Goal: Information Seeking & Learning: Learn about a topic

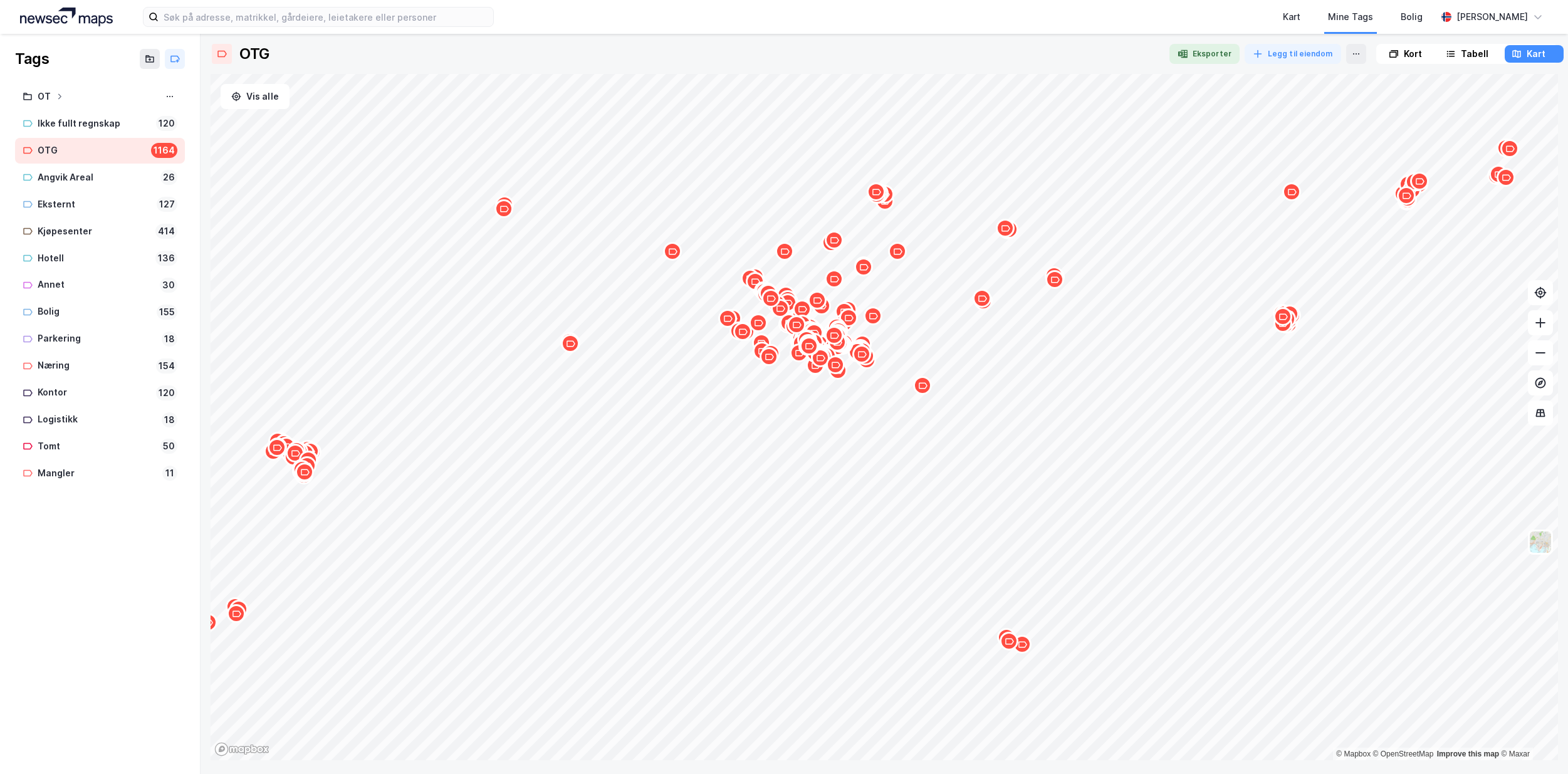
click at [1548, 328] on button at bounding box center [1541, 323] width 25 height 25
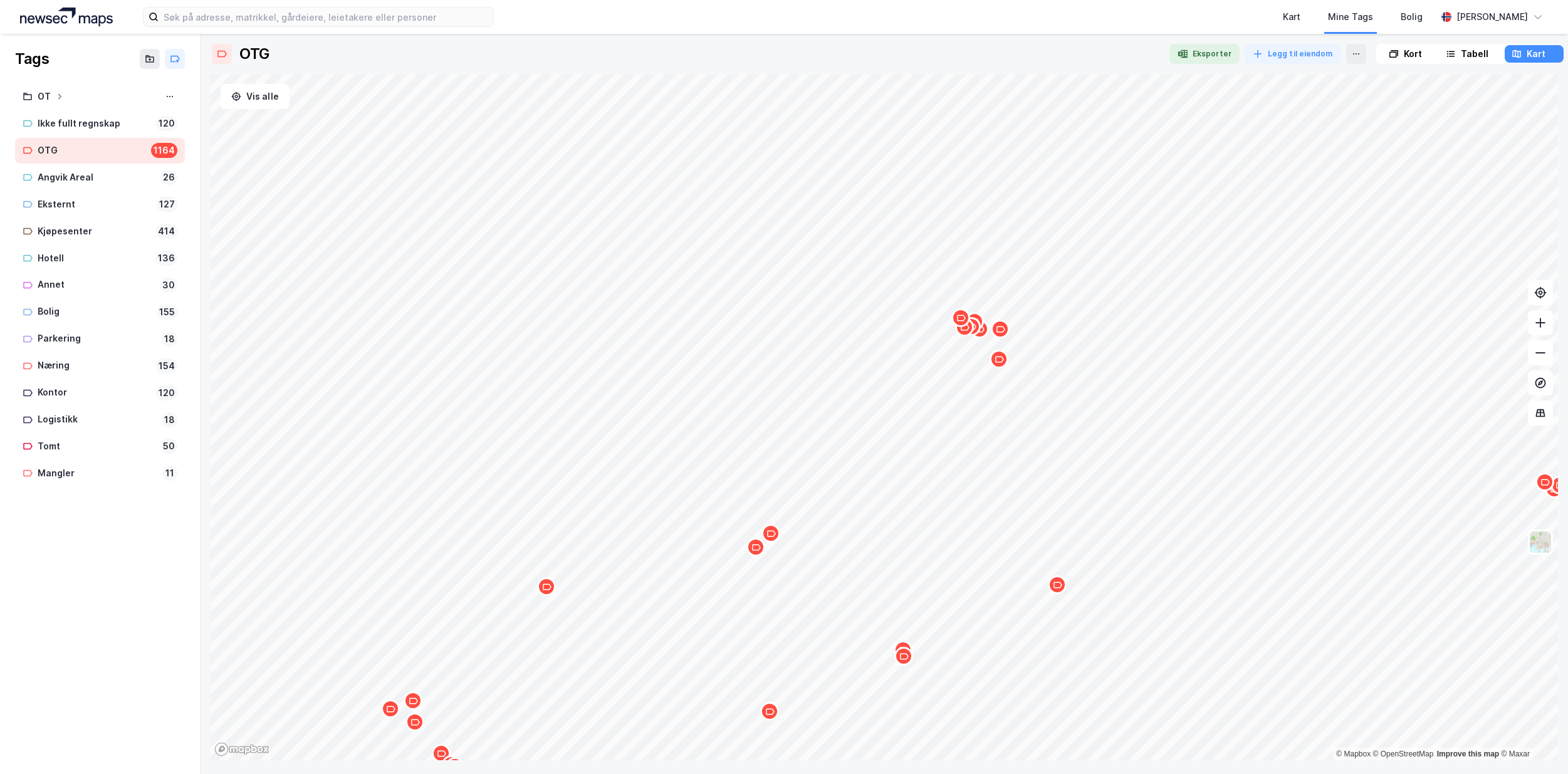
click at [962, 322] on icon "Map marker" at bounding box center [961, 318] width 9 height 9
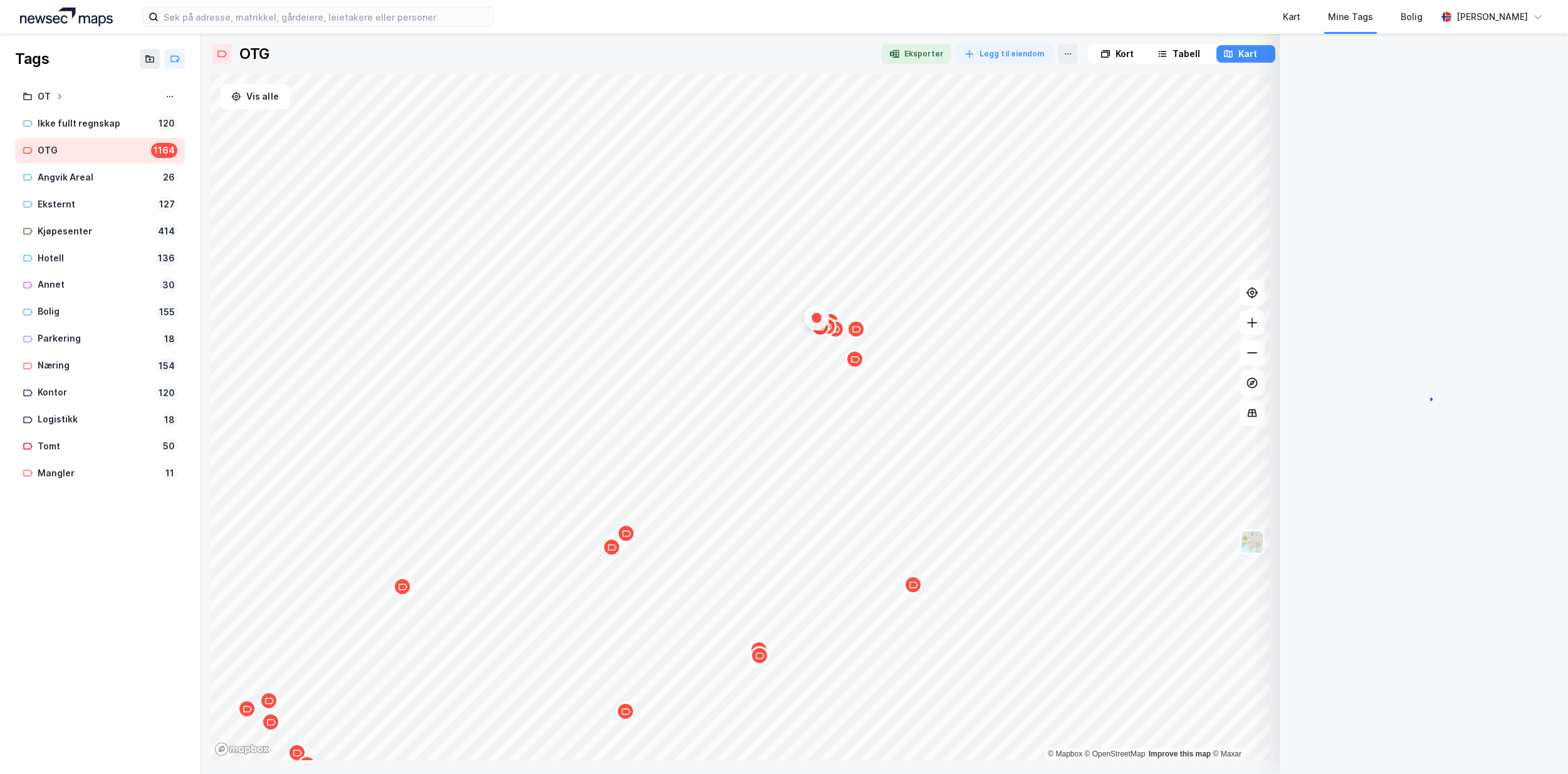
scroll to position [2, 0]
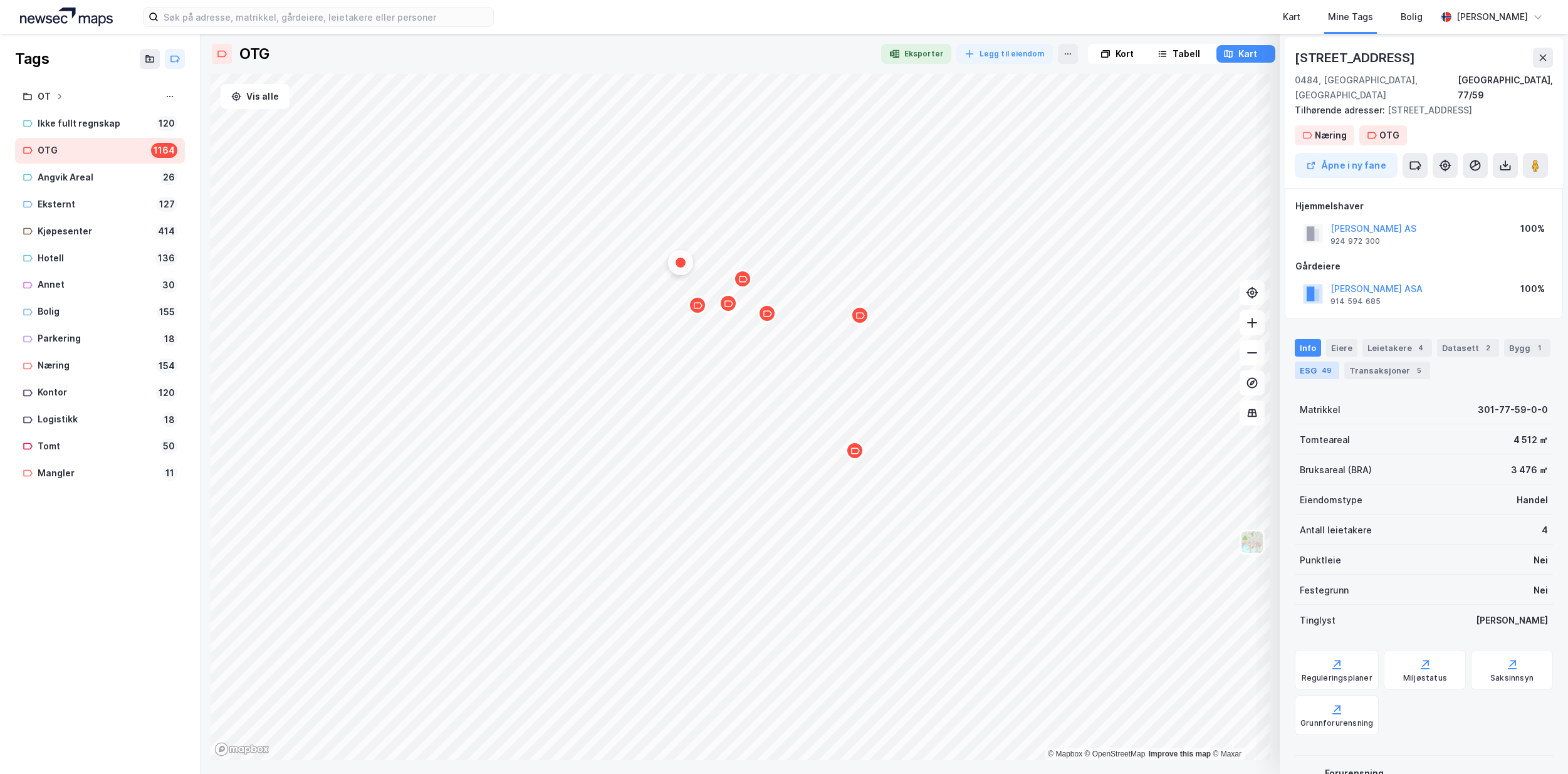
click at [1305, 362] on div "ESG 49" at bounding box center [1316, 370] width 44 height 18
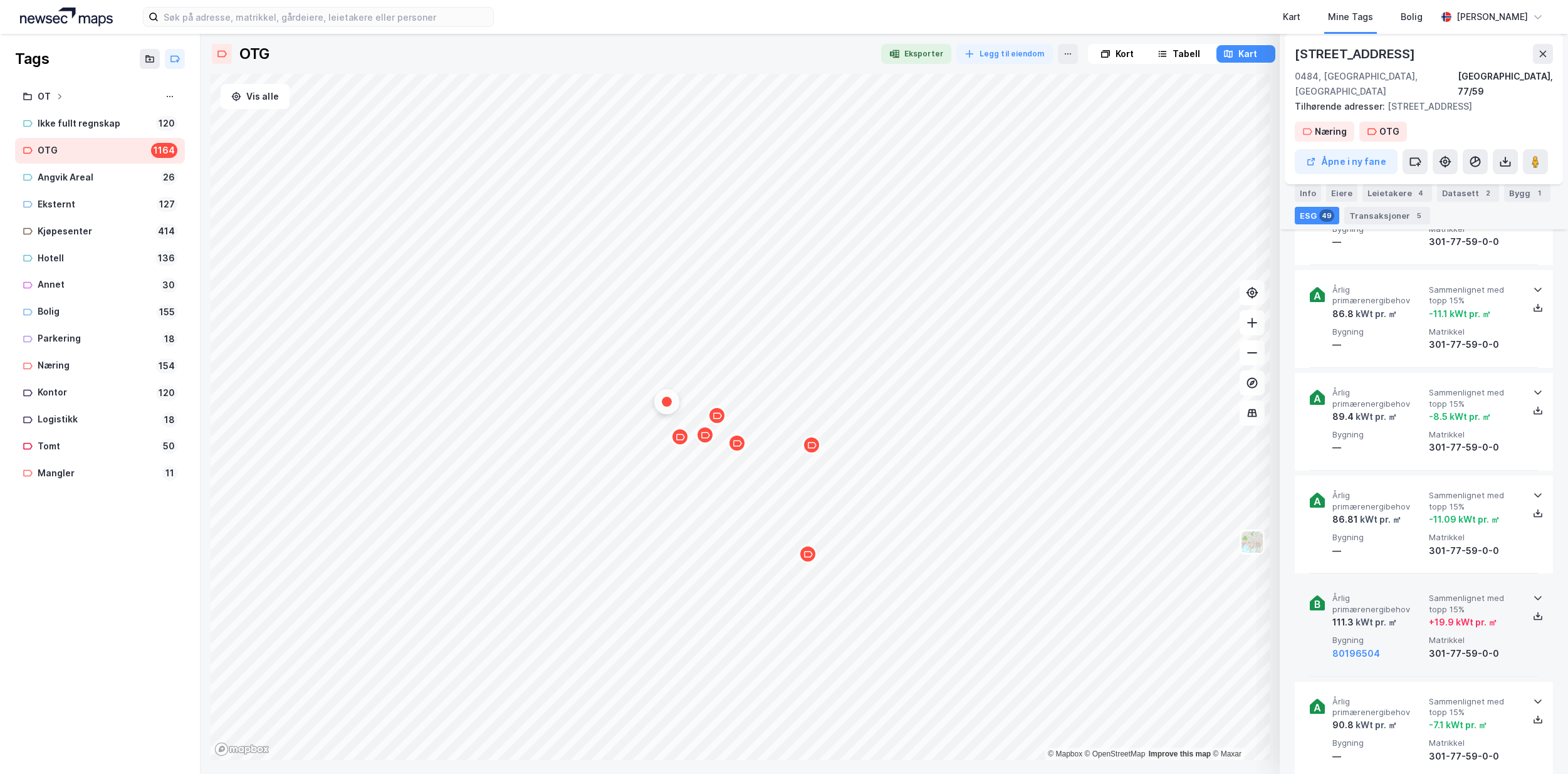
scroll to position [2634, 0]
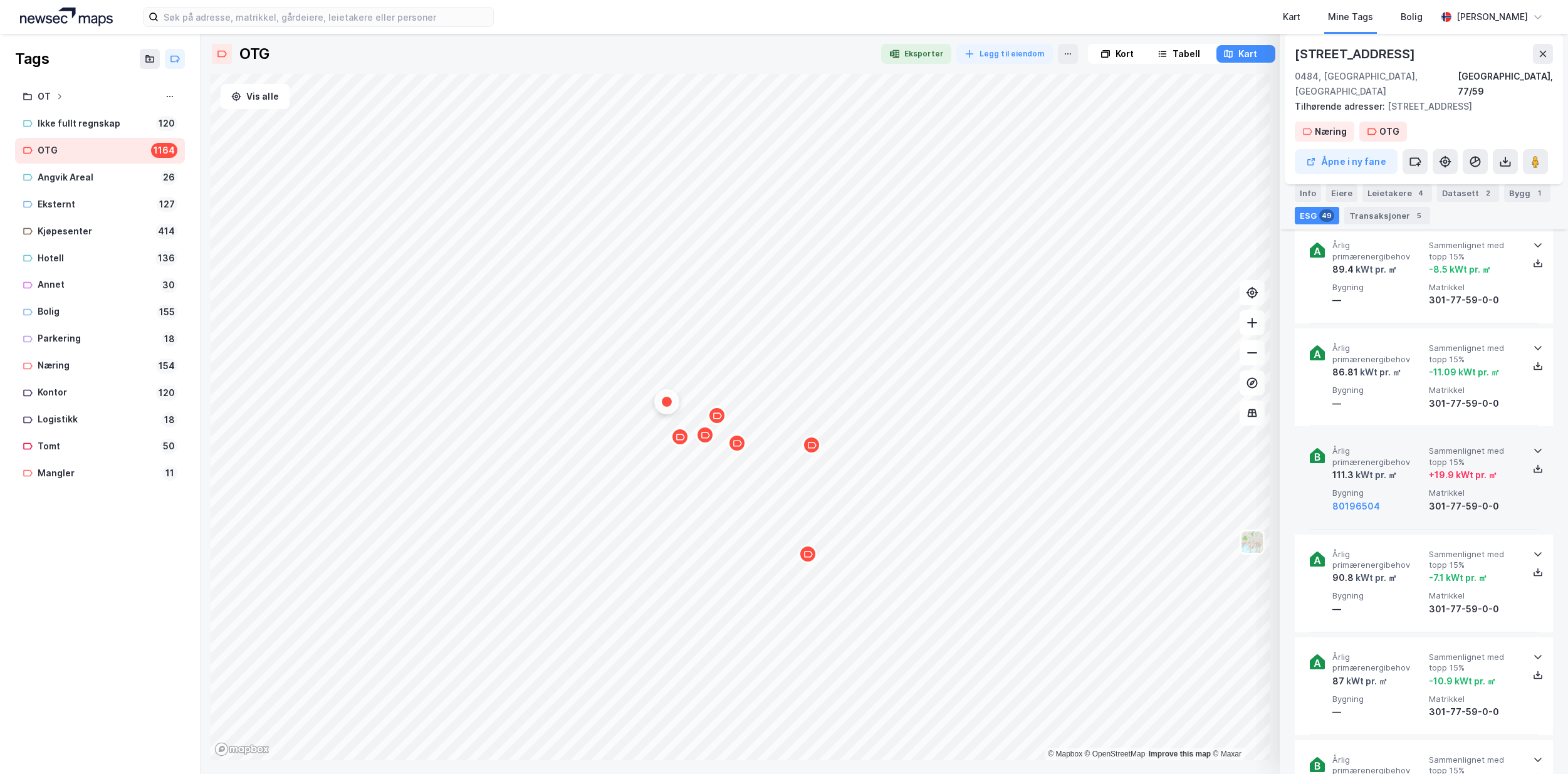
click at [1533, 446] on icon at bounding box center [1538, 451] width 10 height 10
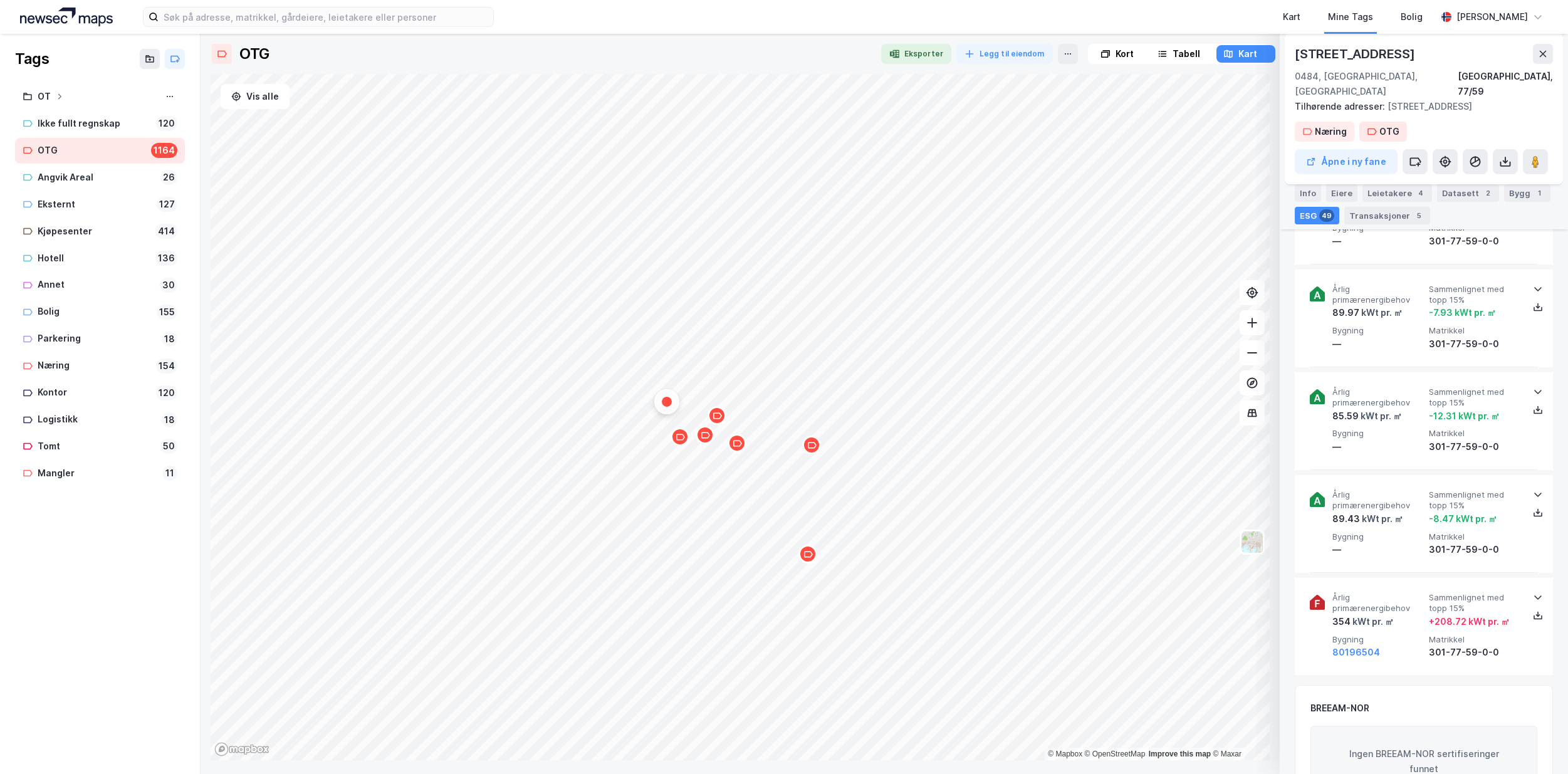
scroll to position [5079, 0]
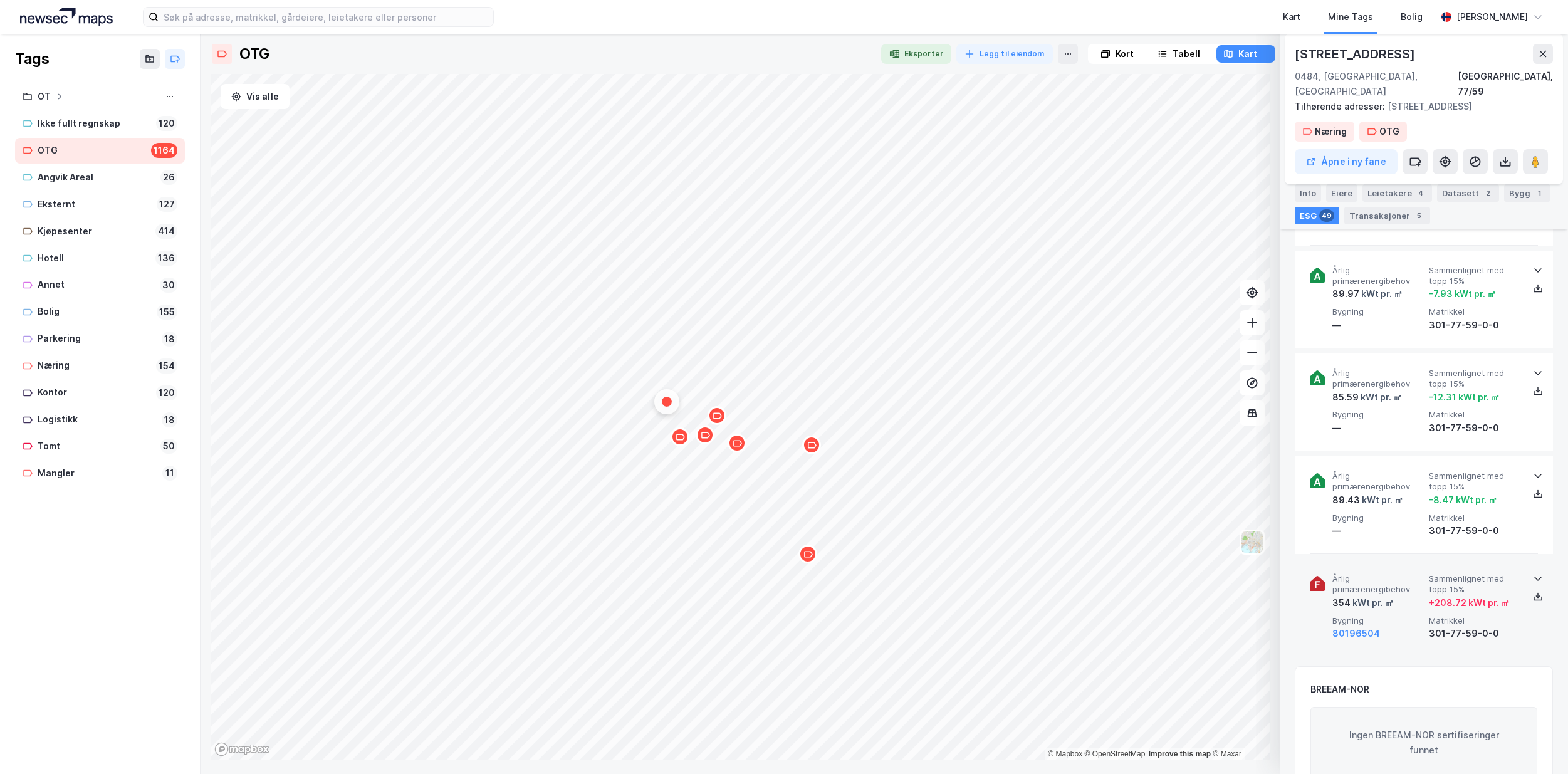
click at [1533, 574] on icon at bounding box center [1538, 578] width 10 height 10
click at [680, 439] on icon "Map marker" at bounding box center [680, 437] width 9 height 9
click at [680, 437] on icon "Map marker" at bounding box center [680, 437] width 9 height 9
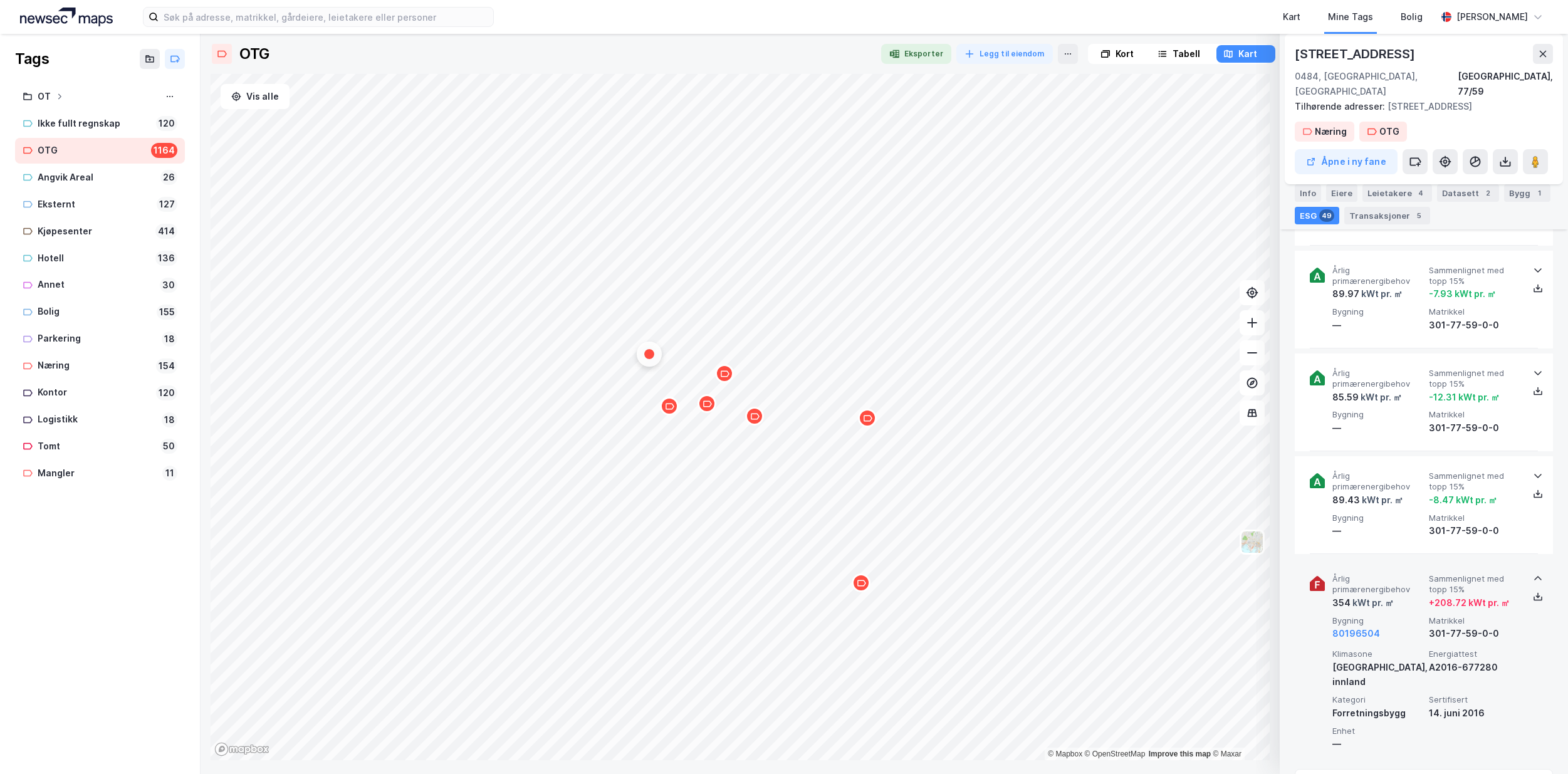
click at [672, 408] on icon "Map marker" at bounding box center [669, 406] width 9 height 6
click at [1538, 574] on icon at bounding box center [1538, 578] width 10 height 10
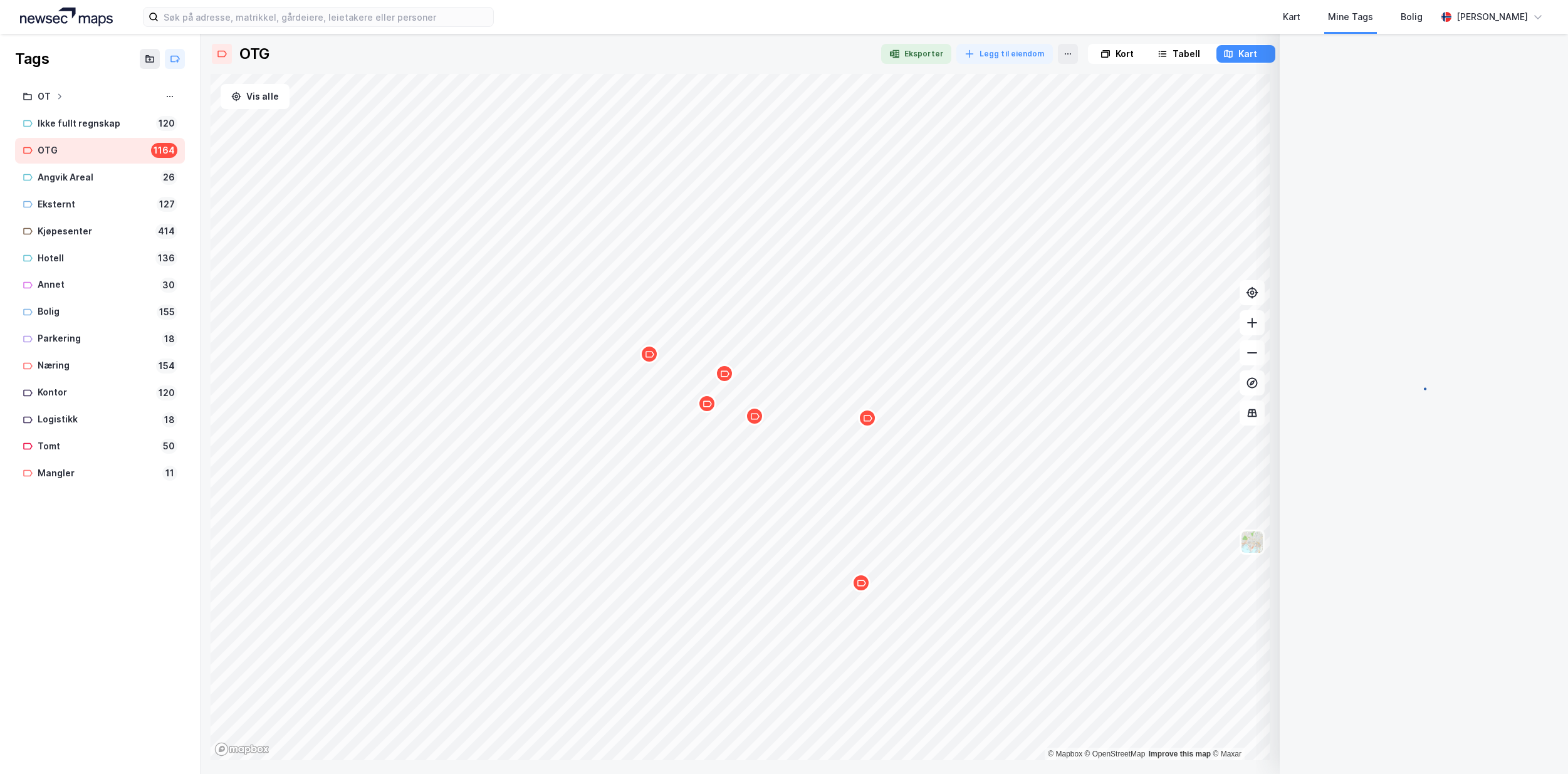
scroll to position [0, 0]
click at [709, 408] on div "Map marker" at bounding box center [707, 404] width 19 height 19
click at [723, 376] on icon "Map marker" at bounding box center [725, 374] width 9 height 9
click at [724, 377] on icon "Map marker" at bounding box center [725, 374] width 9 height 9
click at [756, 420] on icon "Map marker" at bounding box center [755, 416] width 9 height 9
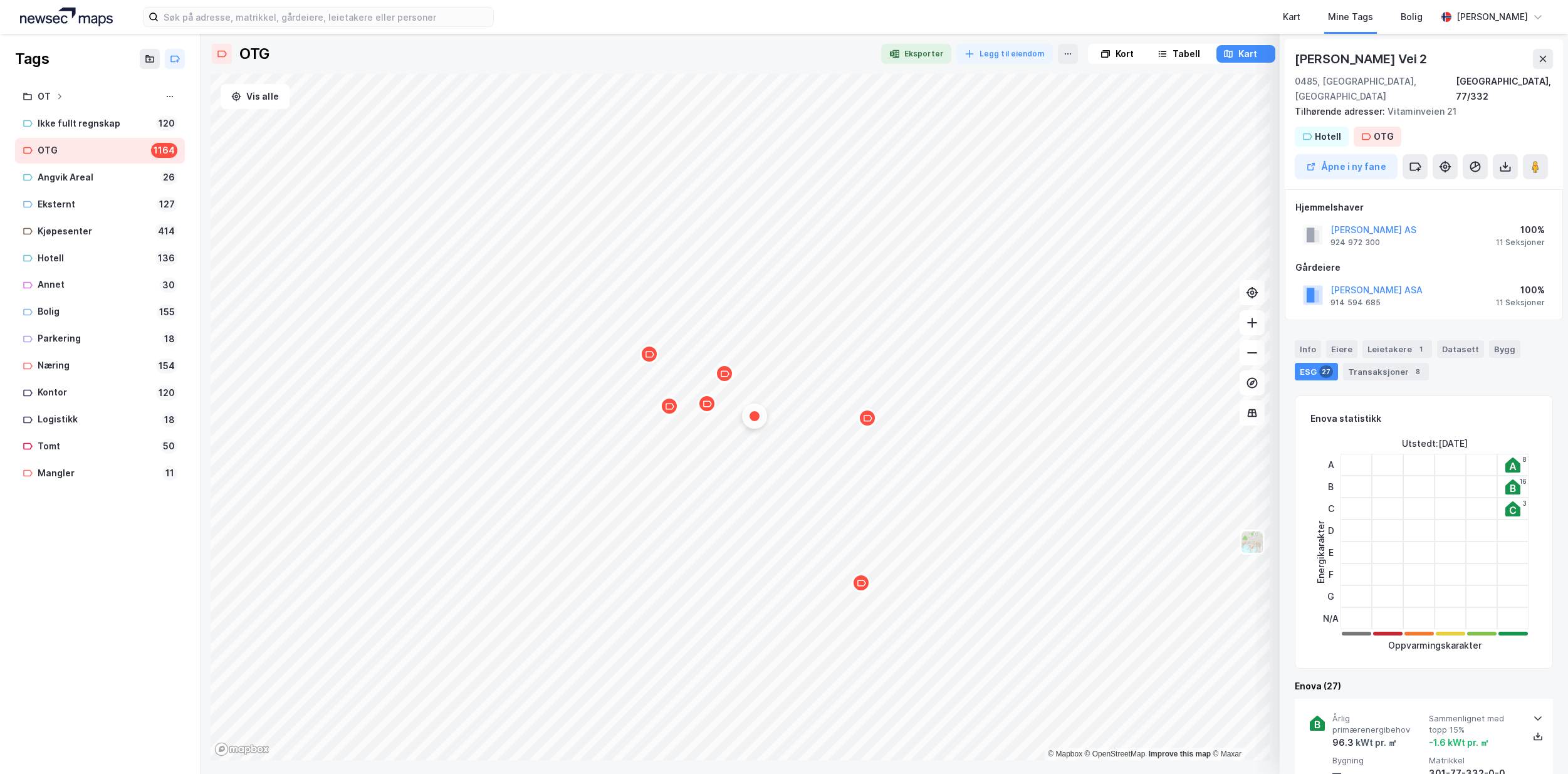
click at [672, 411] on icon "Map marker" at bounding box center [669, 406] width 9 height 9
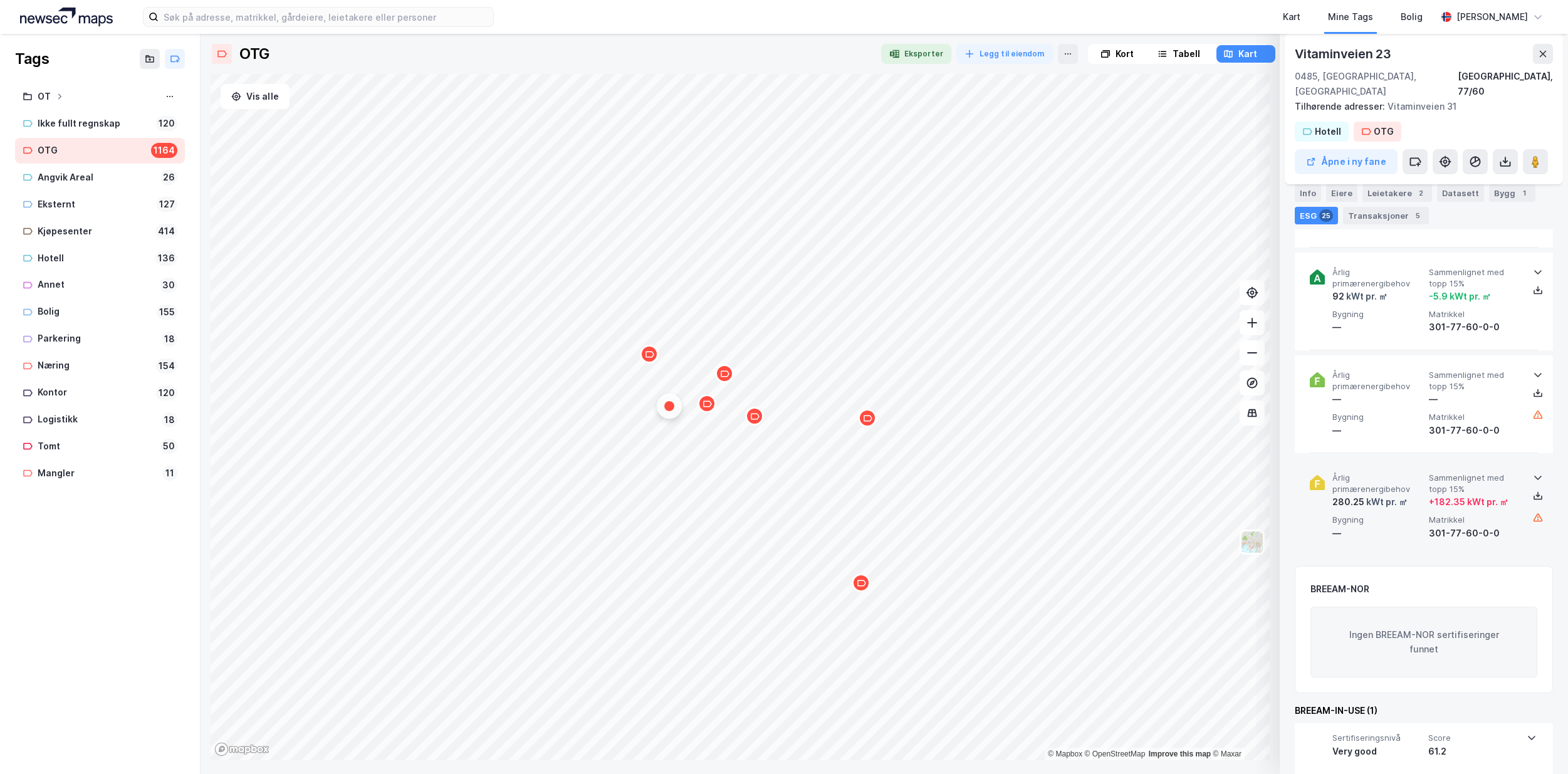
click at [1533, 472] on icon at bounding box center [1538, 477] width 10 height 10
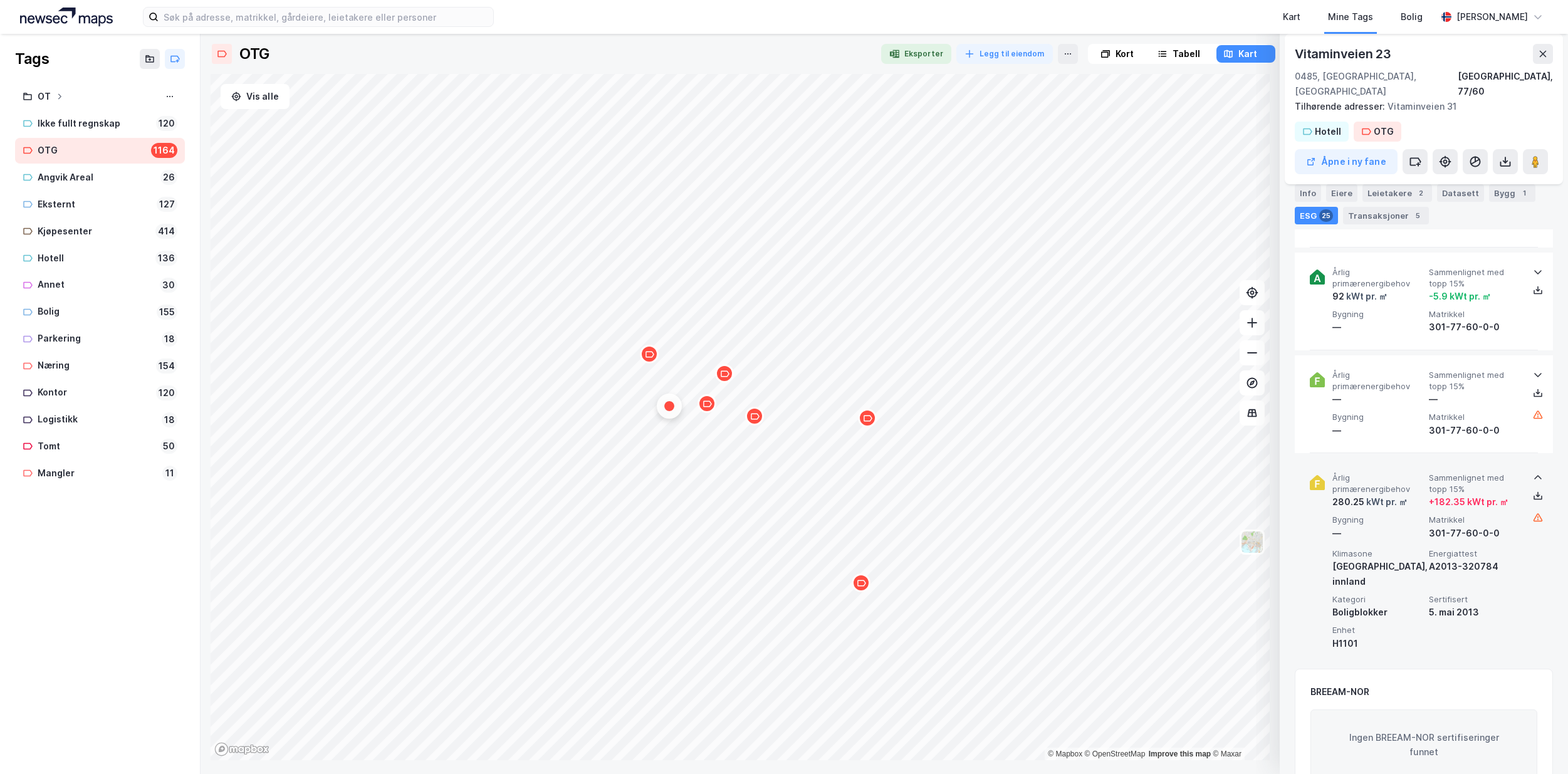
click at [1533, 472] on icon at bounding box center [1538, 477] width 10 height 10
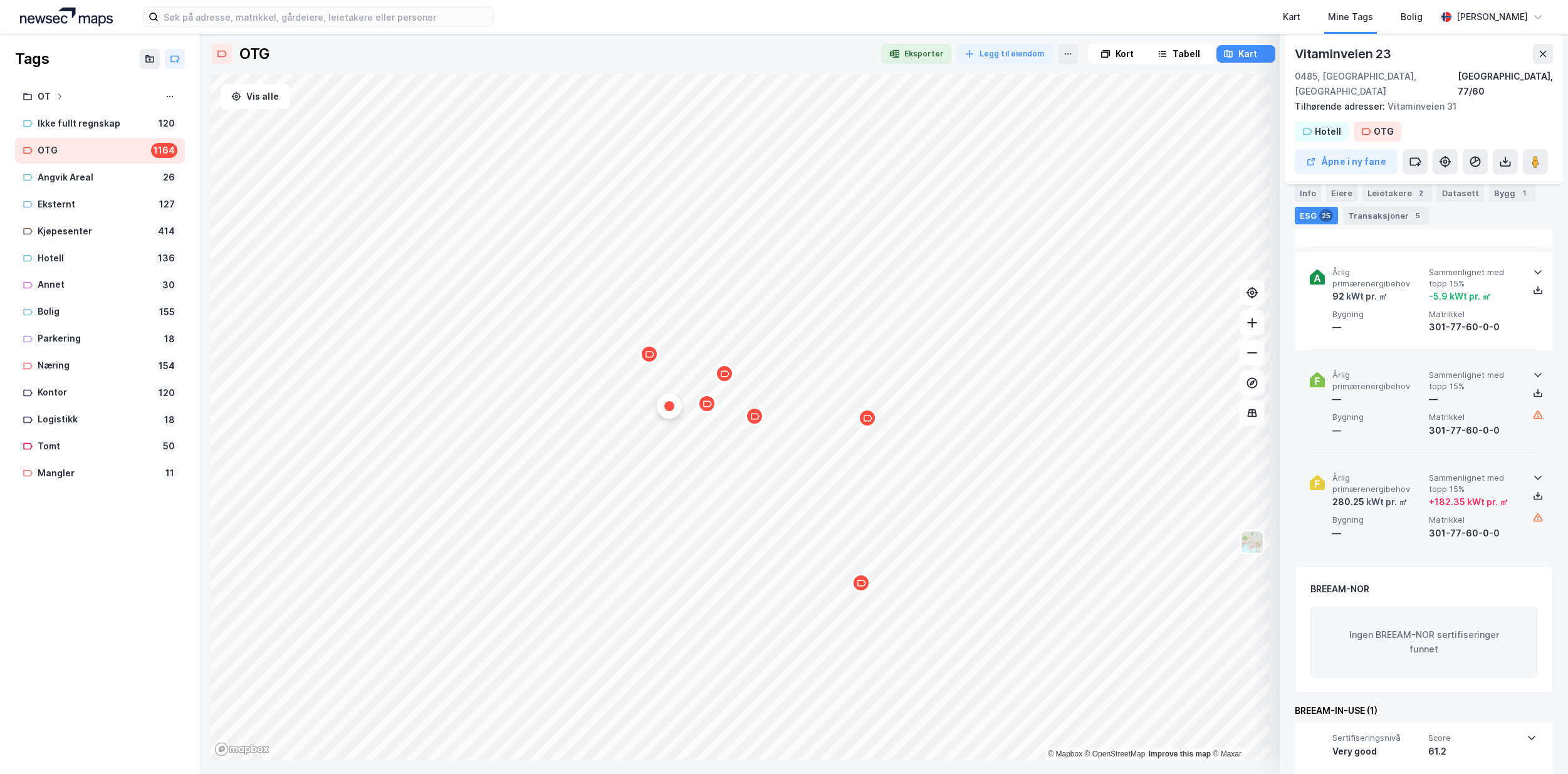
click at [1533, 369] on icon at bounding box center [1538, 374] width 10 height 10
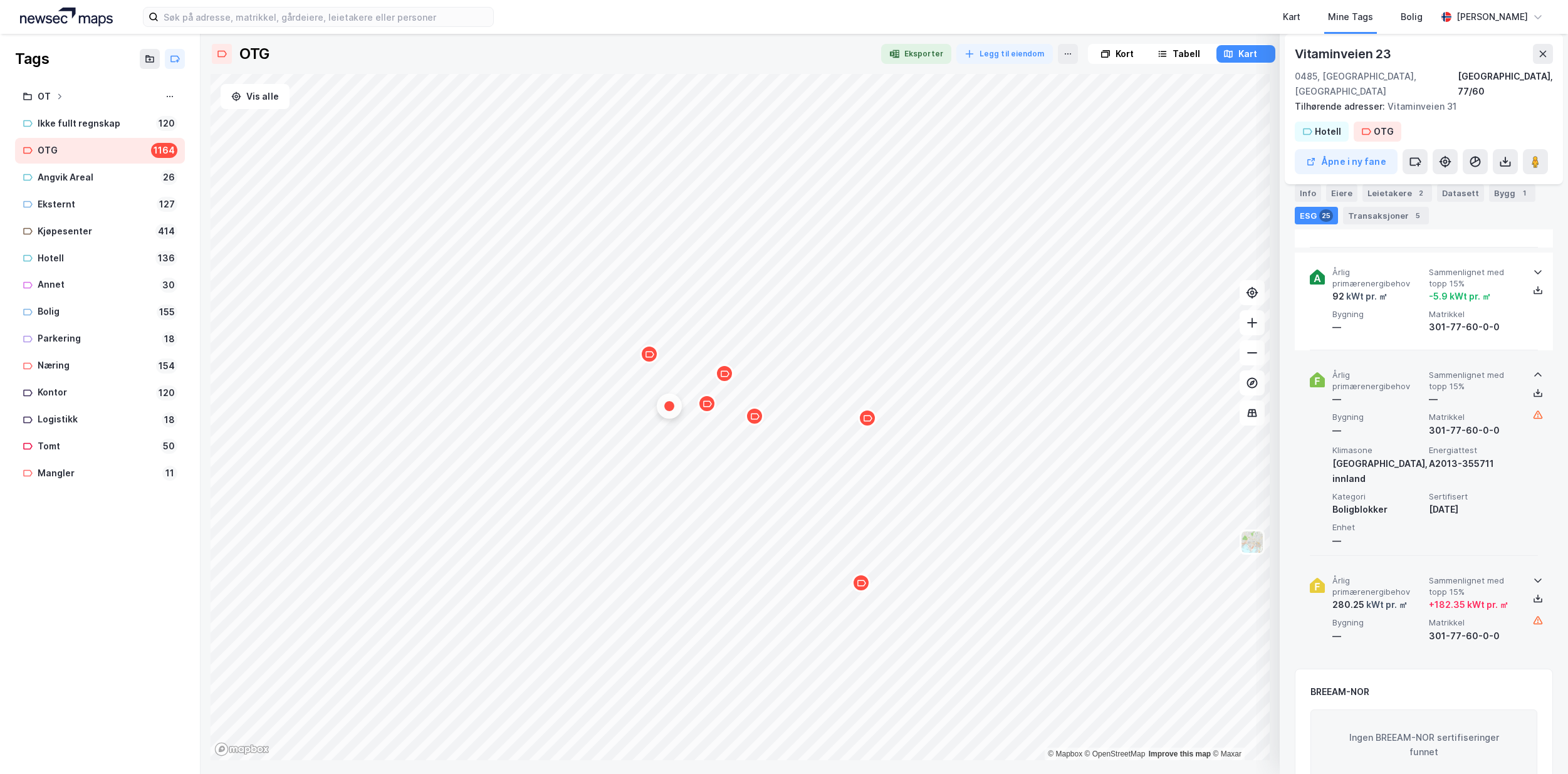
click at [1533, 369] on icon at bounding box center [1538, 374] width 10 height 10
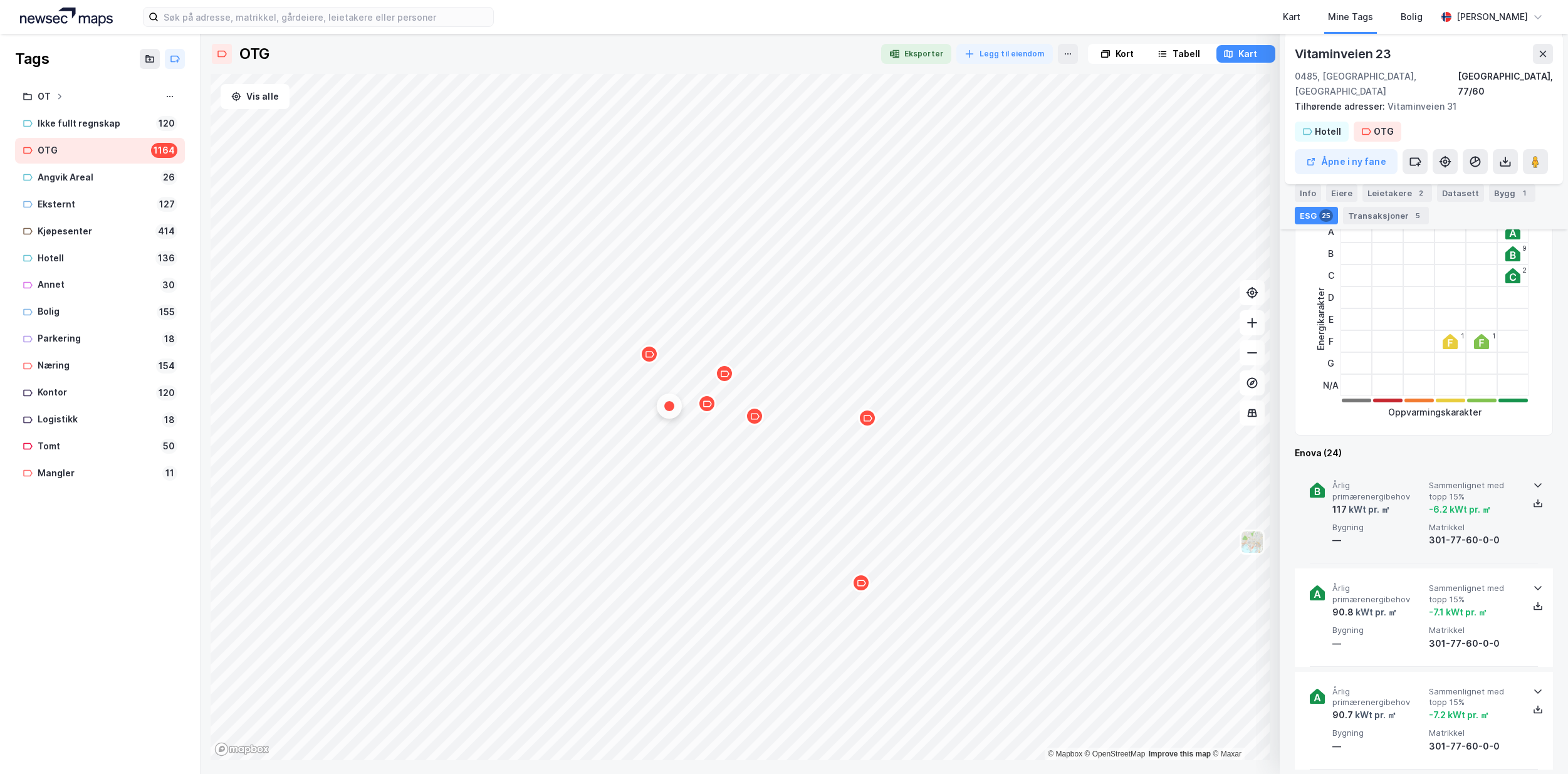
scroll to position [225, 0]
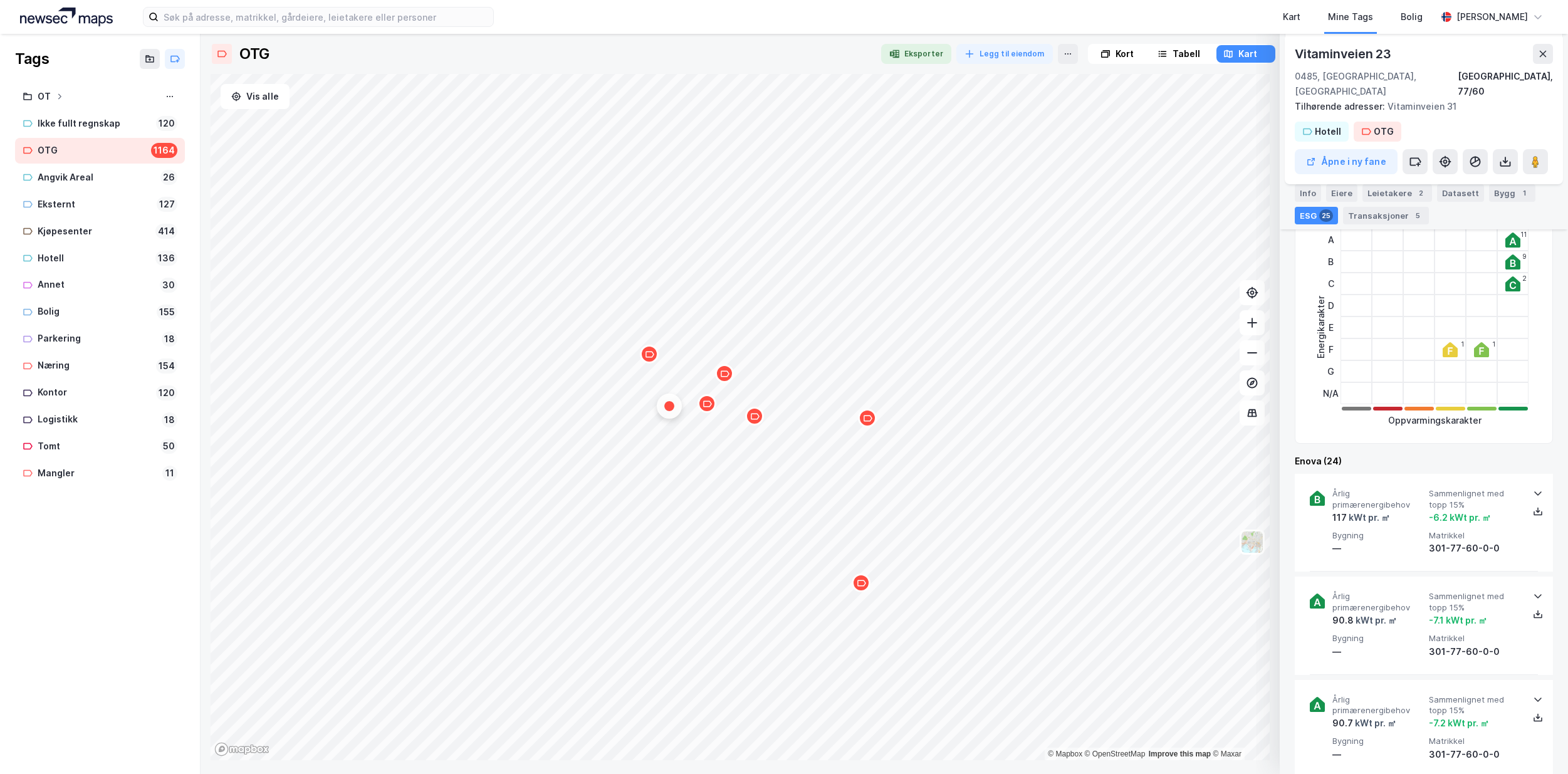
click at [726, 374] on icon "Map marker" at bounding box center [725, 374] width 9 height 9
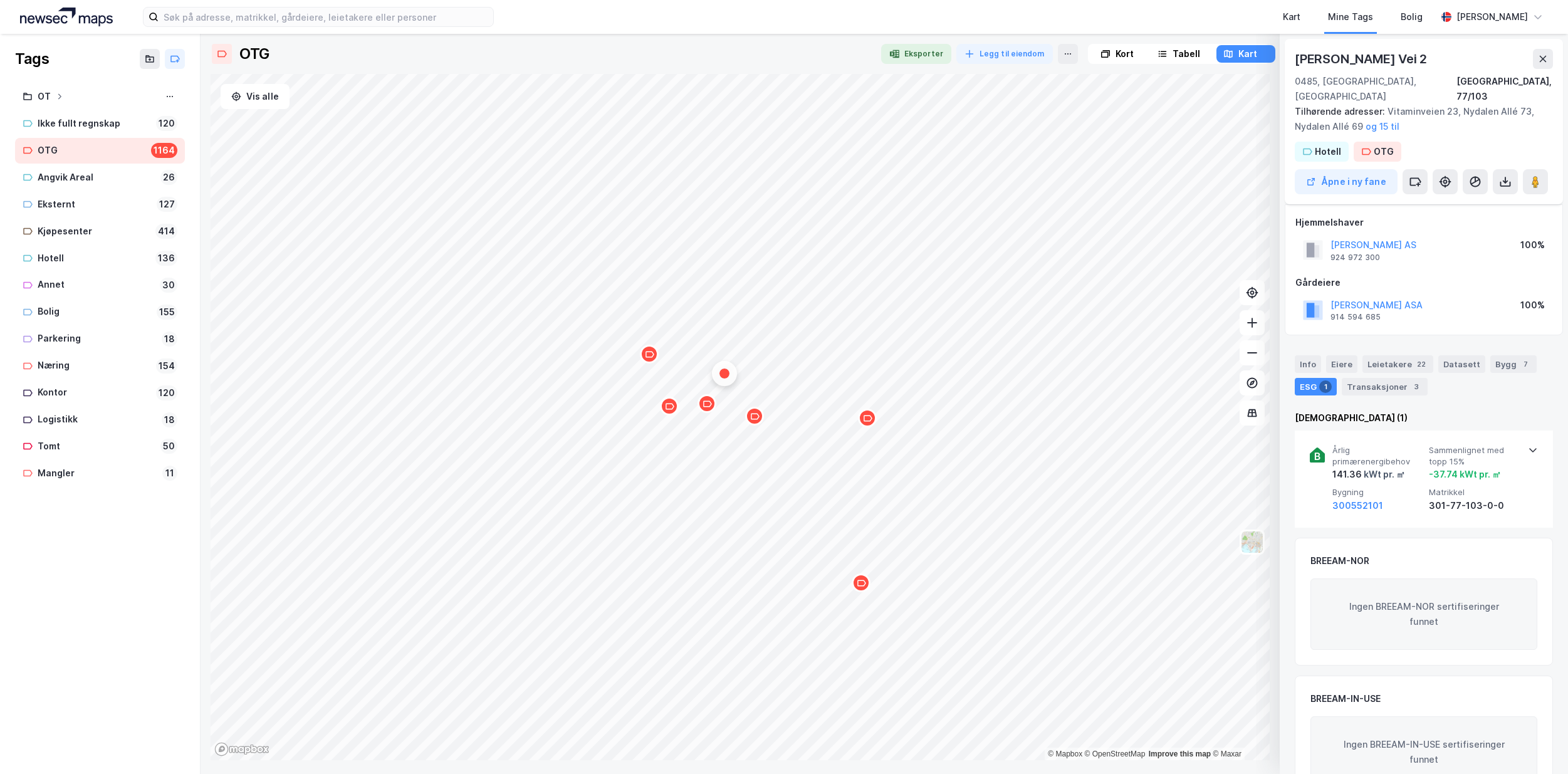
scroll to position [30, 0]
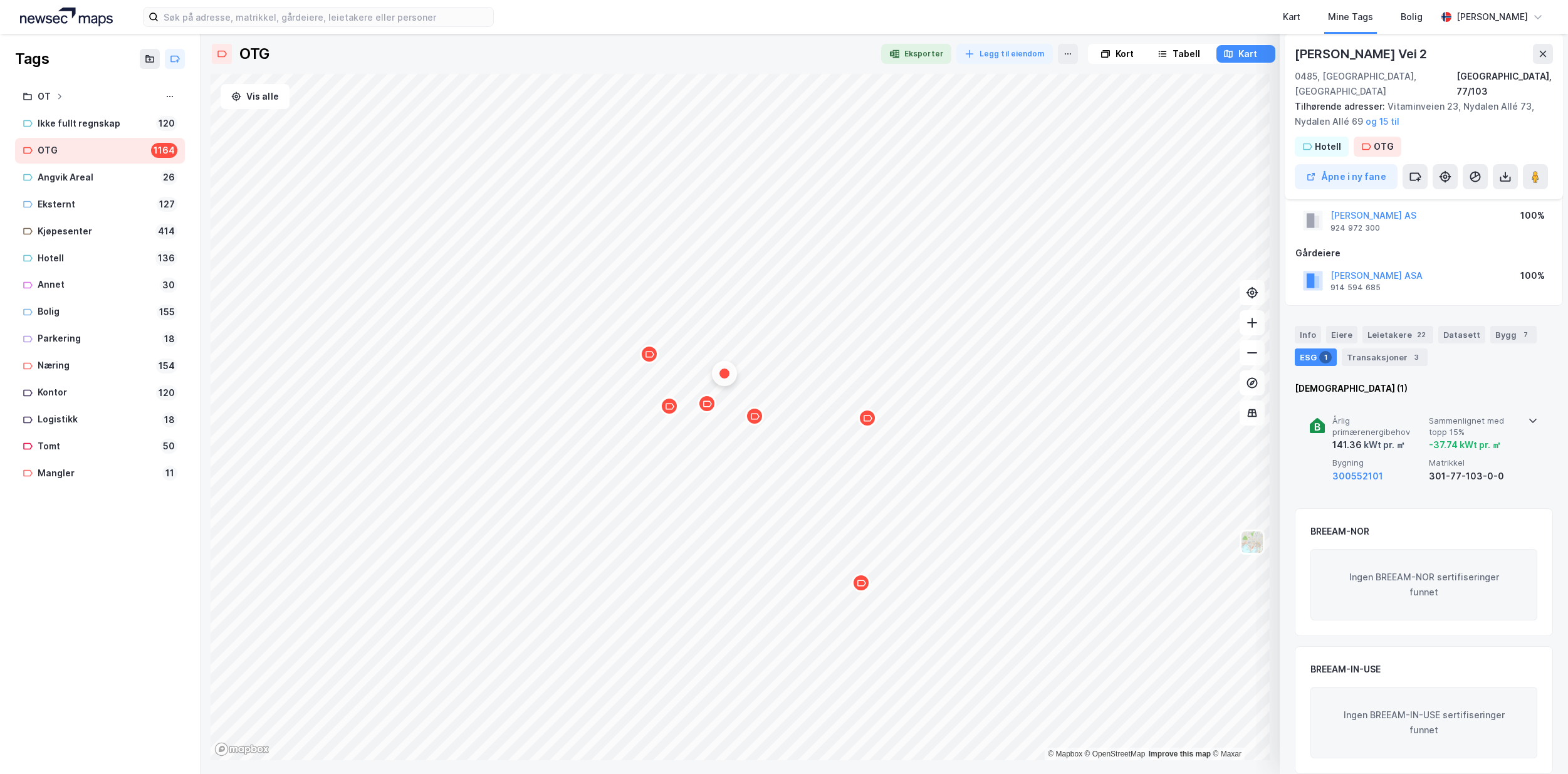
click at [1528, 415] on icon at bounding box center [1533, 420] width 10 height 10
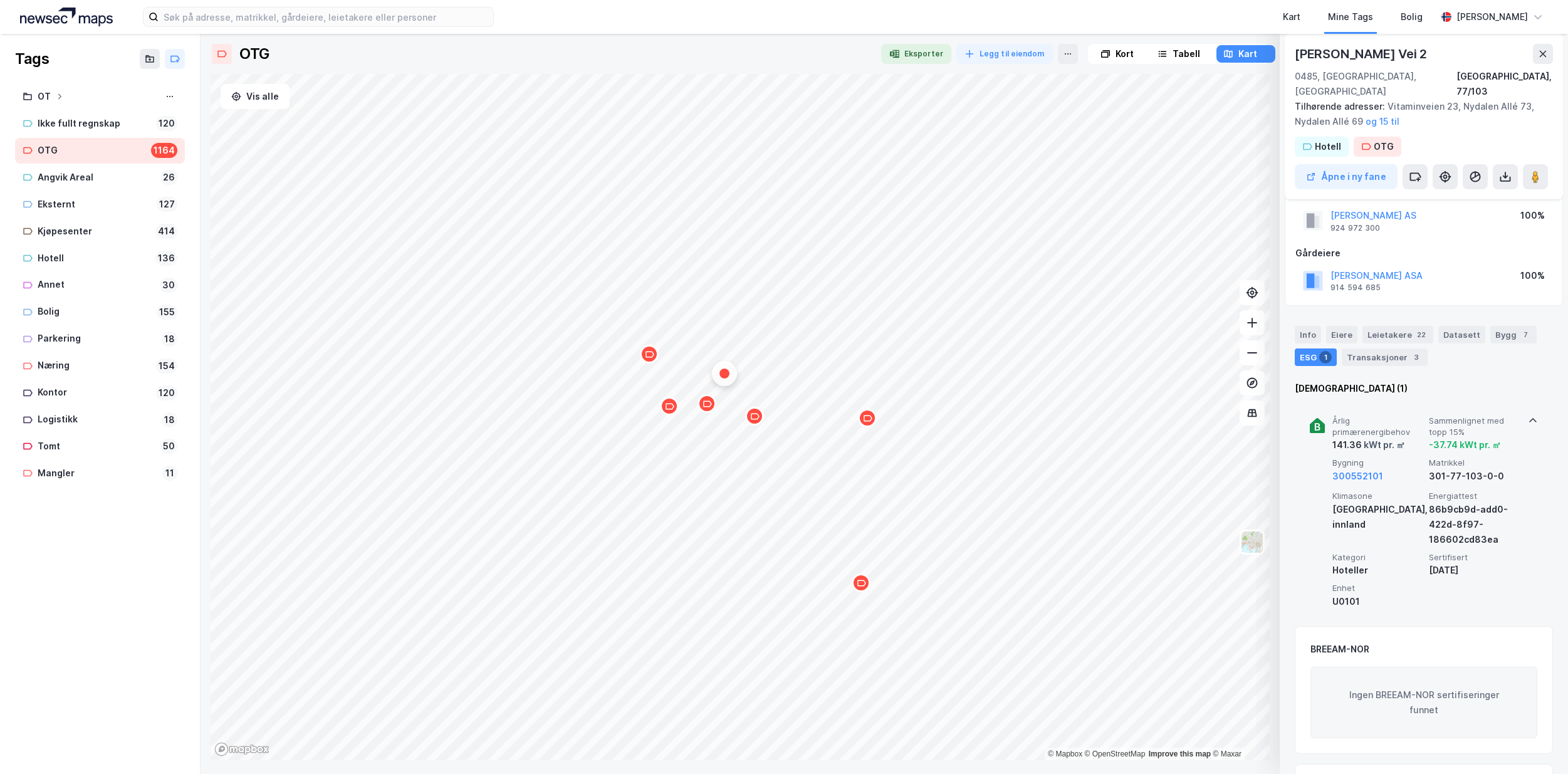
click at [754, 421] on icon "Map marker" at bounding box center [755, 416] width 9 height 9
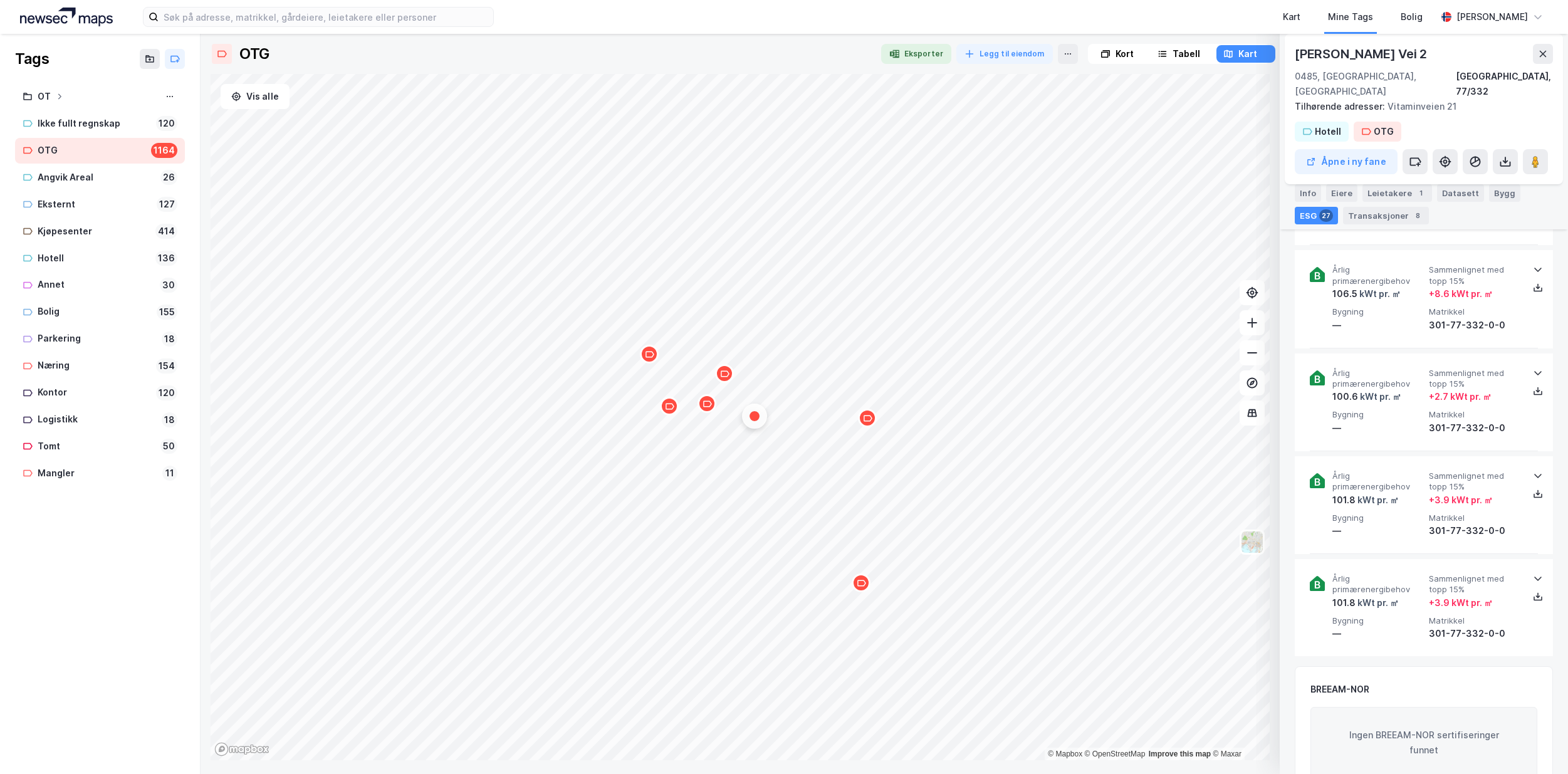
scroll to position [2973, 0]
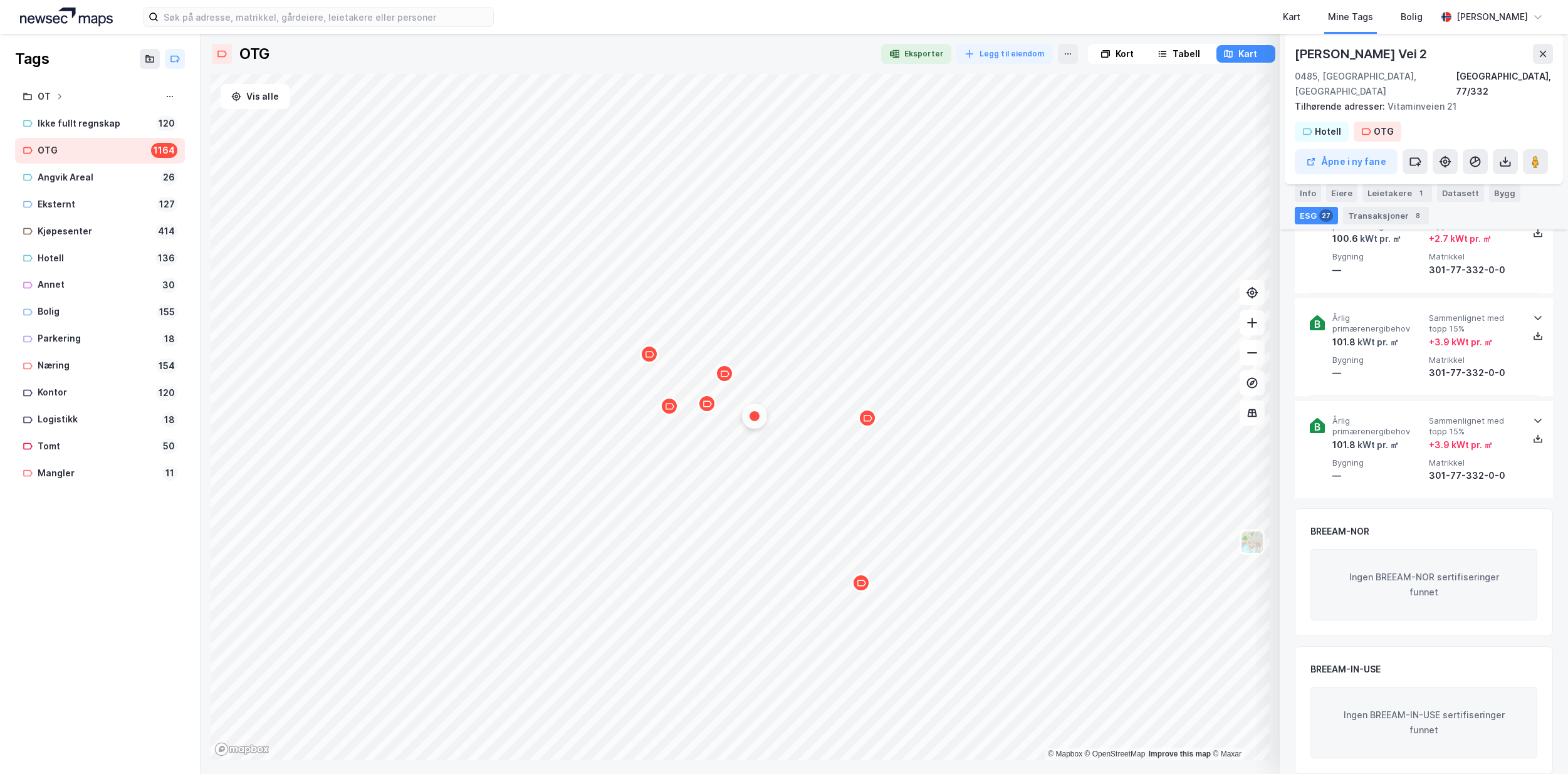
click at [867, 423] on div "Map marker" at bounding box center [867, 418] width 19 height 19
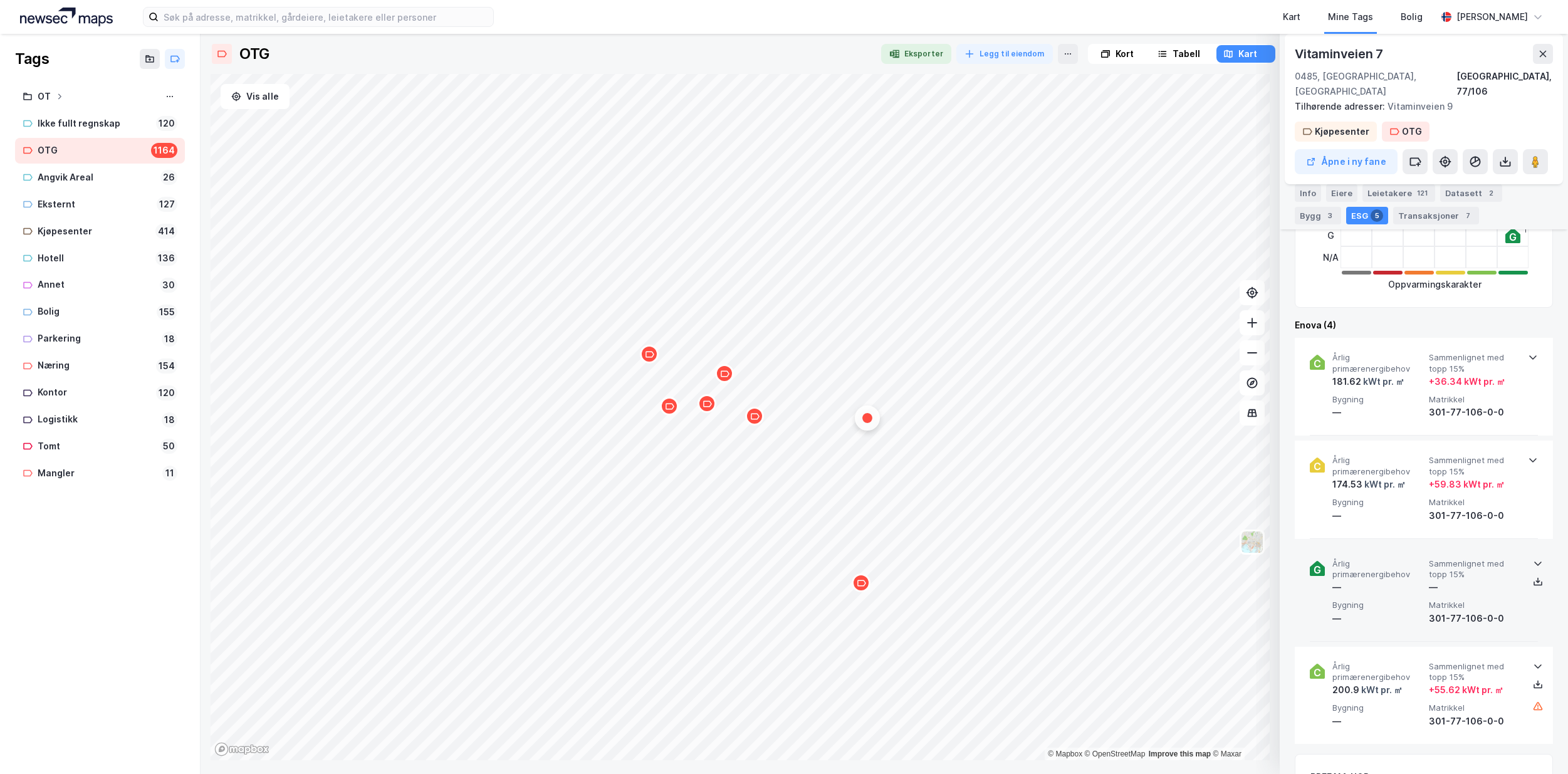
scroll to position [424, 0]
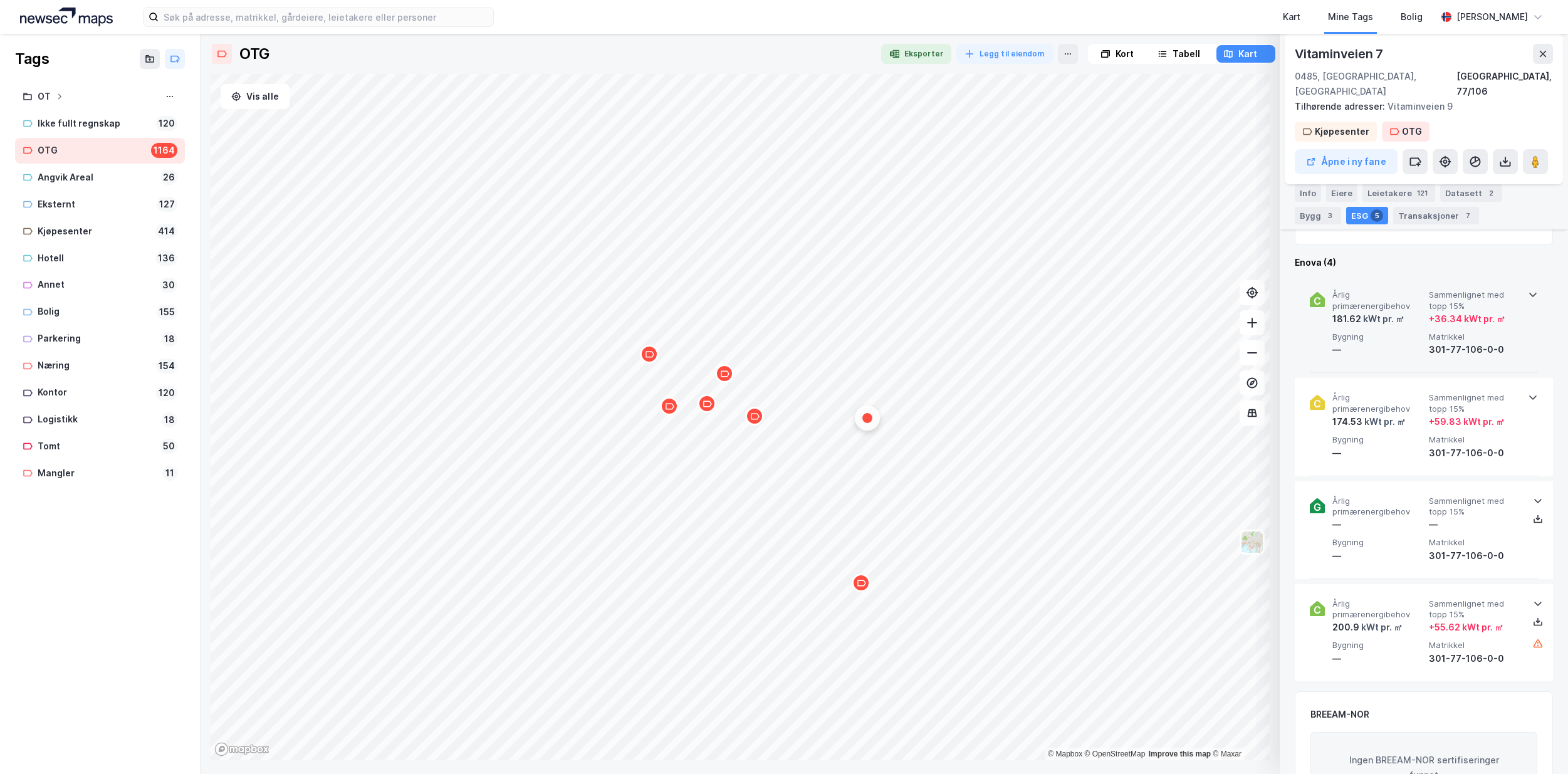
click at [1533, 288] on div at bounding box center [1533, 292] width 10 height 10
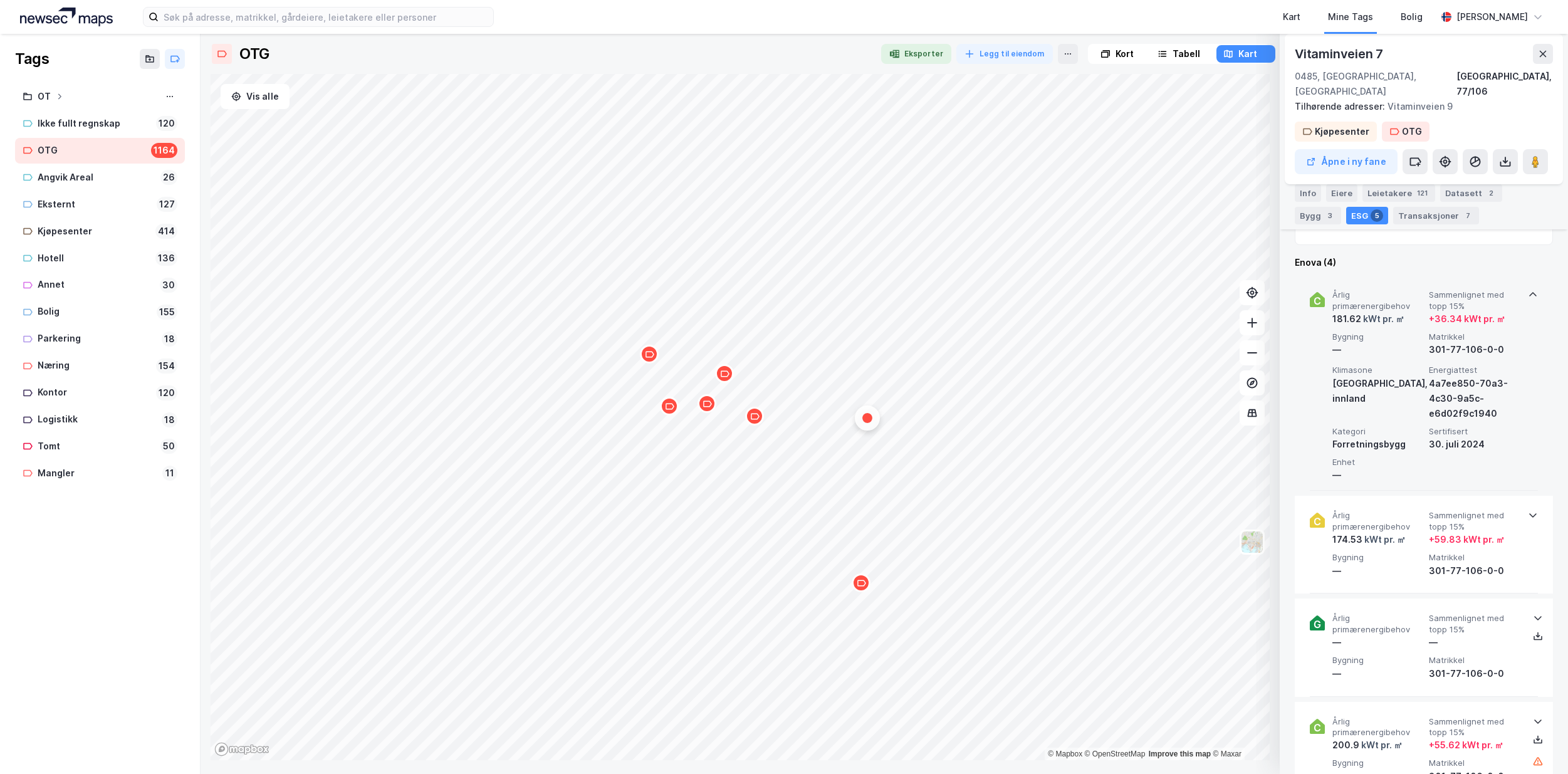
click at [1533, 288] on div at bounding box center [1533, 292] width 10 height 10
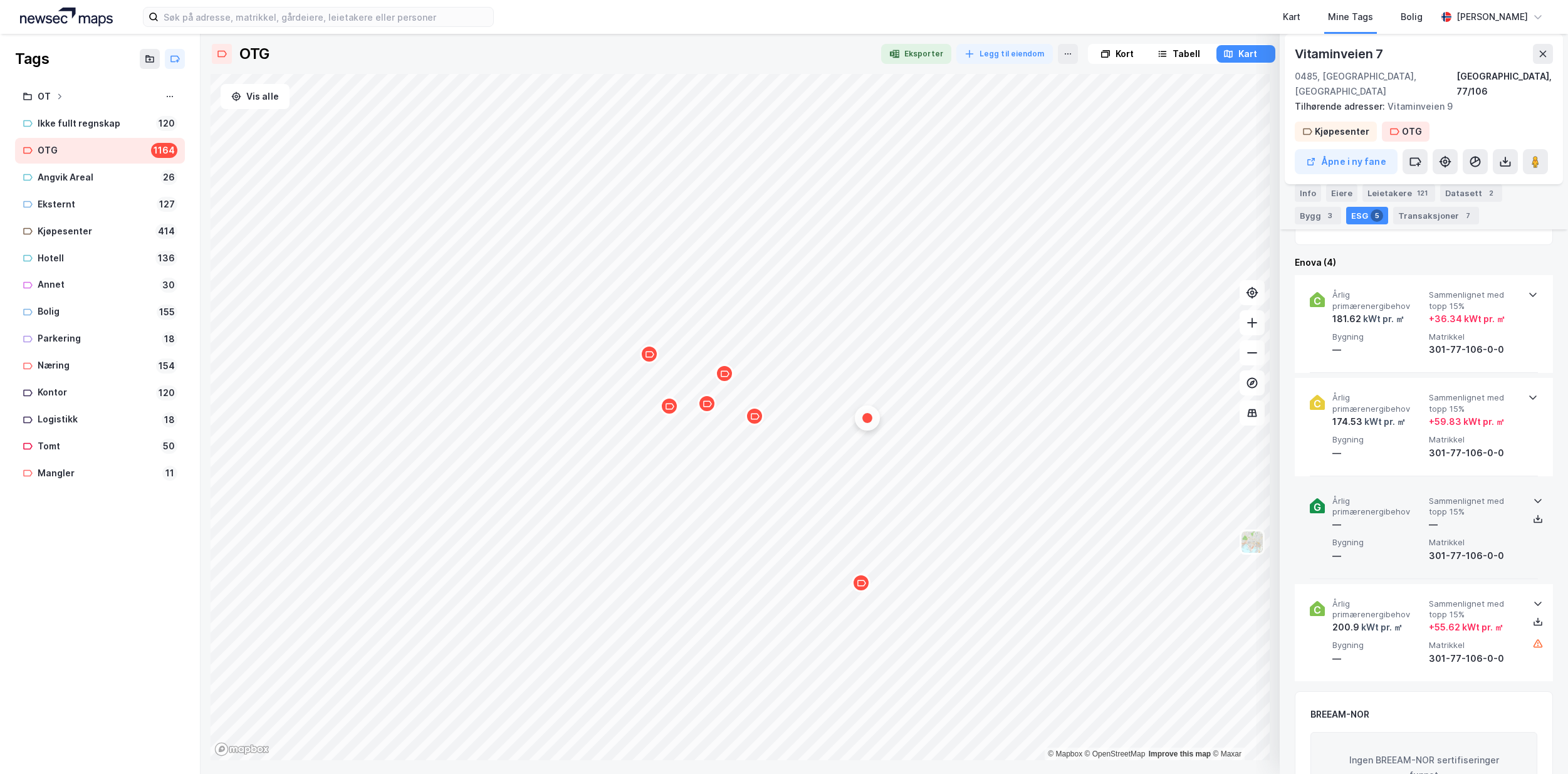
click at [1533, 496] on icon at bounding box center [1538, 500] width 10 height 10
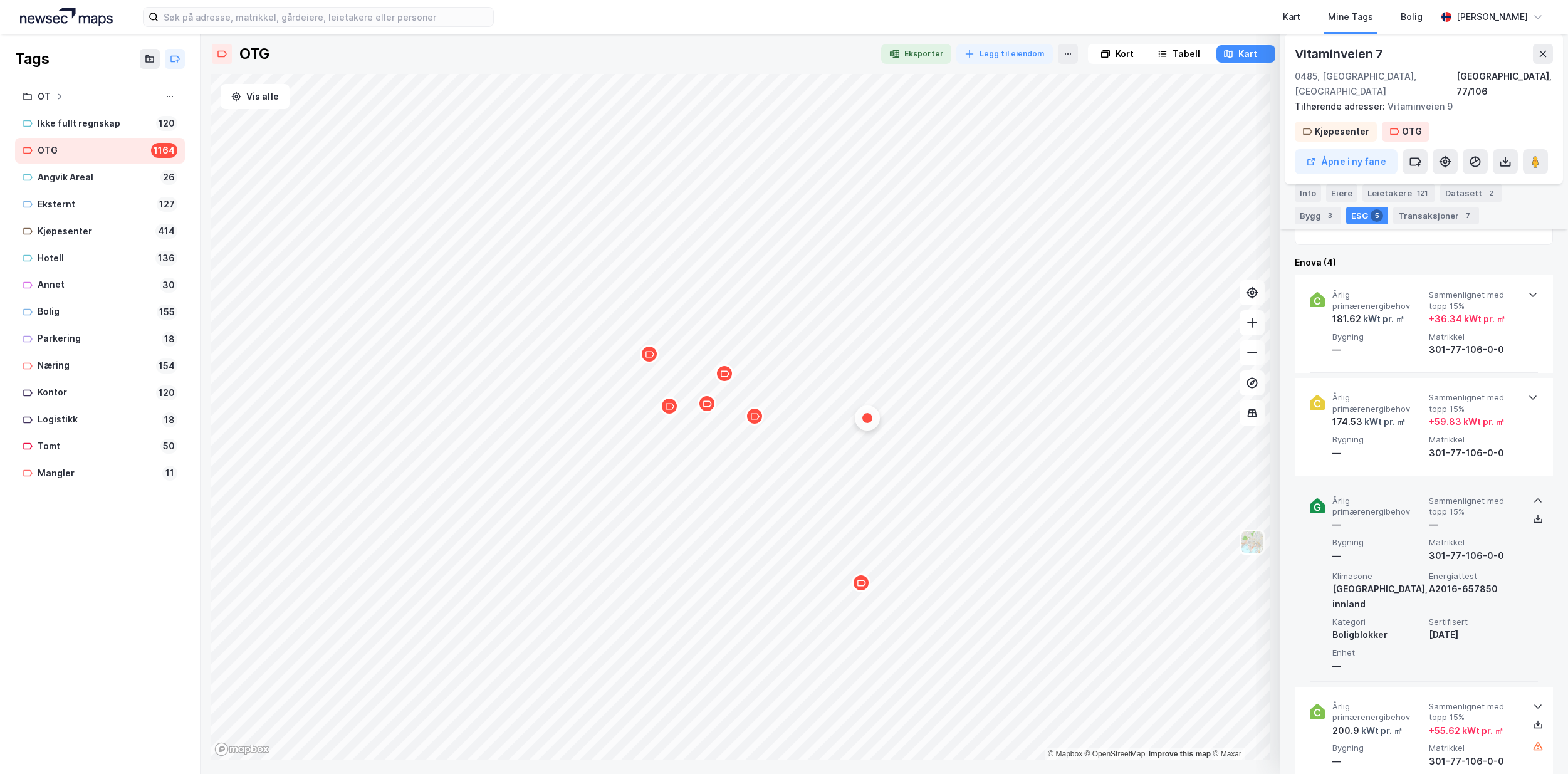
click at [1533, 496] on icon at bounding box center [1538, 500] width 10 height 10
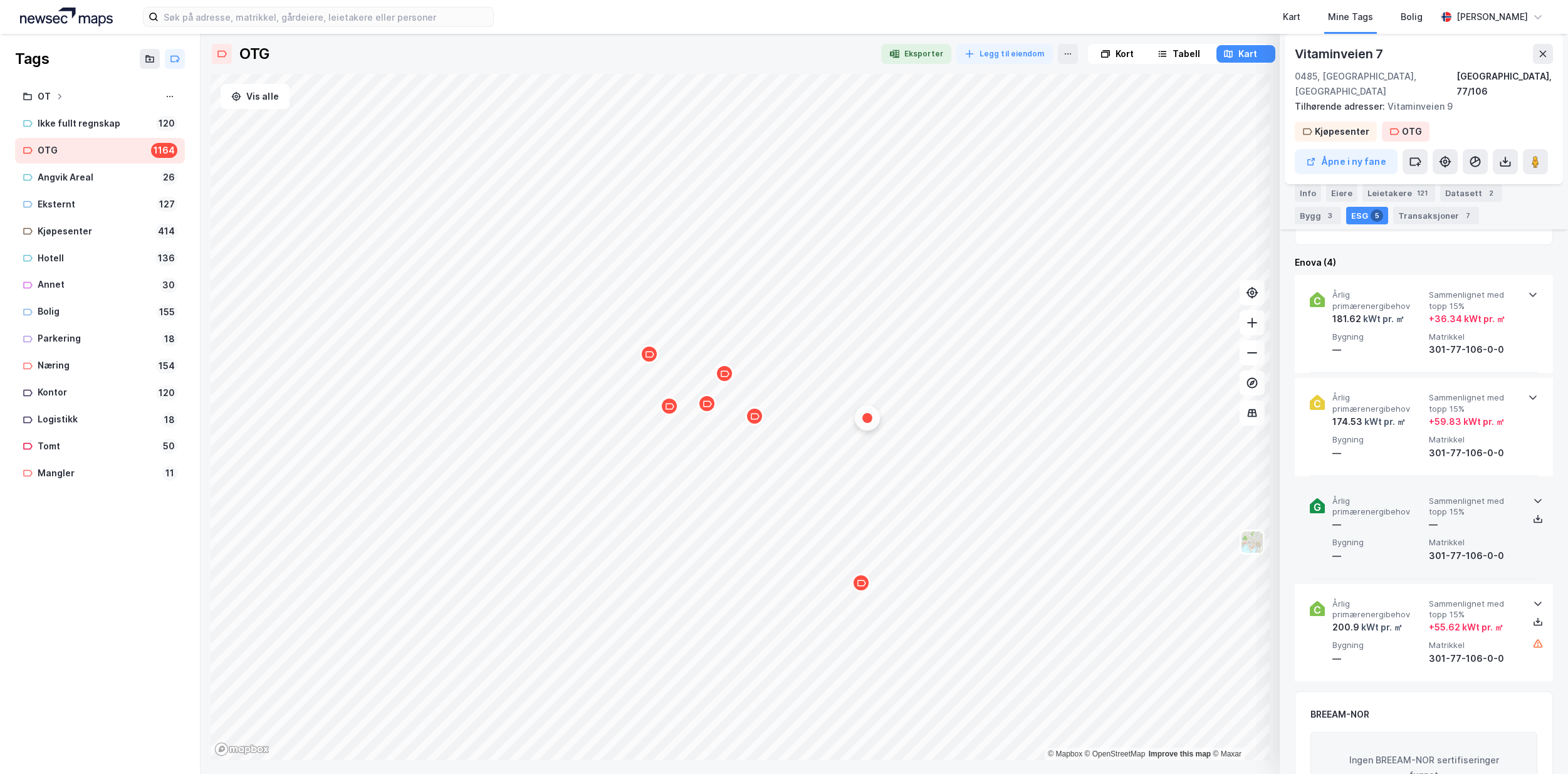
click at [863, 585] on icon "Map marker" at bounding box center [861, 583] width 9 height 6
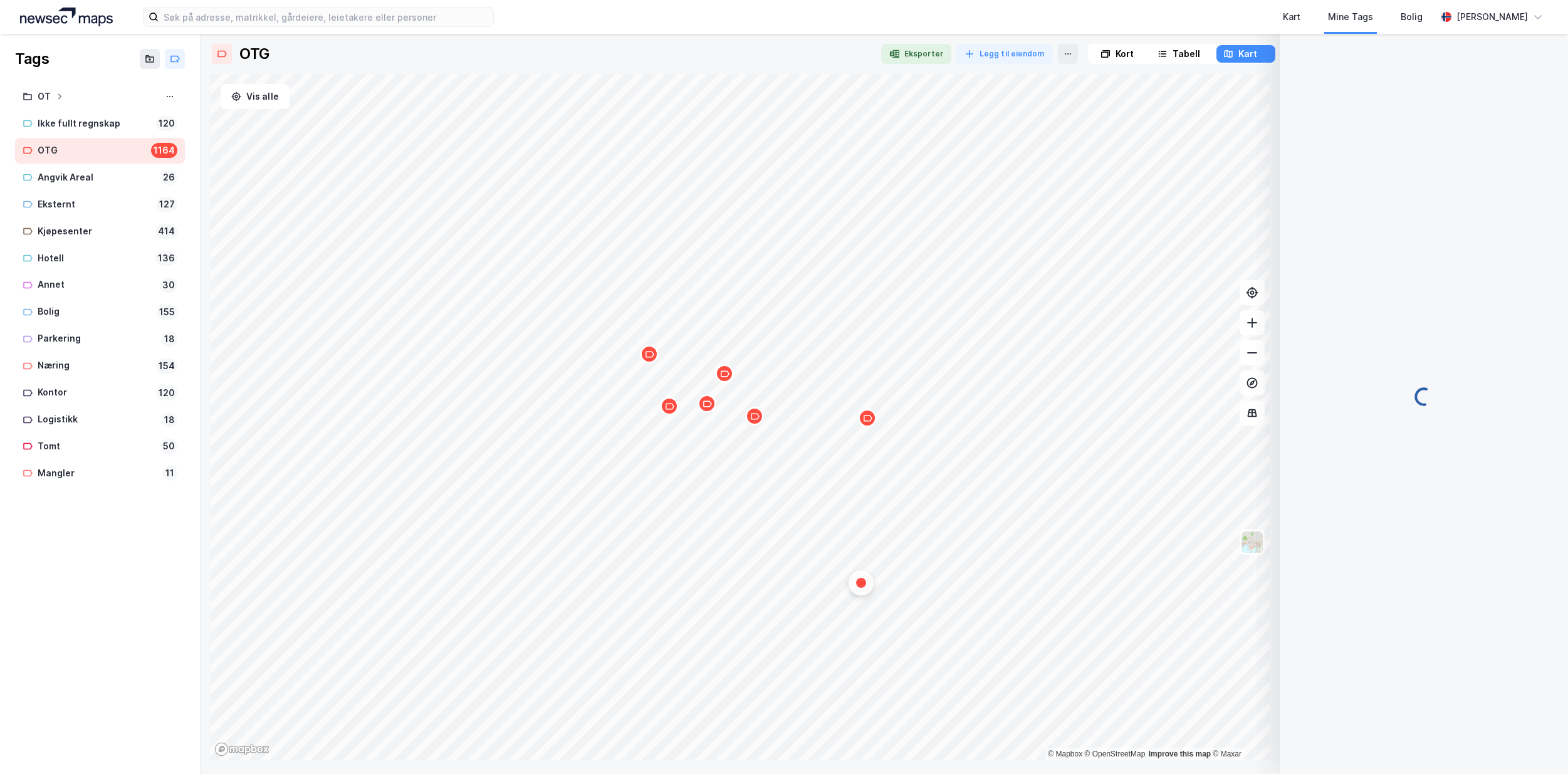
scroll to position [0, 0]
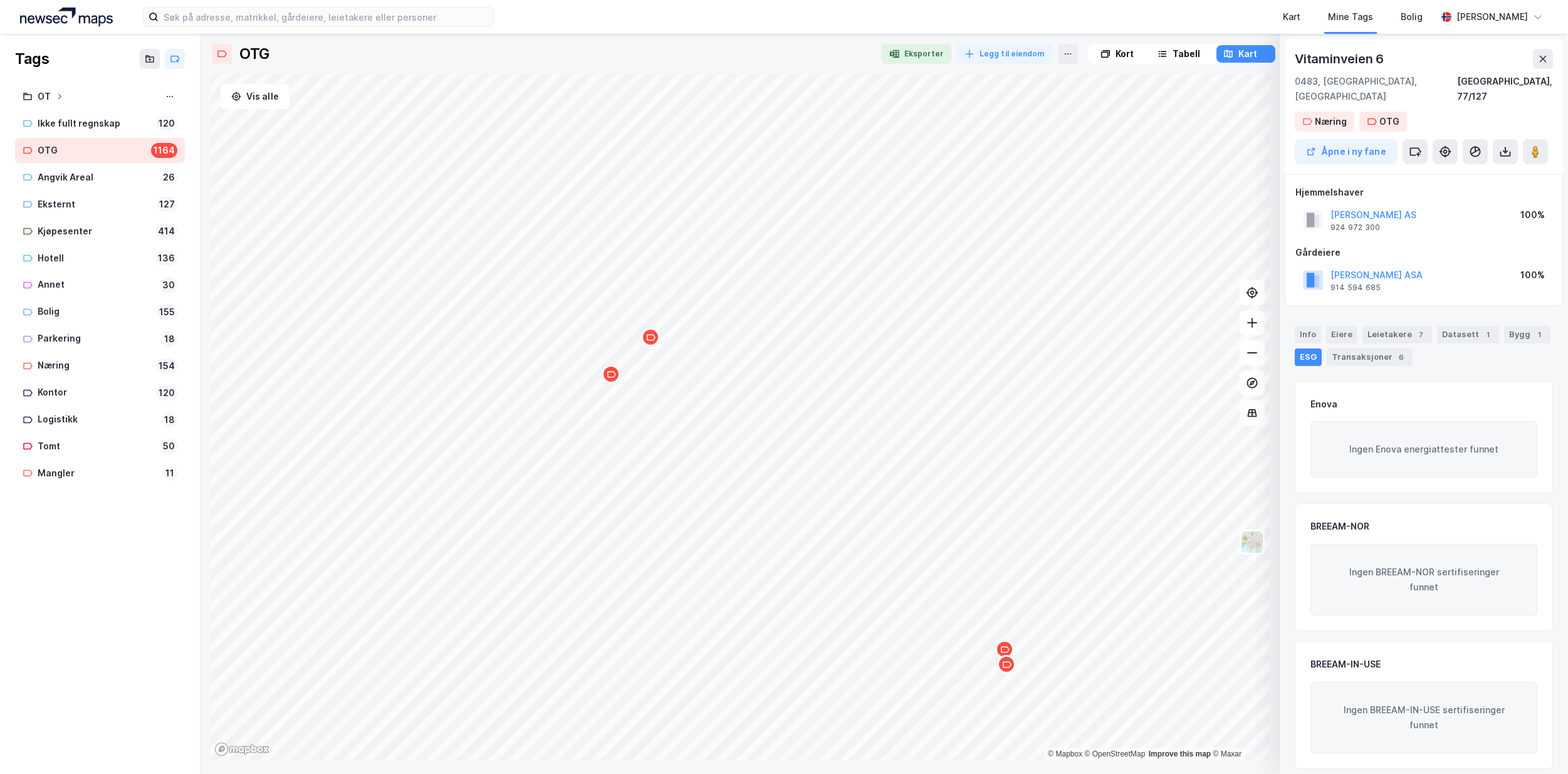
click at [613, 380] on div "Map marker" at bounding box center [611, 374] width 19 height 19
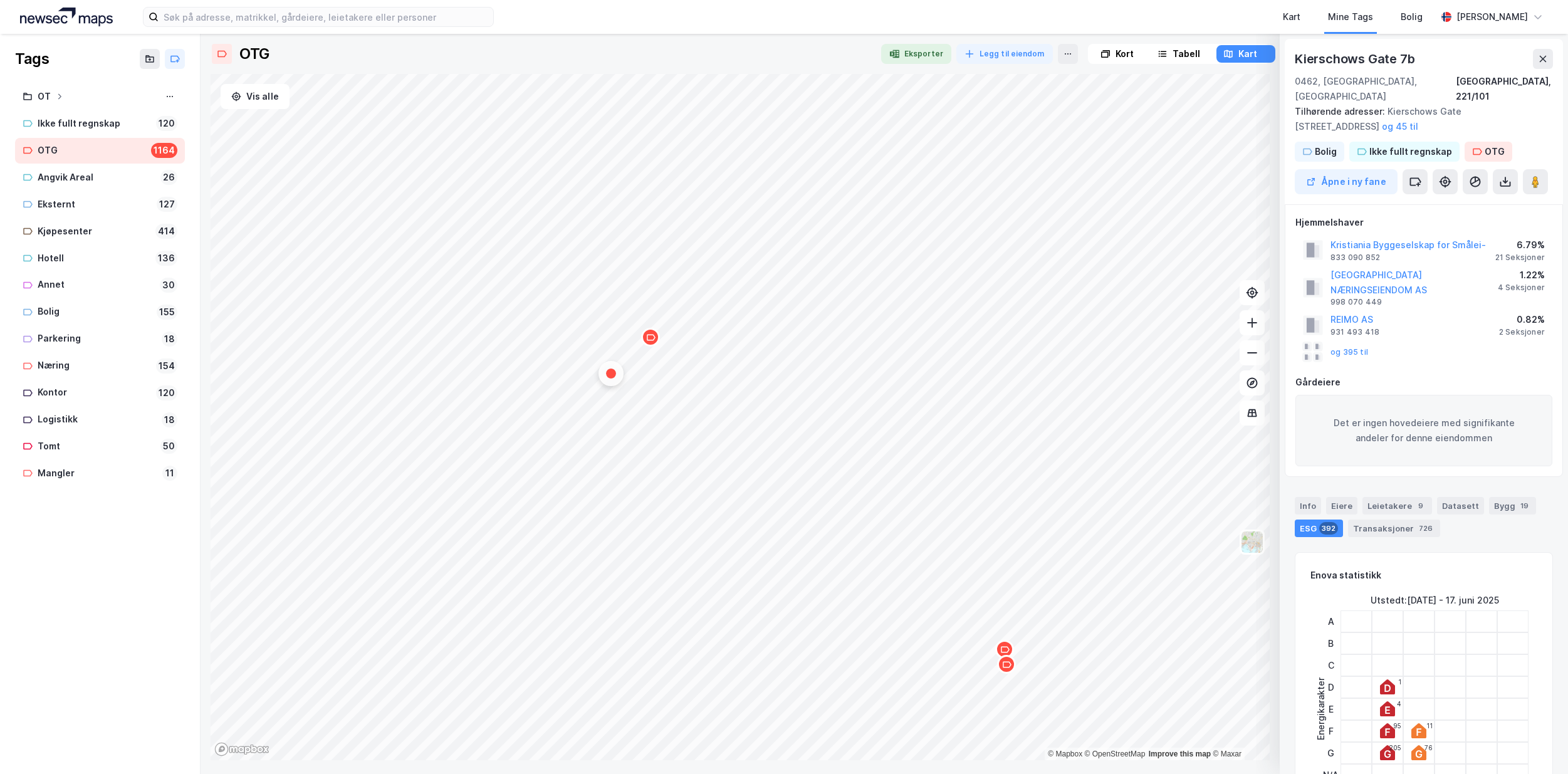
click at [611, 375] on div "Map marker" at bounding box center [611, 373] width 10 height 10
click at [649, 341] on icon "Map marker" at bounding box center [651, 338] width 9 height 9
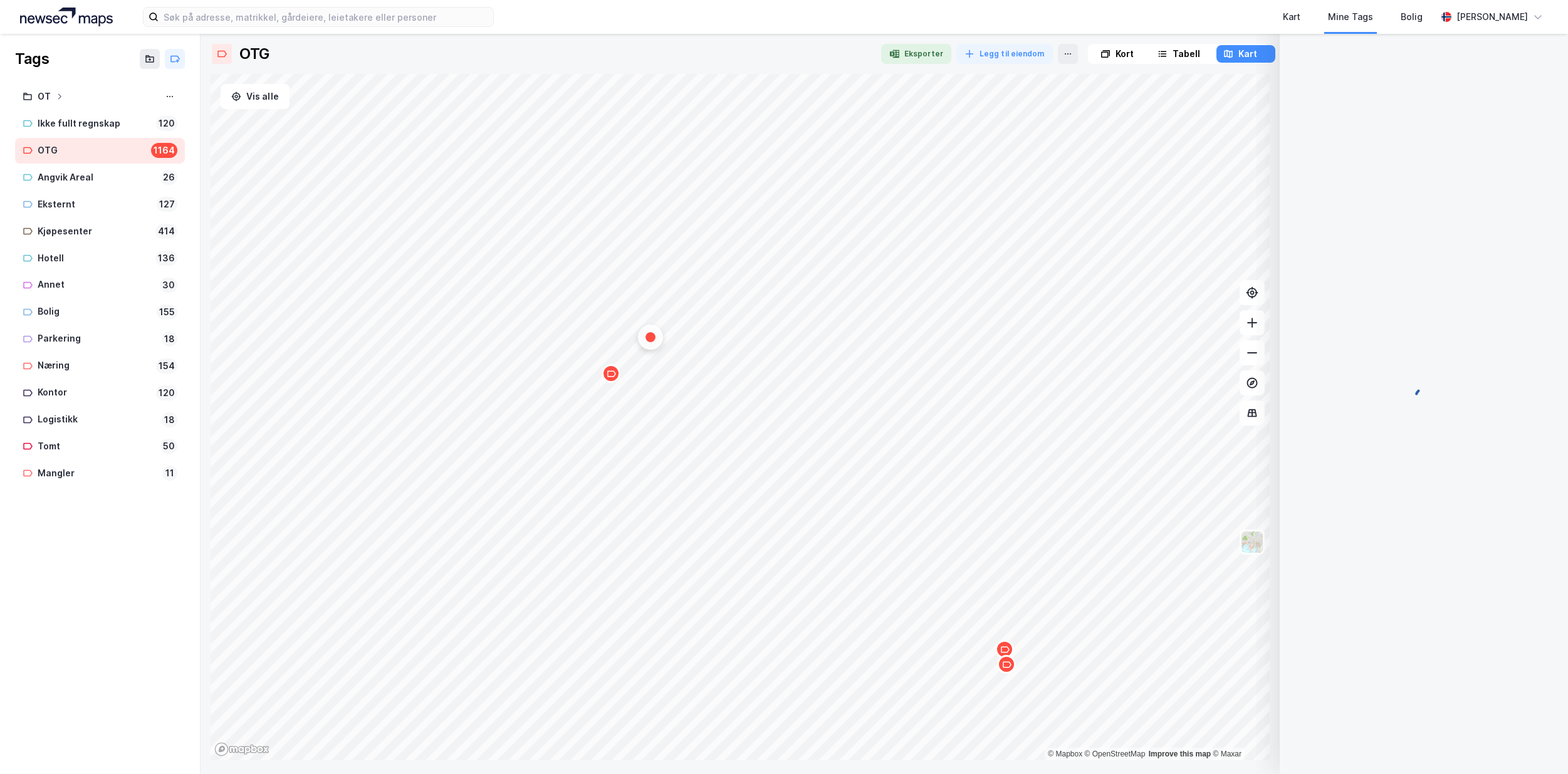
scroll to position [424, 0]
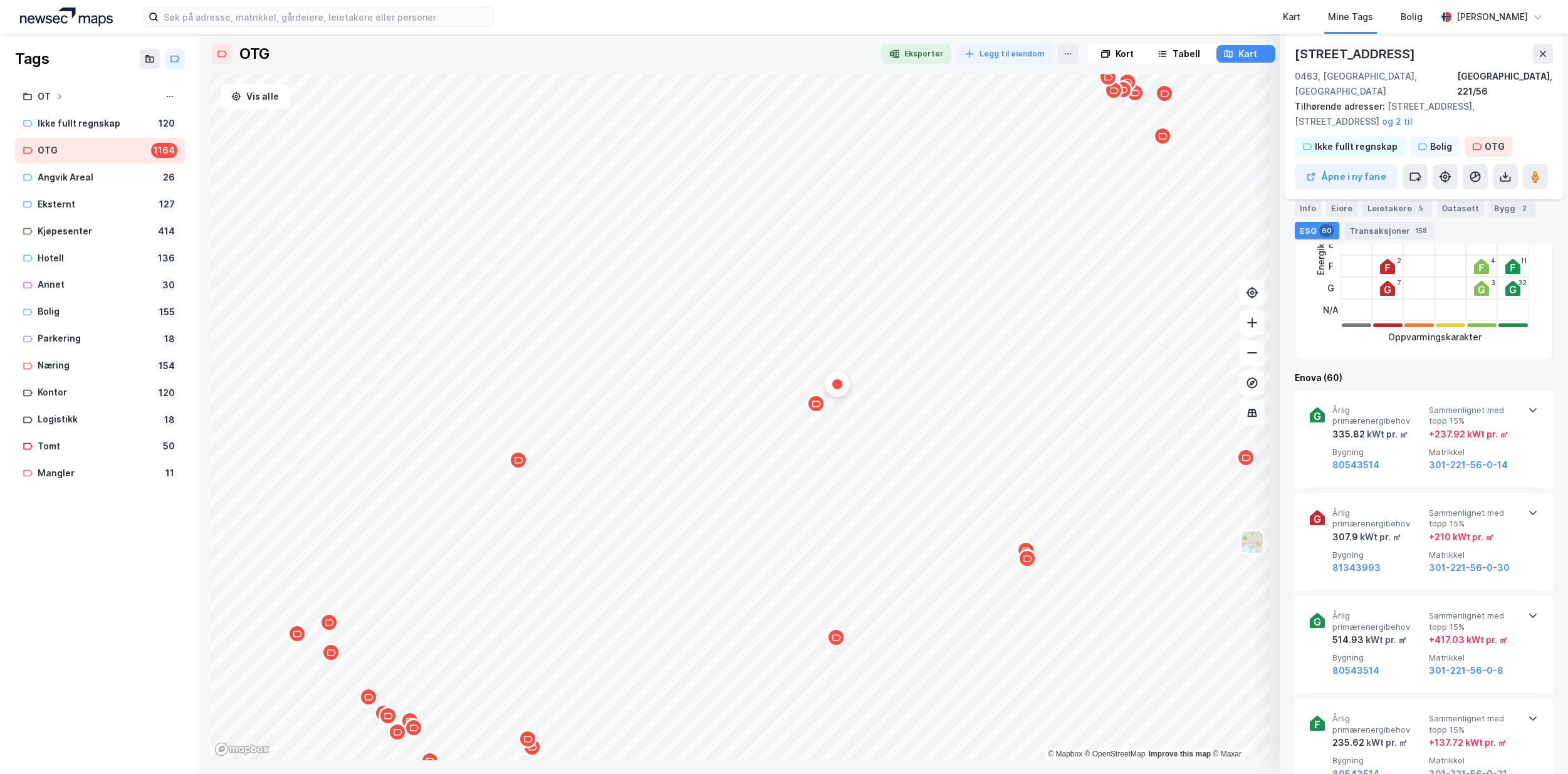
click at [1028, 560] on icon "Map marker" at bounding box center [1027, 559] width 9 height 9
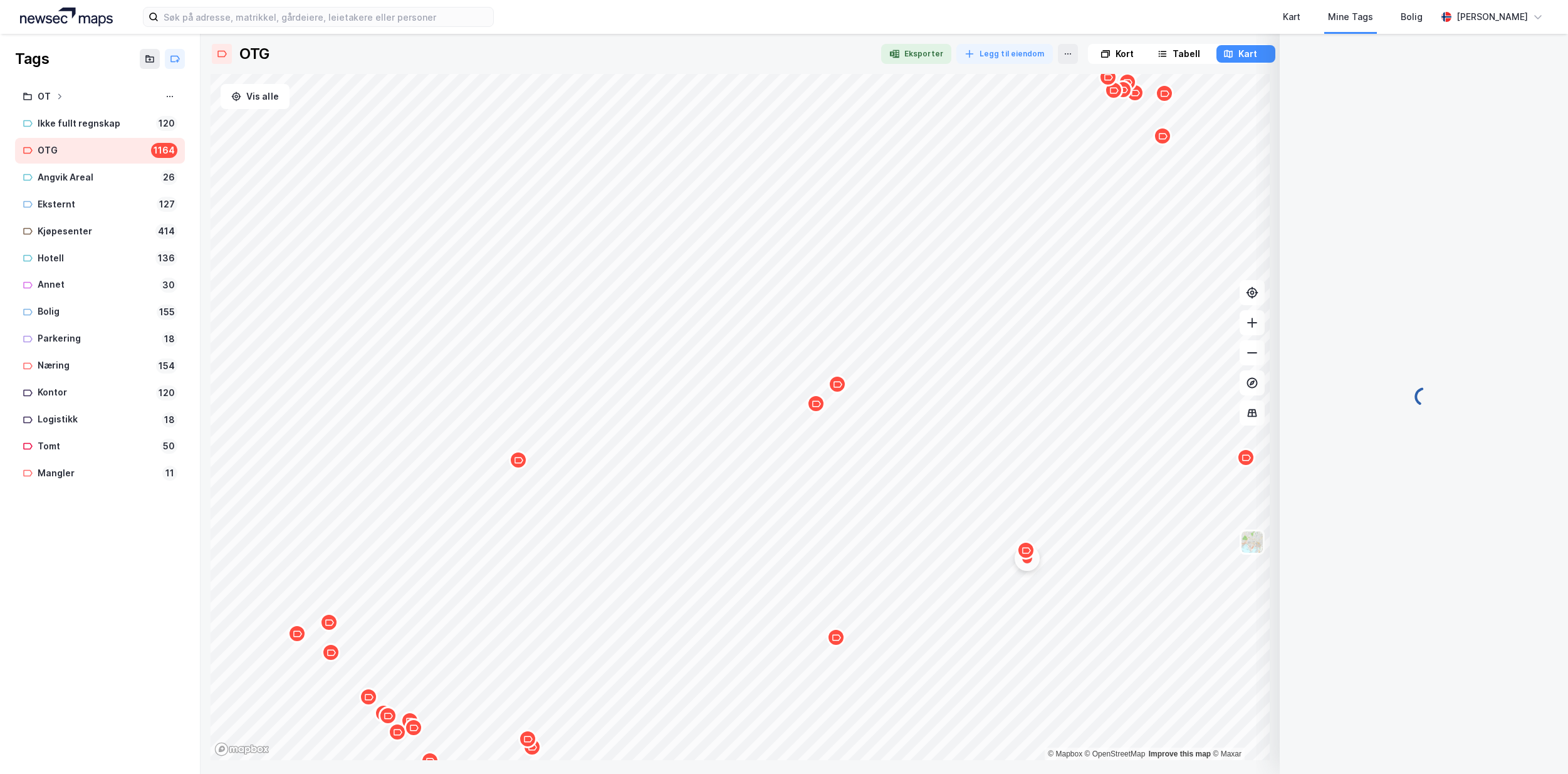
scroll to position [0, 0]
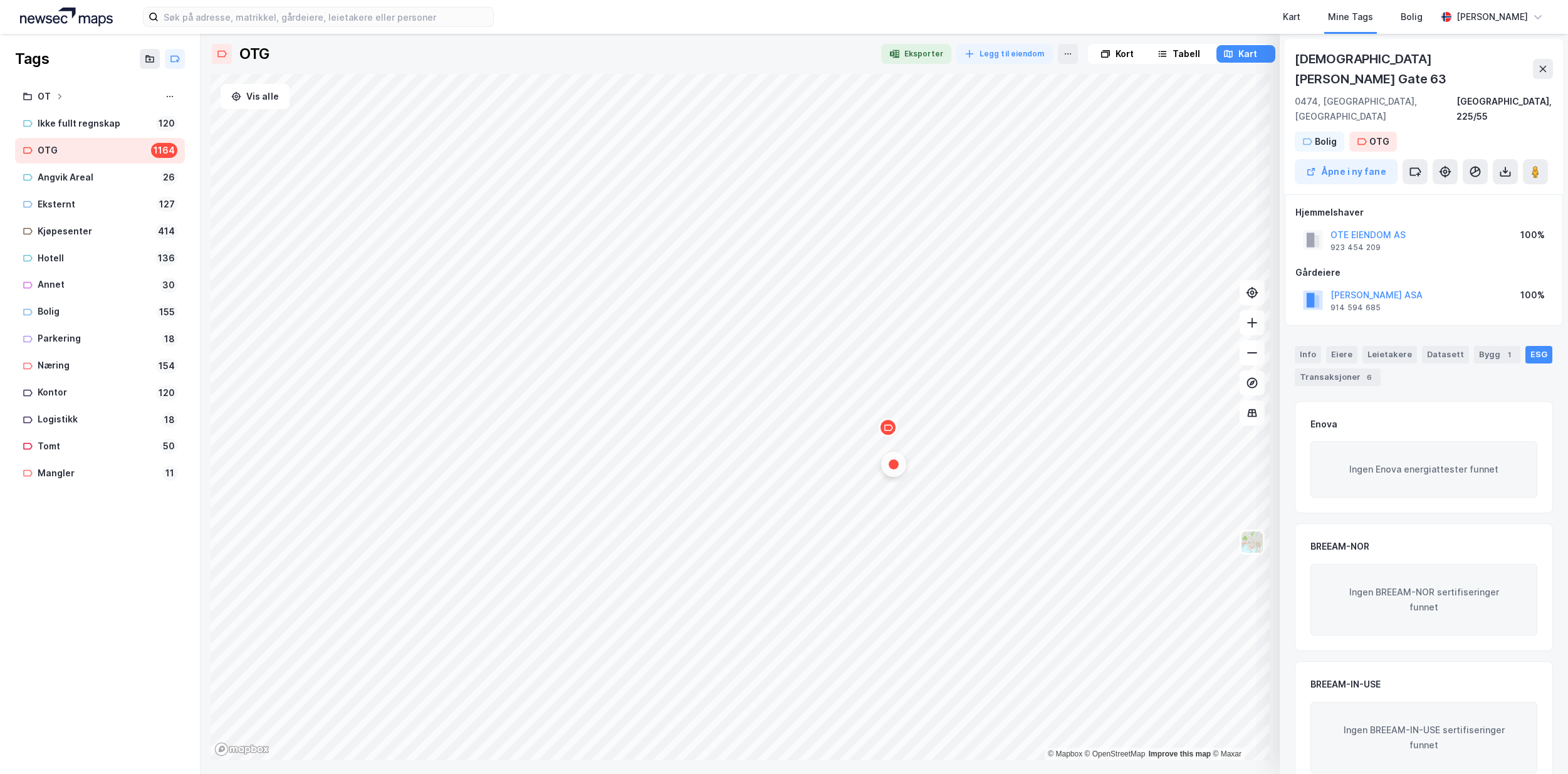
click at [889, 429] on icon "Map marker" at bounding box center [888, 428] width 9 height 9
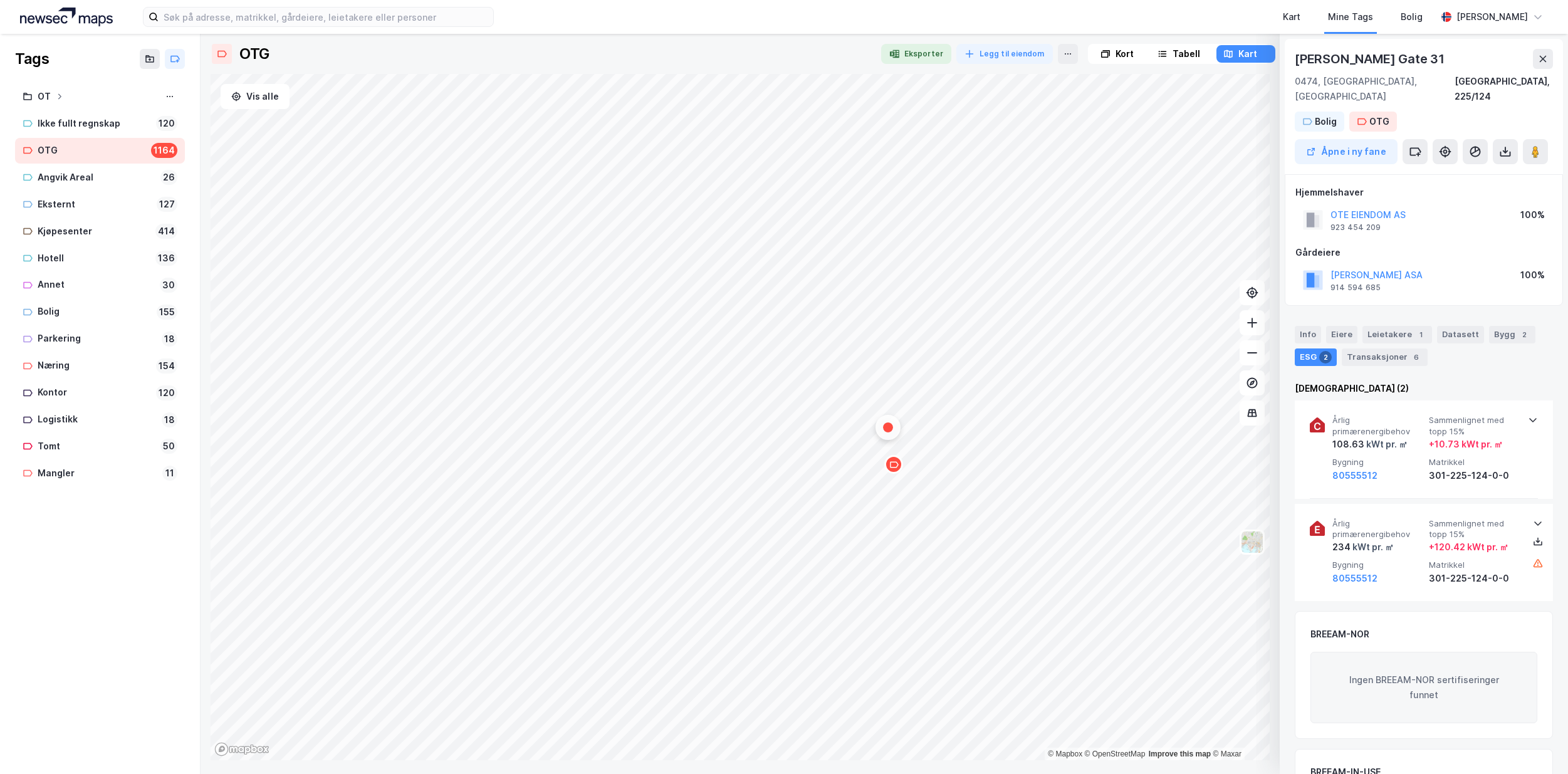
click at [894, 469] on icon "Map marker" at bounding box center [894, 465] width 9 height 9
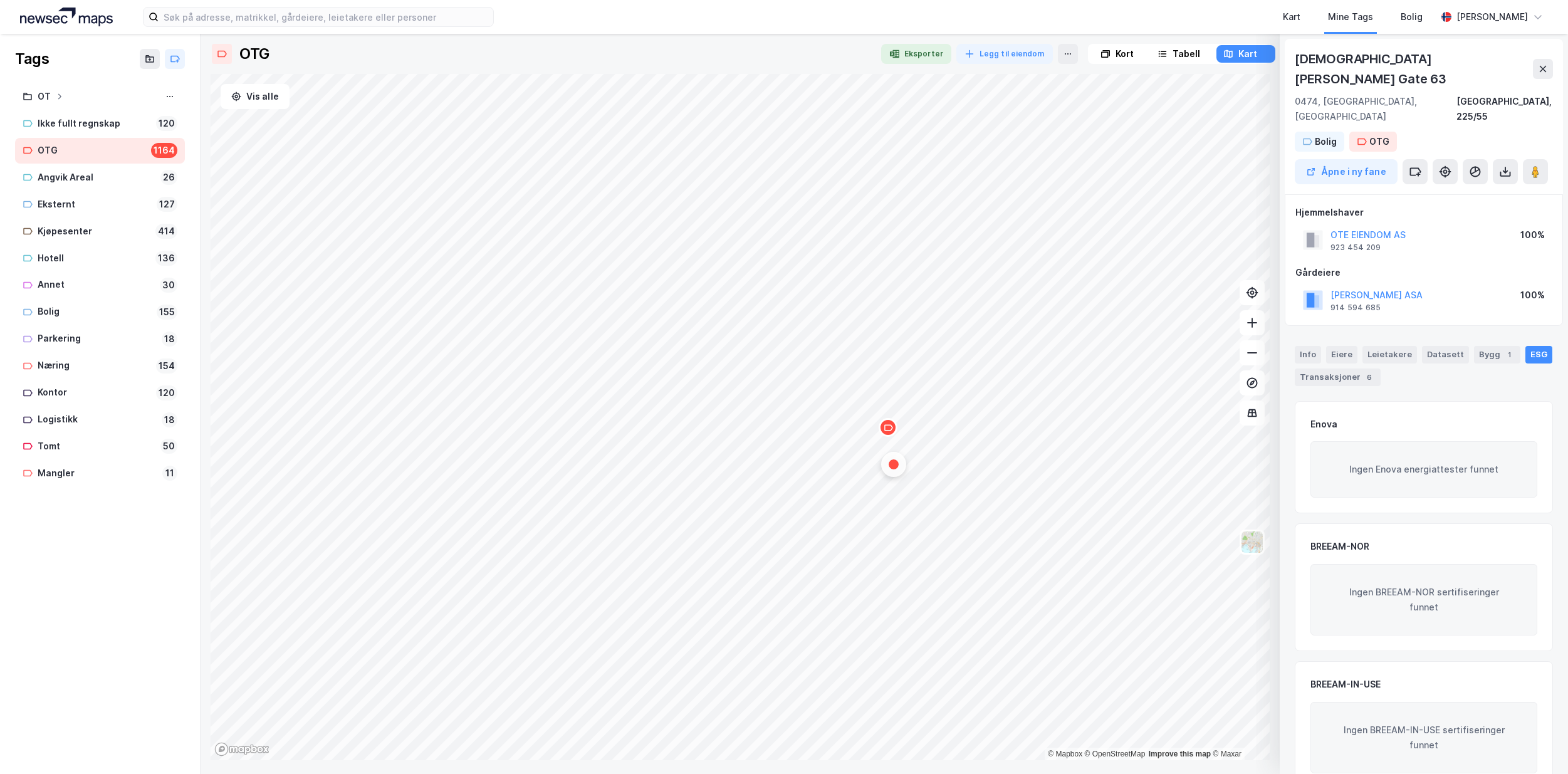
click at [892, 427] on icon "Map marker" at bounding box center [888, 428] width 9 height 9
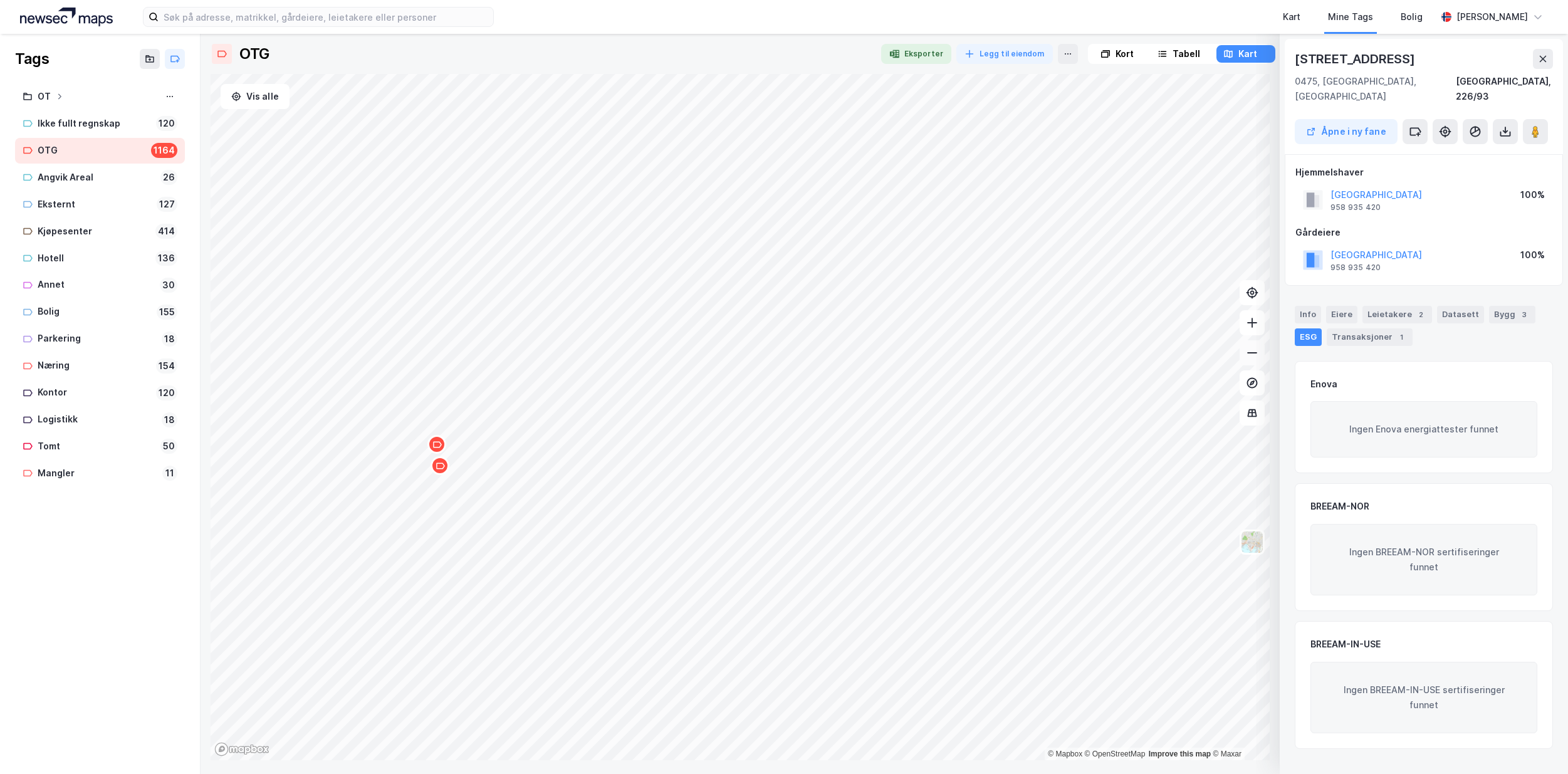
click at [1251, 348] on icon at bounding box center [1252, 353] width 12 height 12
click at [885, 312] on div "Map marker" at bounding box center [885, 306] width 19 height 19
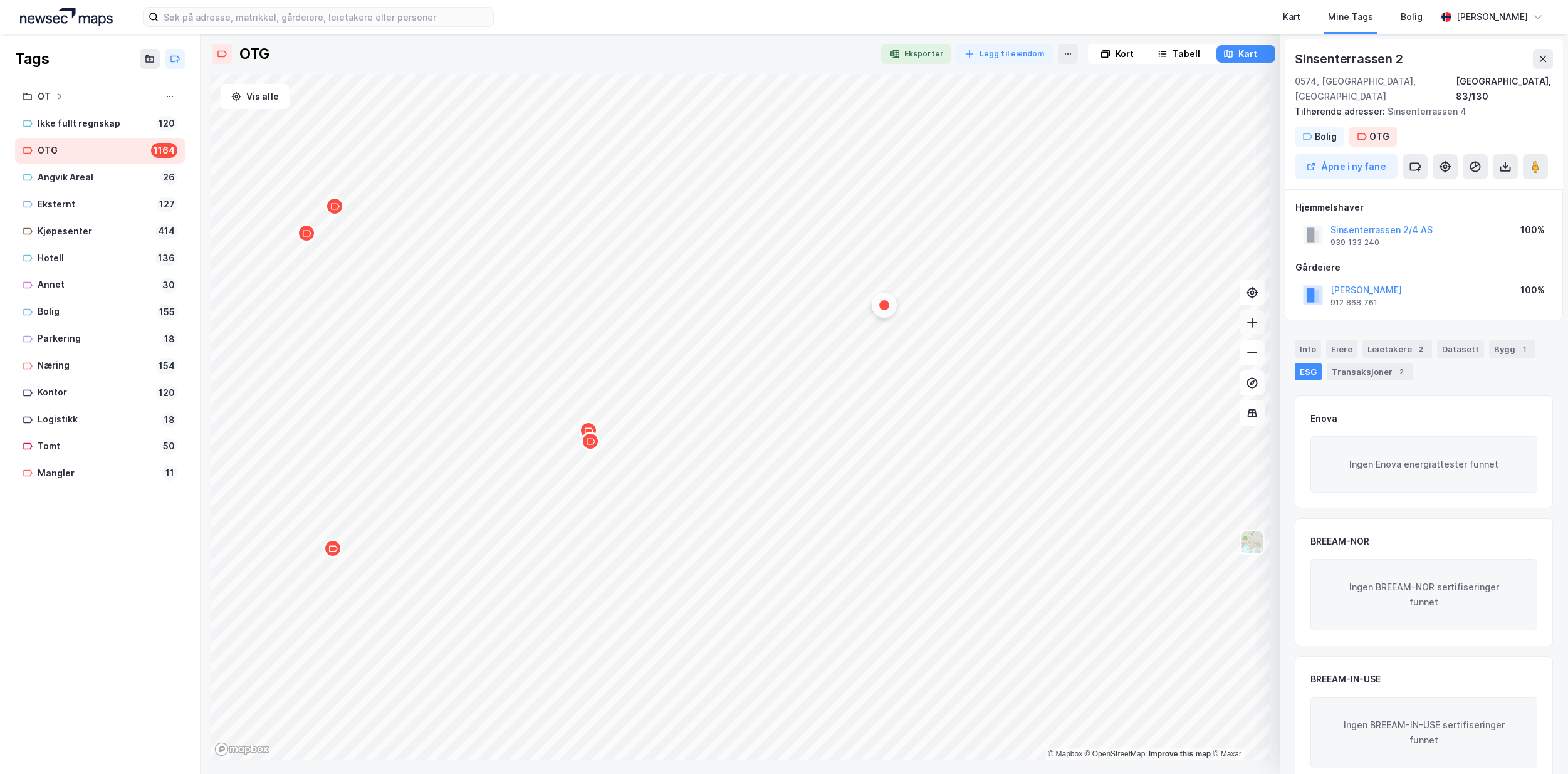
click at [1253, 322] on icon at bounding box center [1252, 323] width 10 height 2
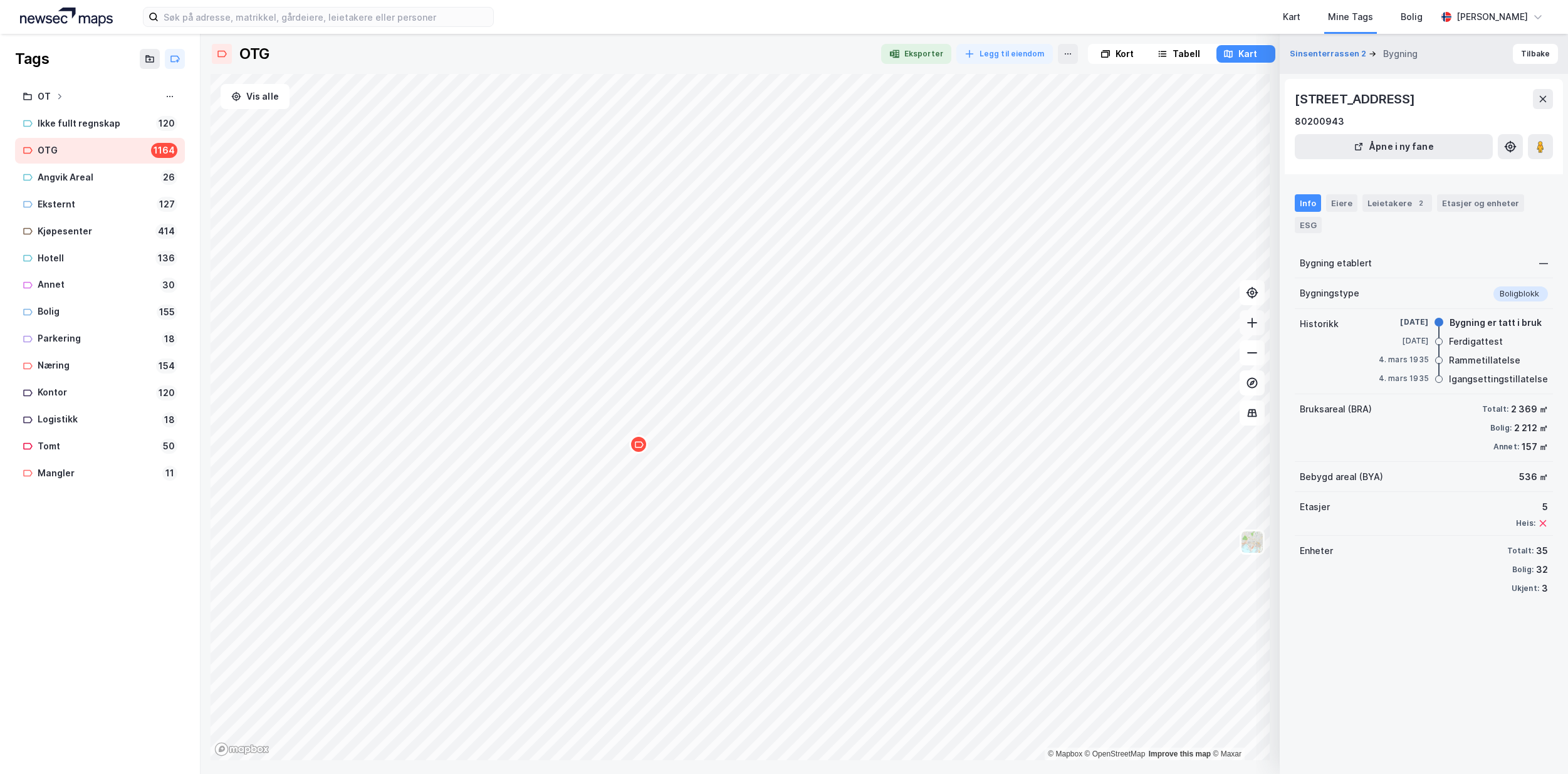
click at [642, 451] on div "Map marker" at bounding box center [638, 444] width 19 height 19
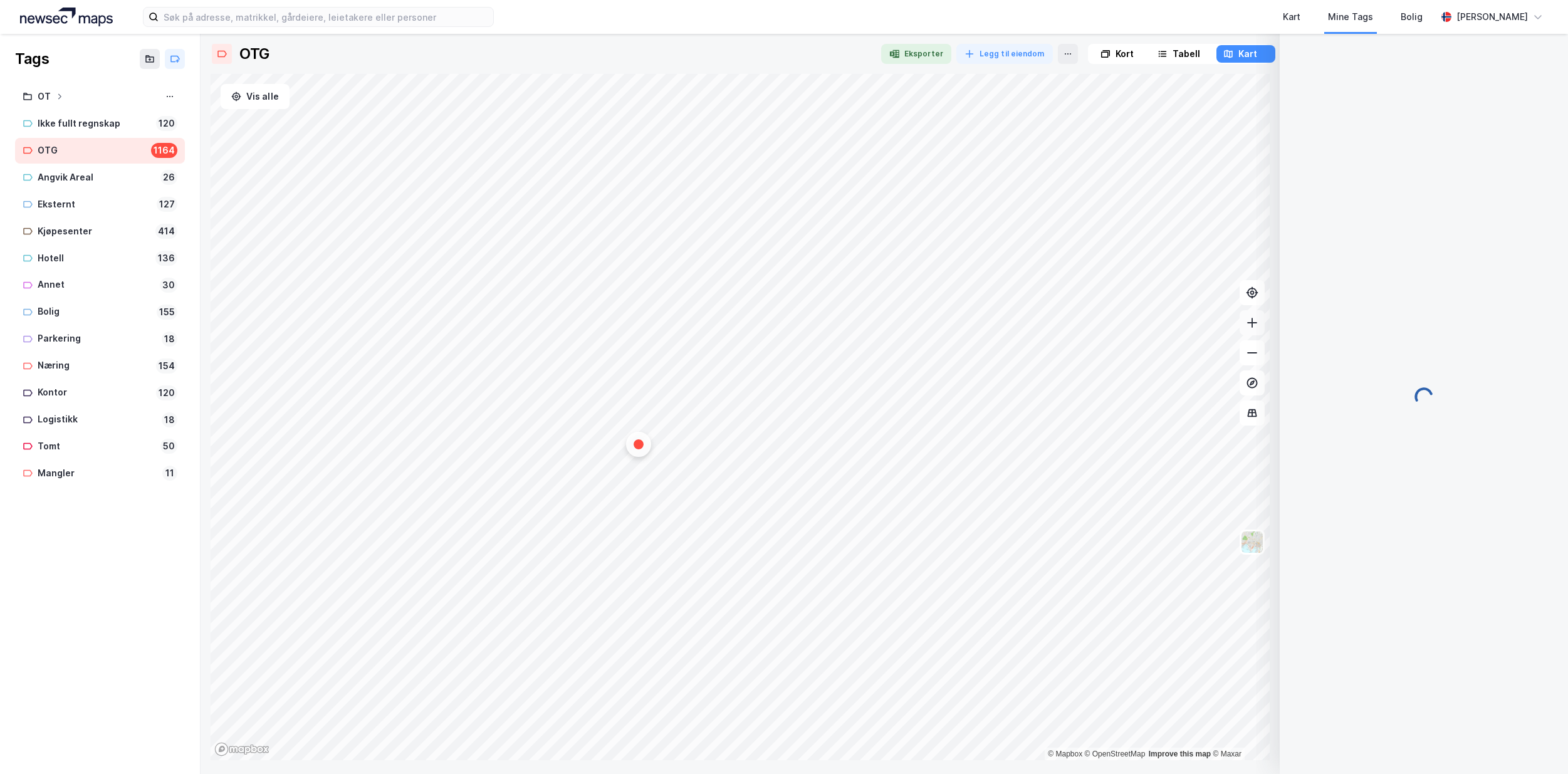
scroll to position [10, 0]
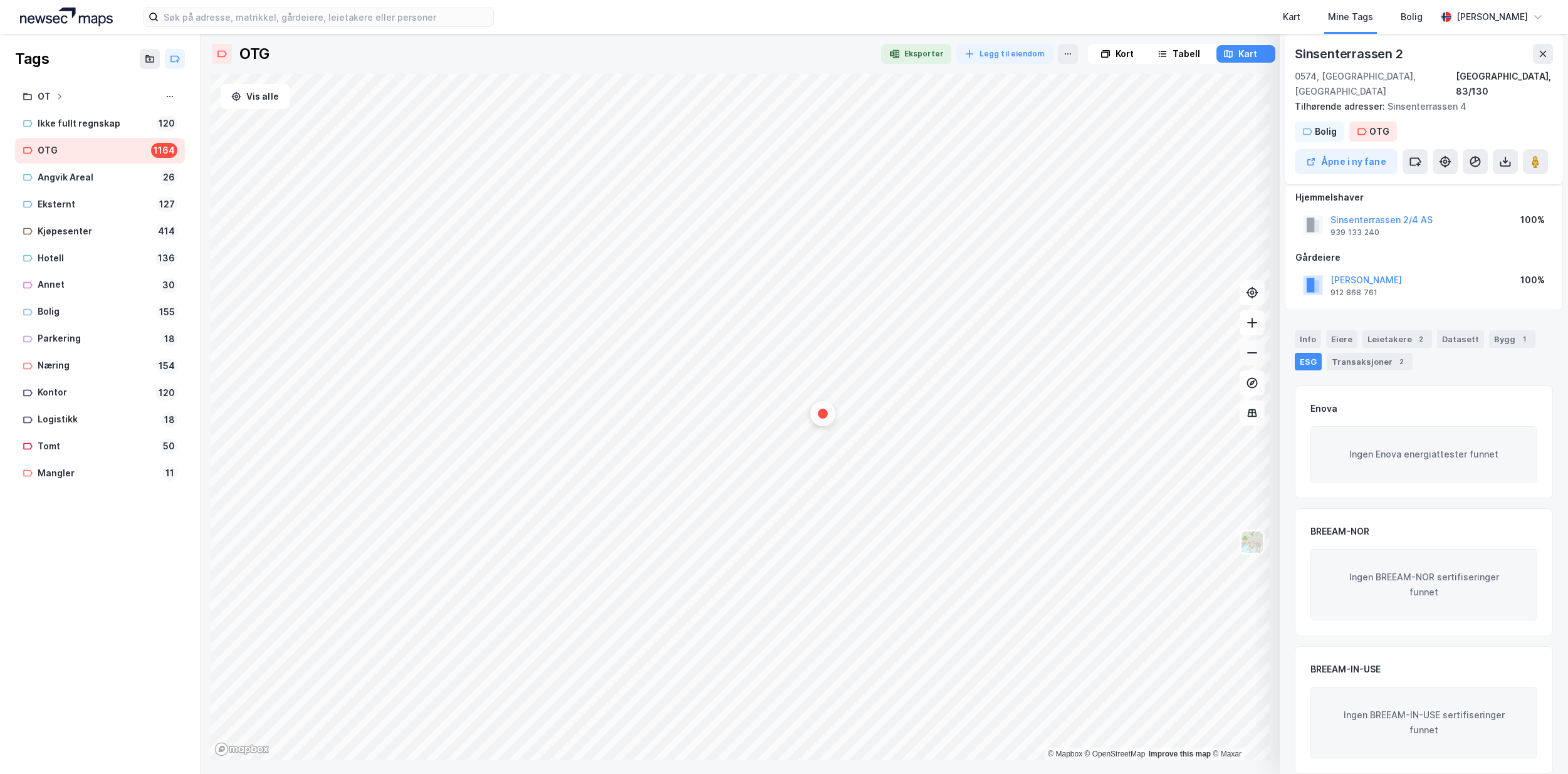
click at [1257, 362] on button at bounding box center [1252, 353] width 25 height 25
click at [538, 507] on icon "Map marker" at bounding box center [536, 507] width 9 height 9
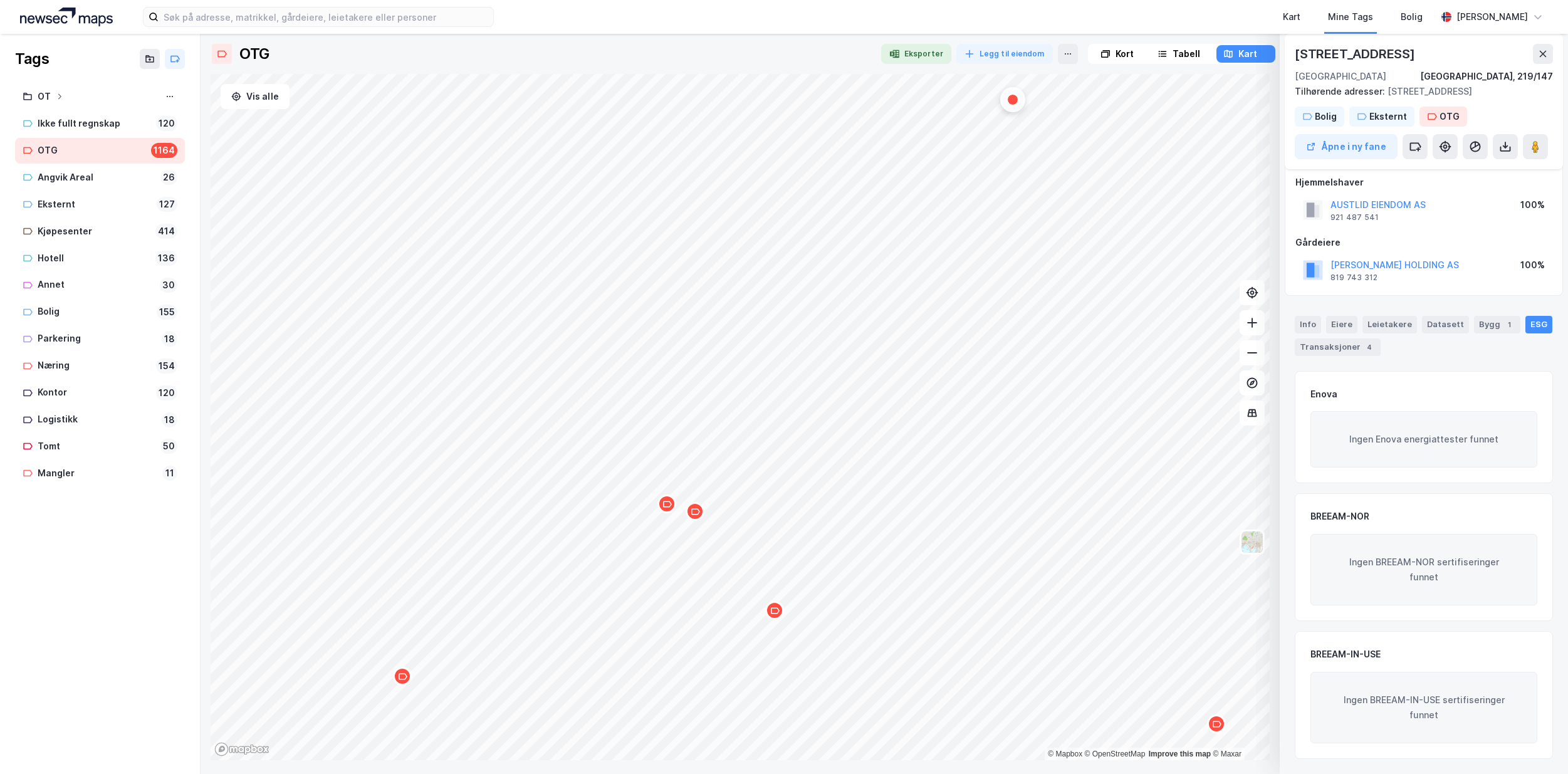
click at [696, 514] on icon "Map marker" at bounding box center [695, 512] width 9 height 9
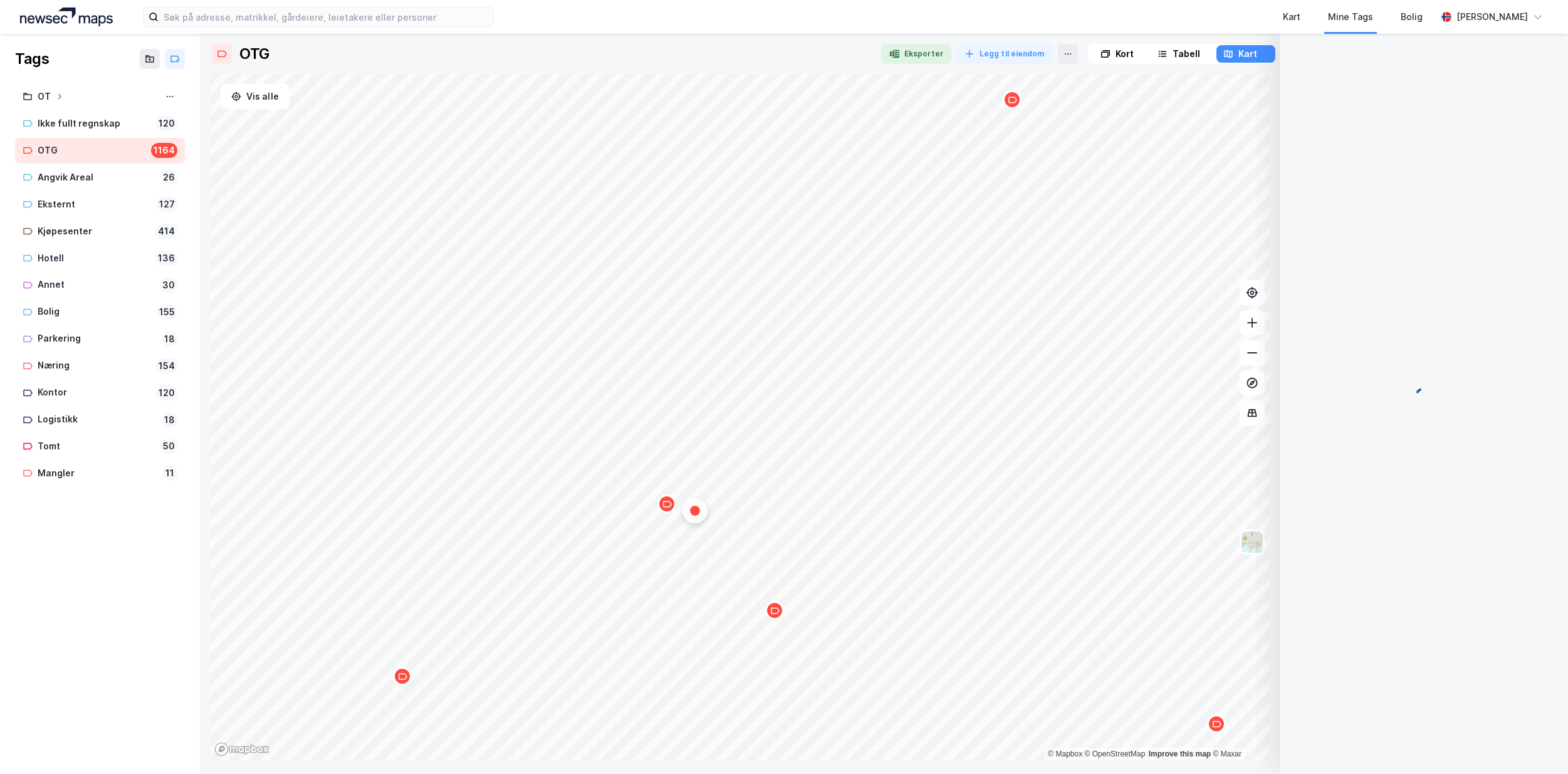
scroll to position [0, 0]
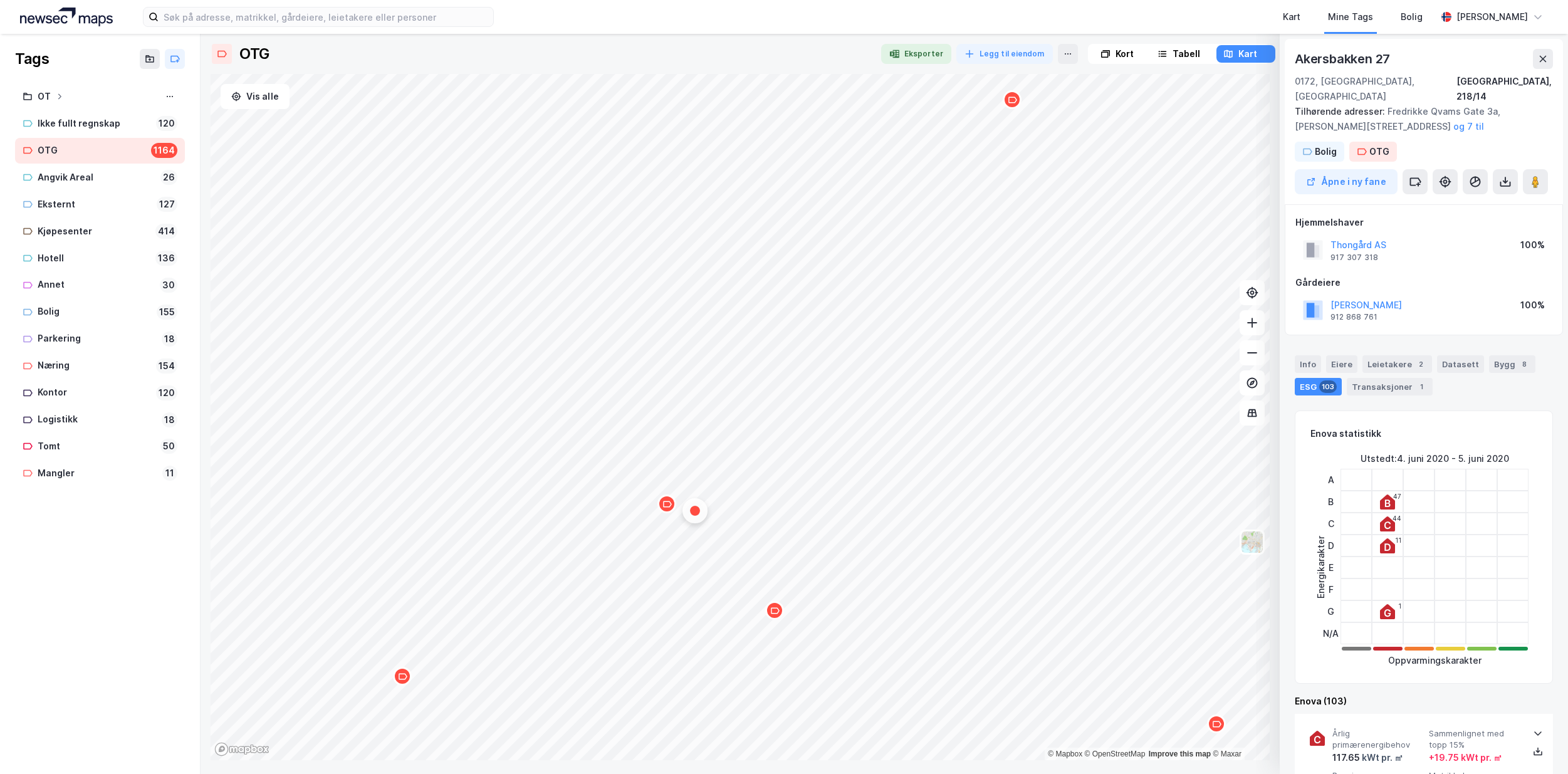
click at [670, 507] on icon "Map marker" at bounding box center [667, 504] width 9 height 9
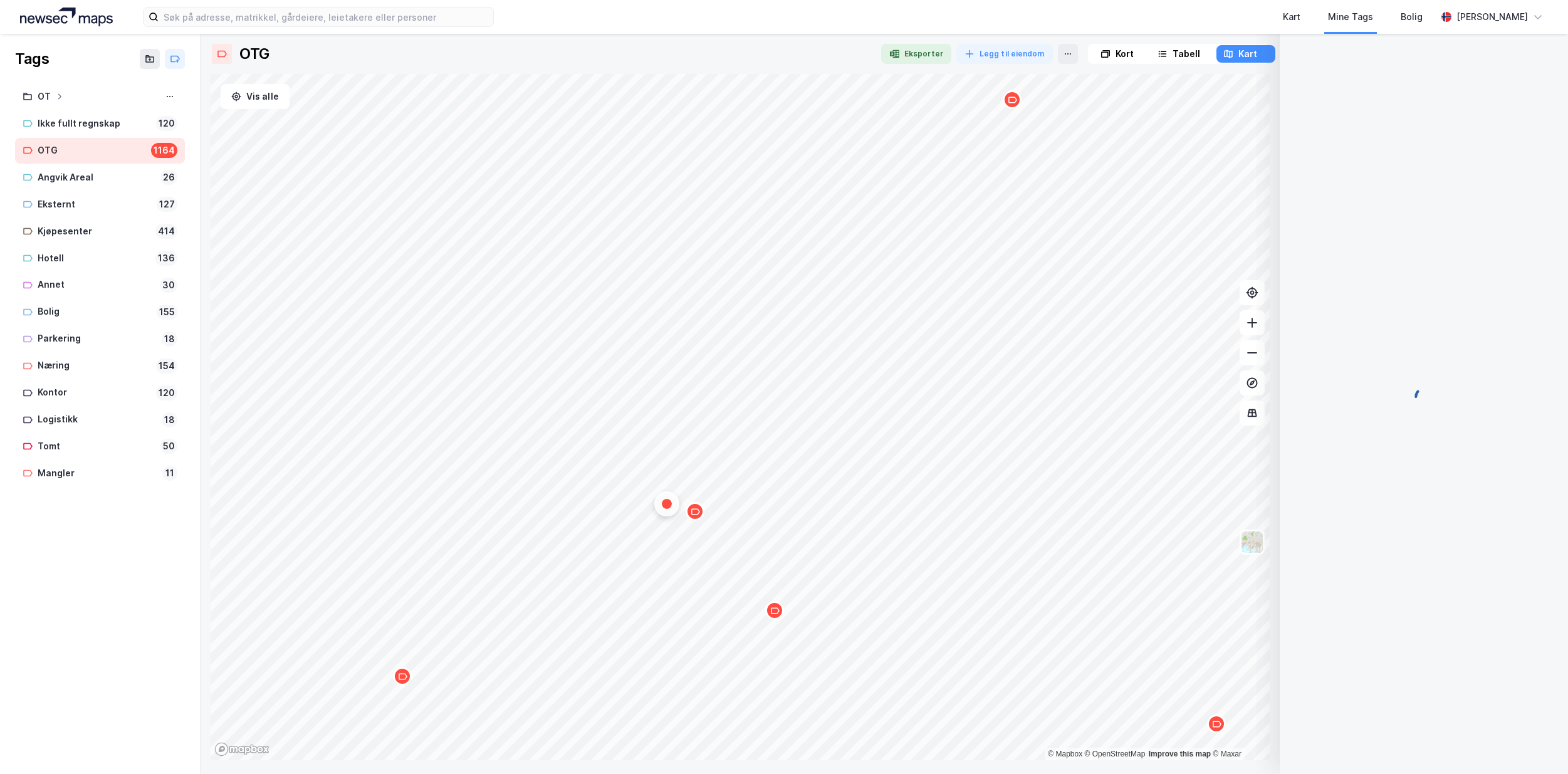
scroll to position [10, 0]
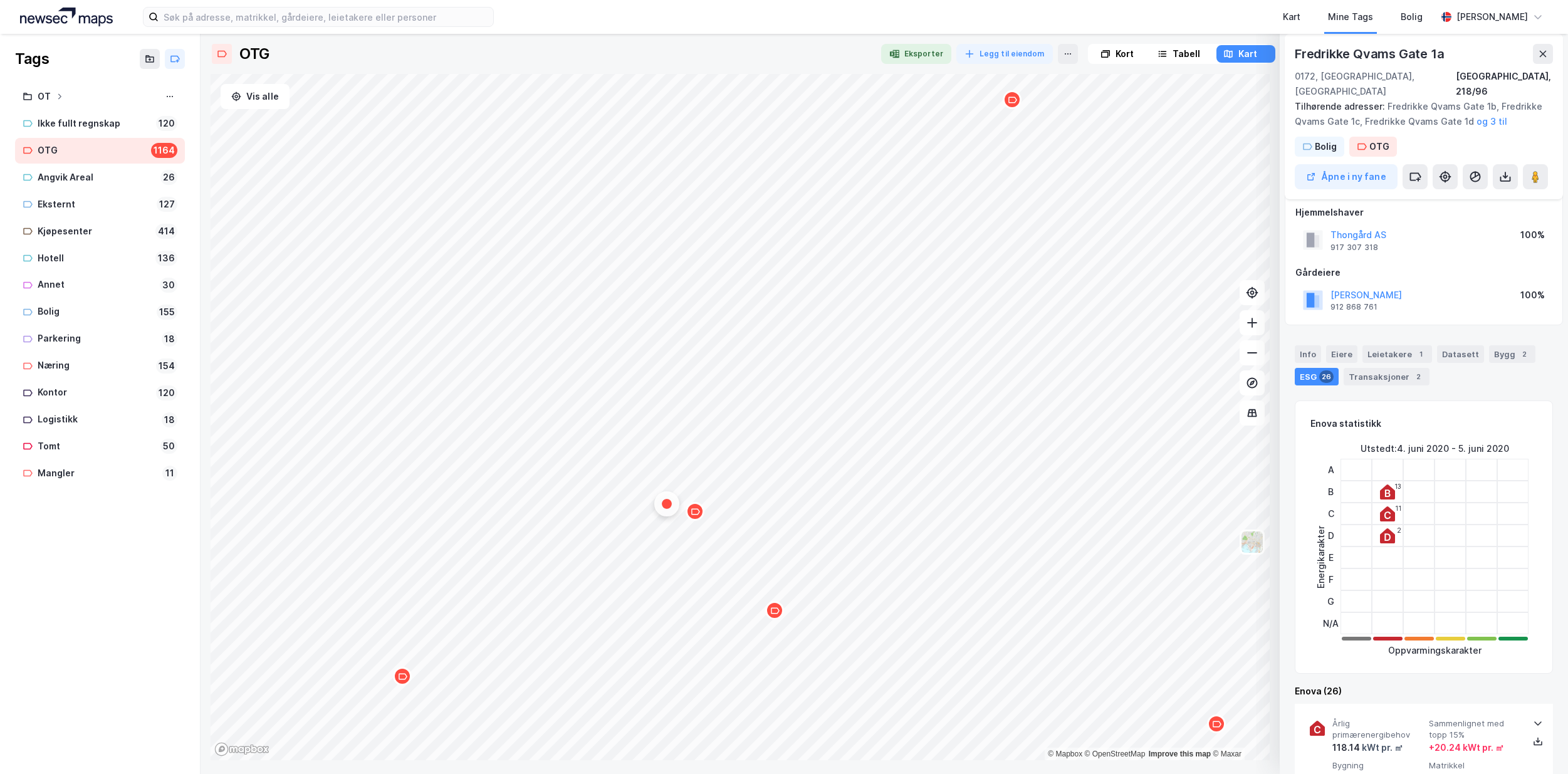
click at [780, 613] on div "Map marker" at bounding box center [775, 610] width 19 height 19
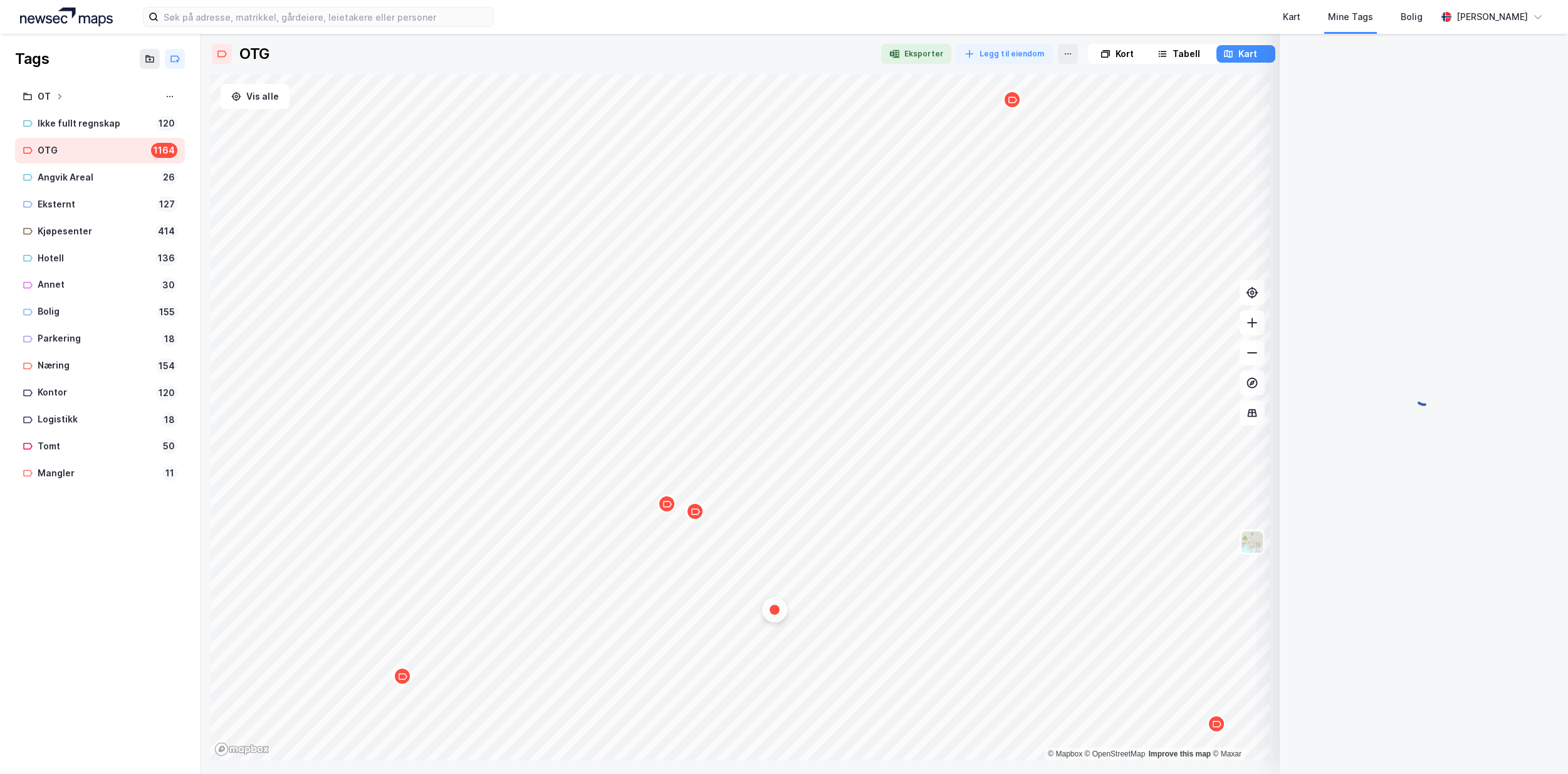
scroll to position [0, 0]
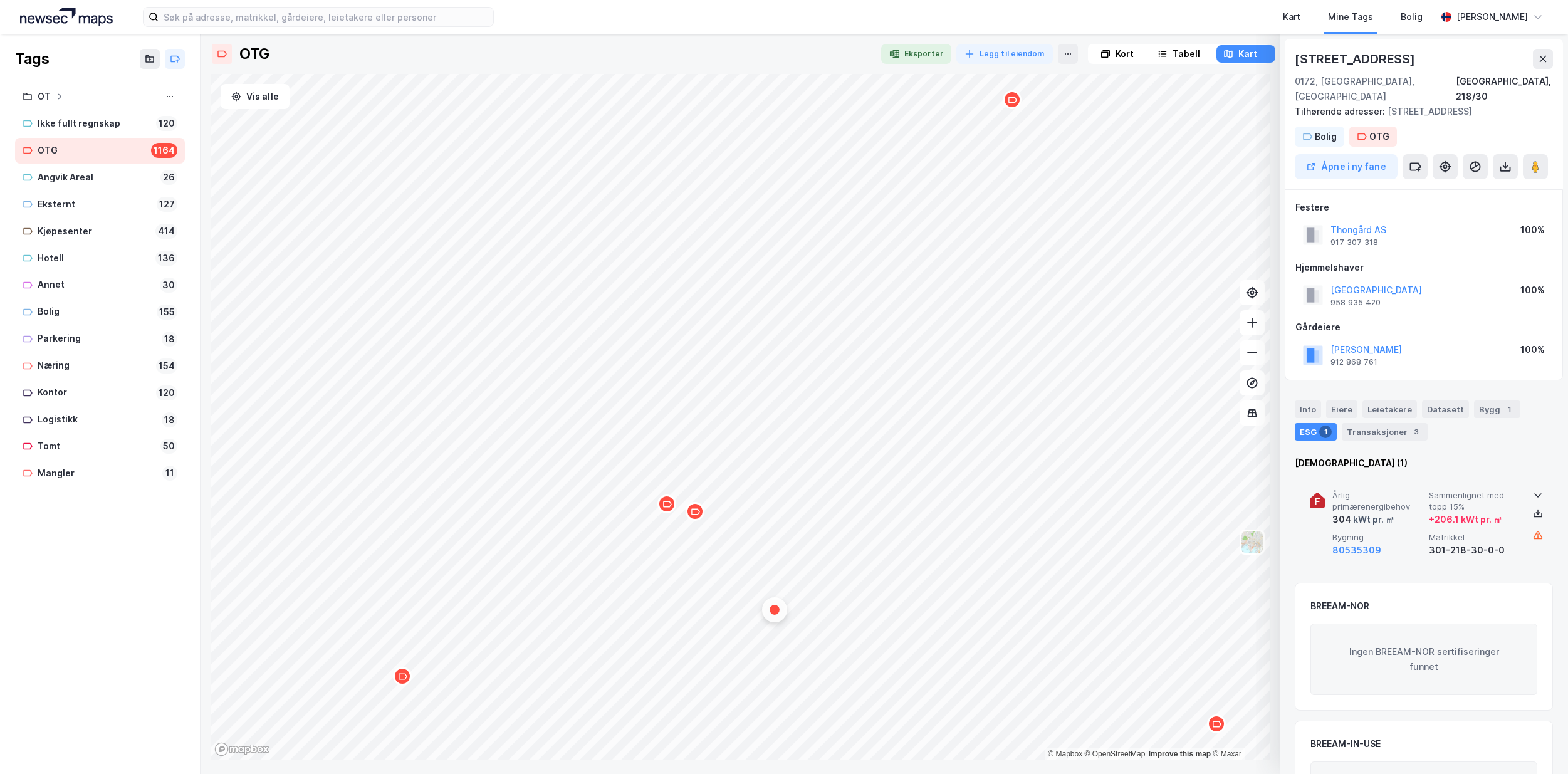
click at [1536, 490] on icon at bounding box center [1538, 495] width 10 height 10
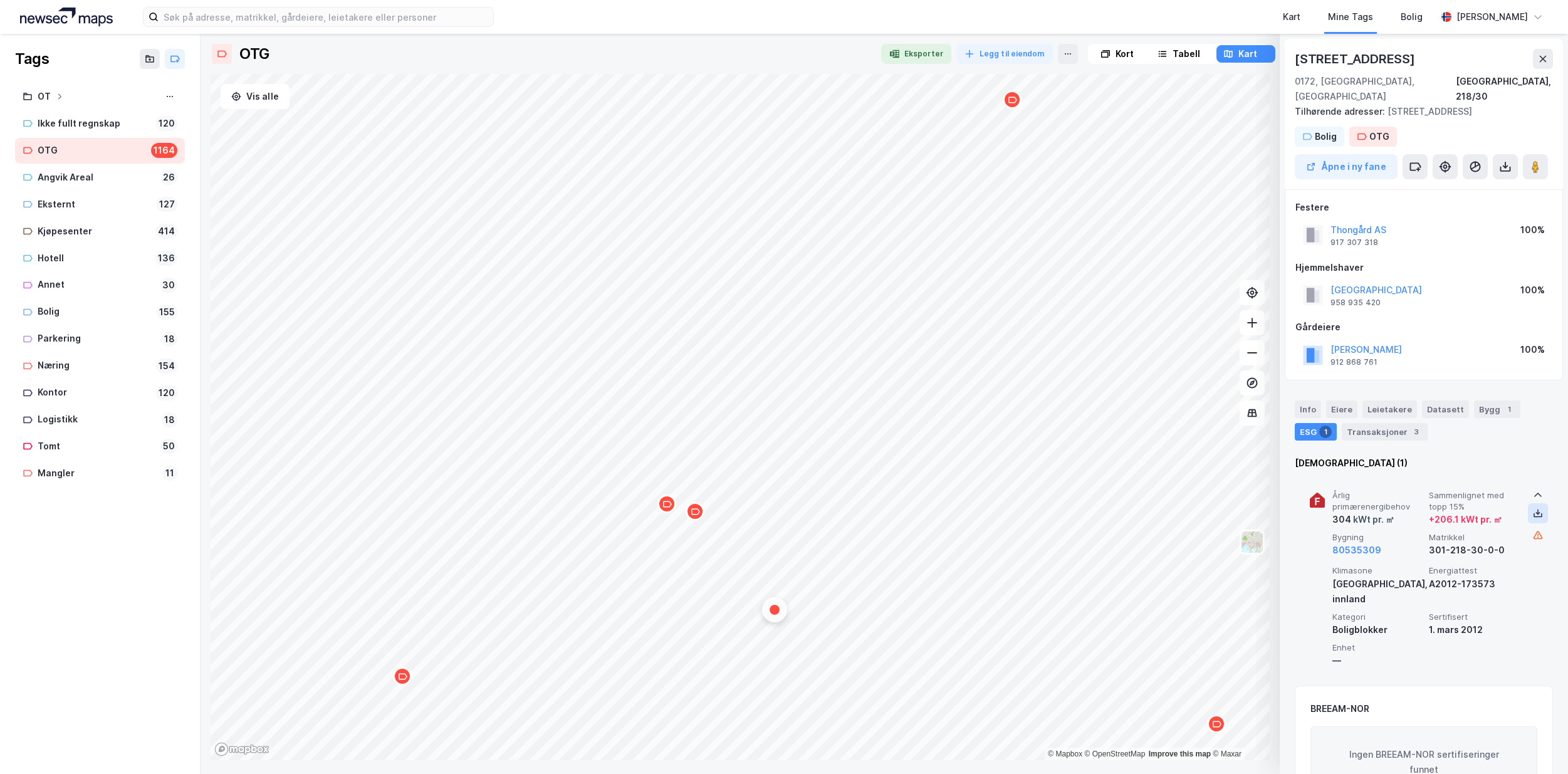
click at [1533, 508] on icon at bounding box center [1538, 513] width 10 height 10
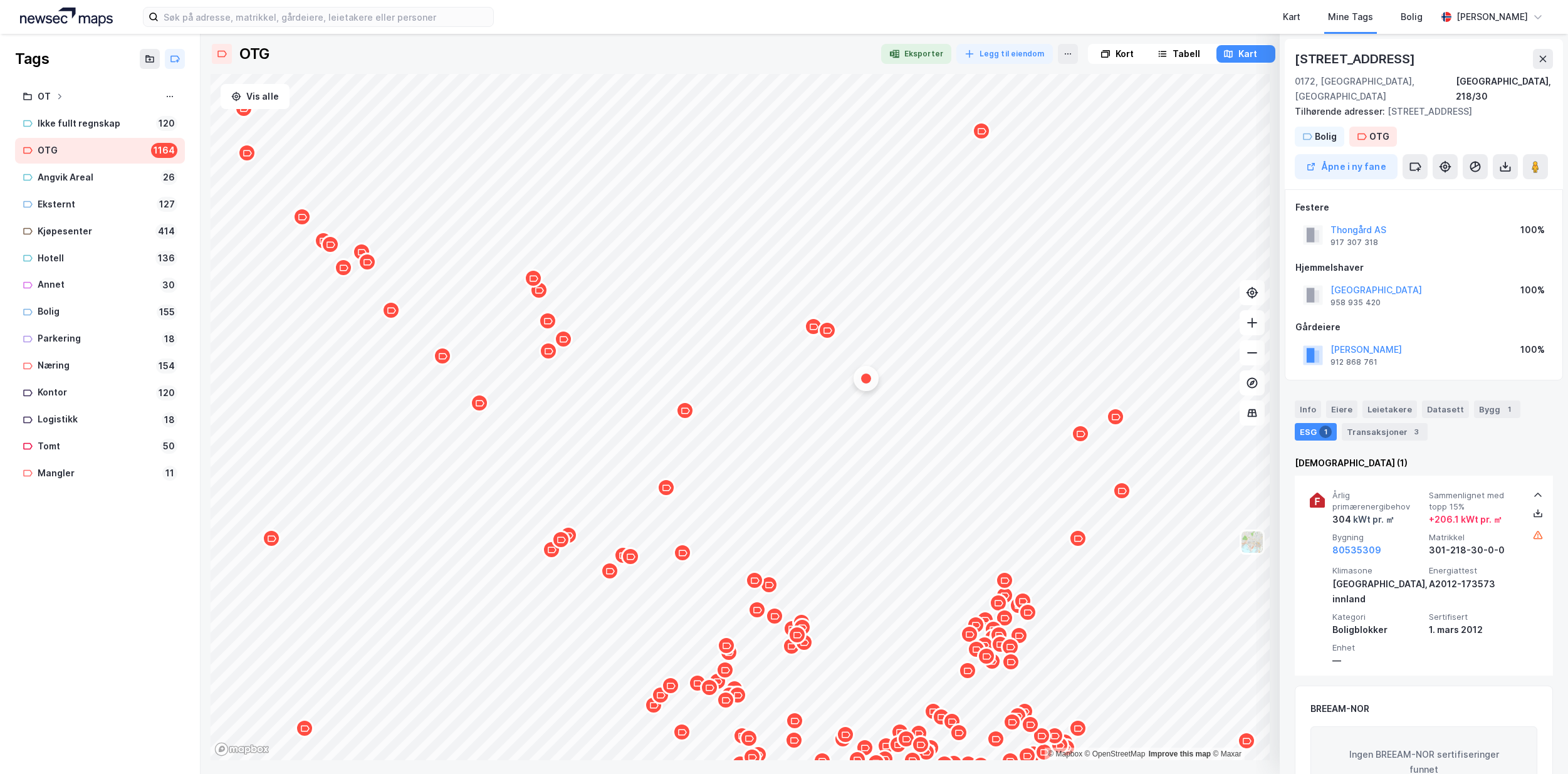
click at [687, 414] on icon "Map marker" at bounding box center [685, 411] width 9 height 9
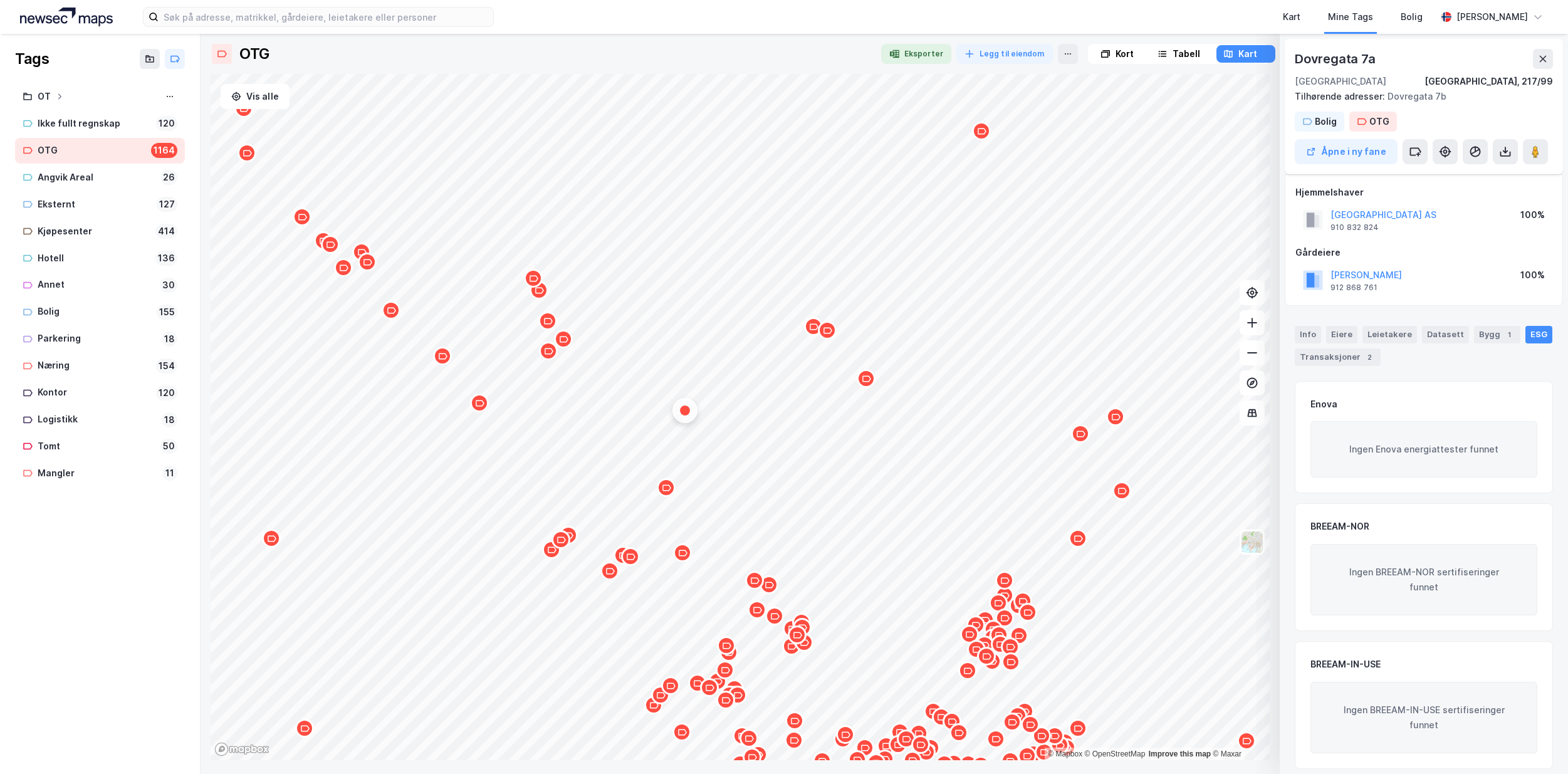
scroll to position [10, 0]
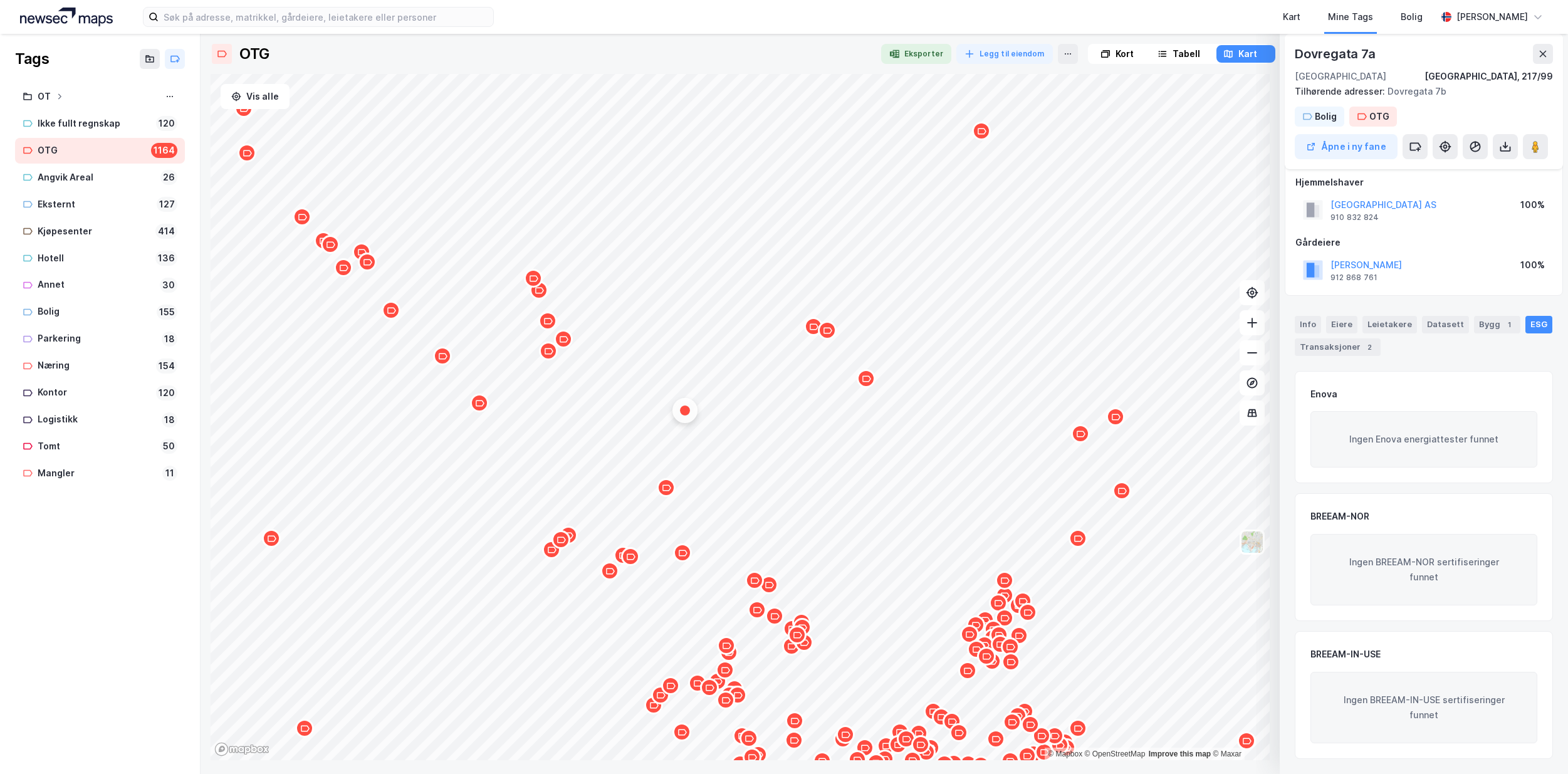
click at [667, 493] on div "Map marker" at bounding box center [666, 488] width 19 height 19
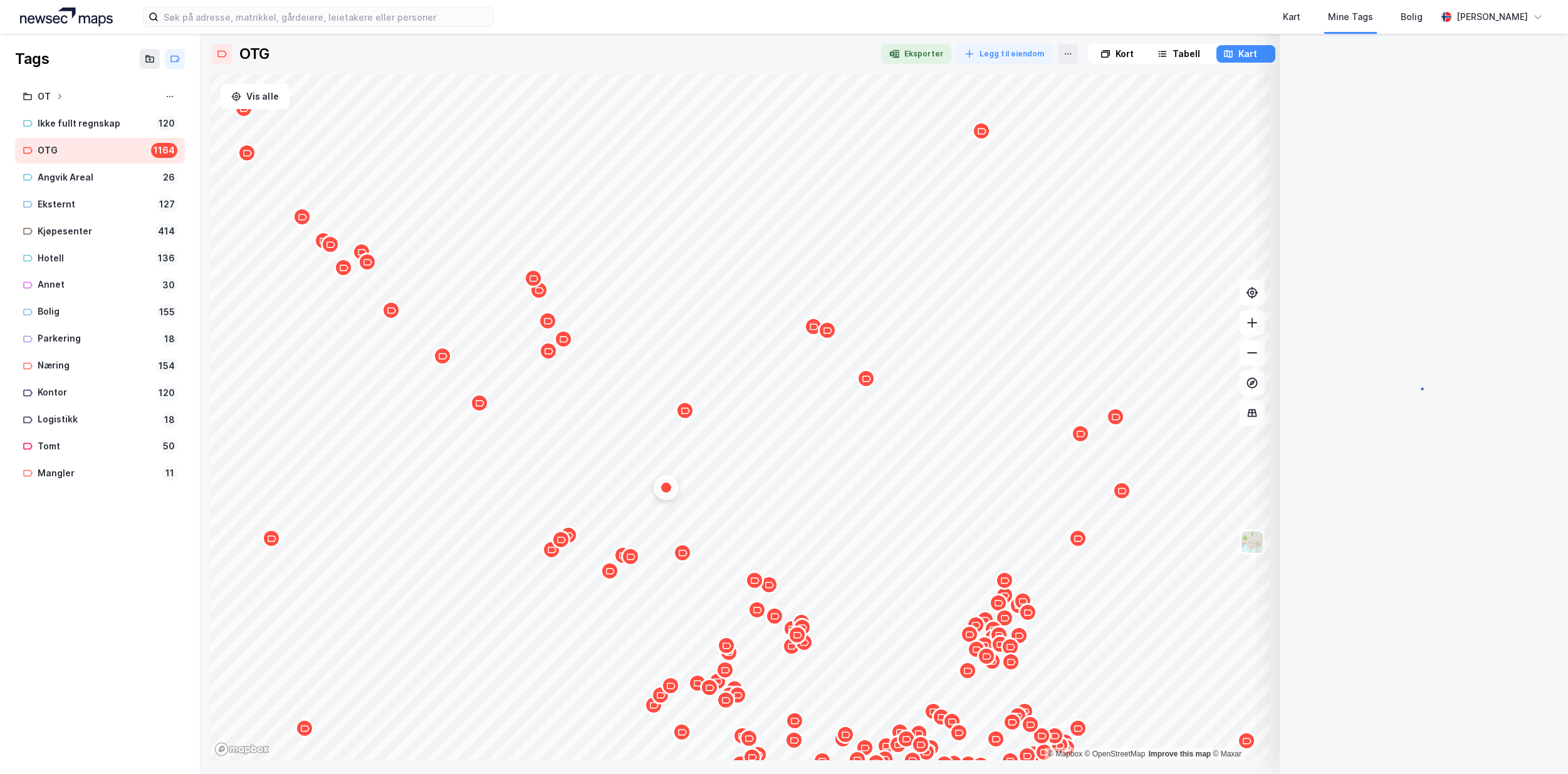
scroll to position [0, 0]
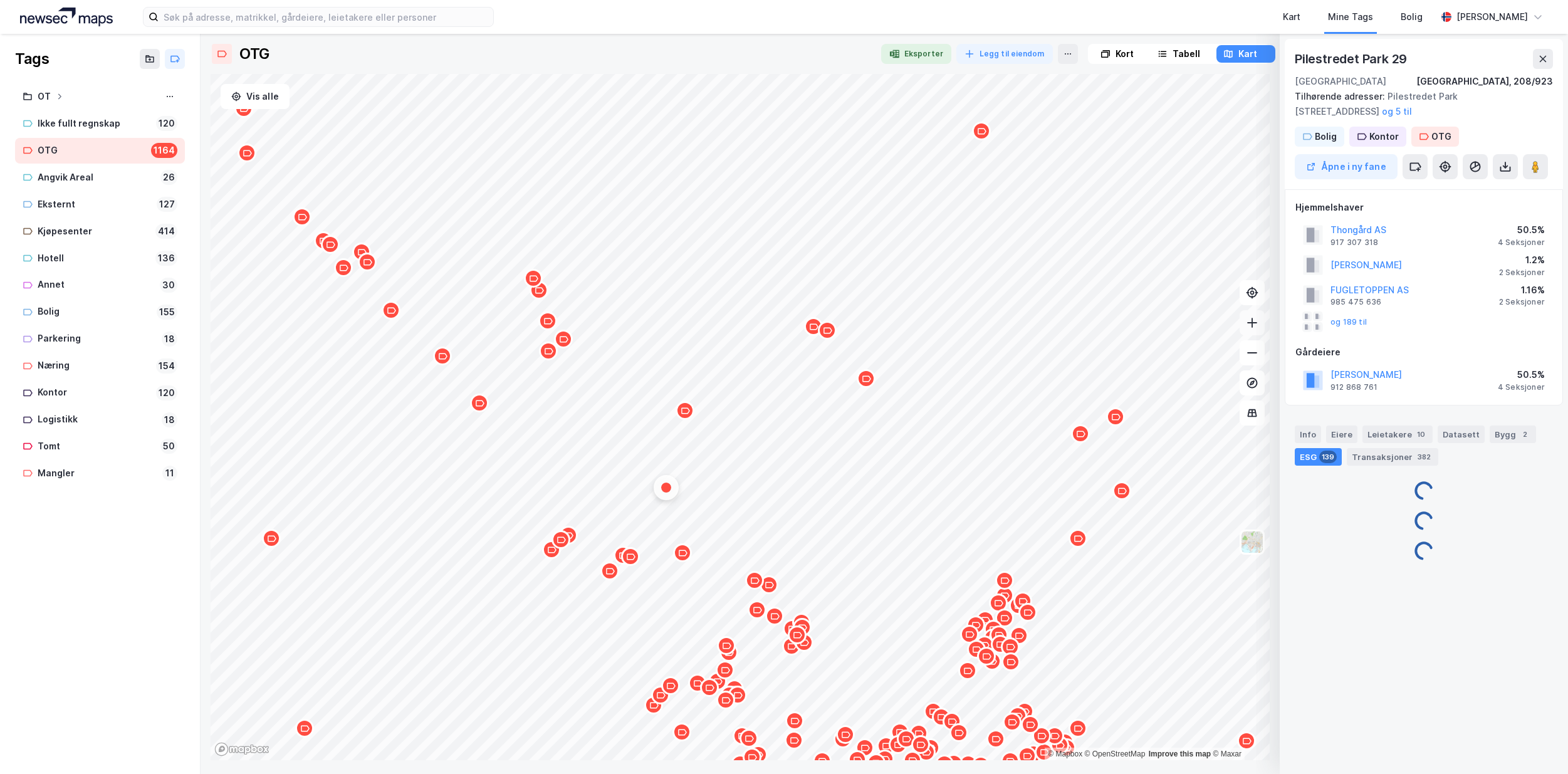
click at [1252, 333] on button at bounding box center [1252, 323] width 25 height 25
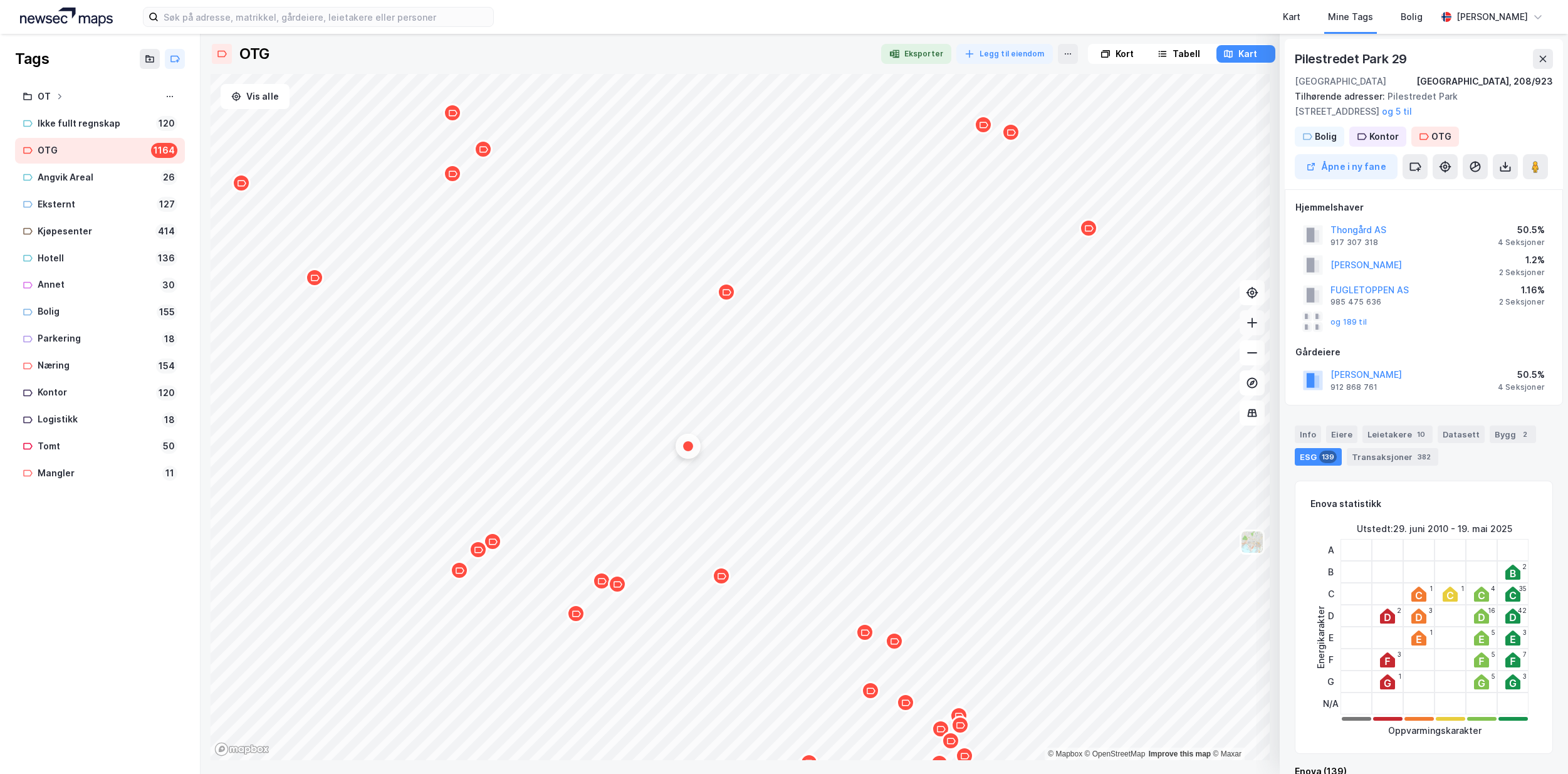
click at [1253, 330] on button at bounding box center [1252, 323] width 25 height 25
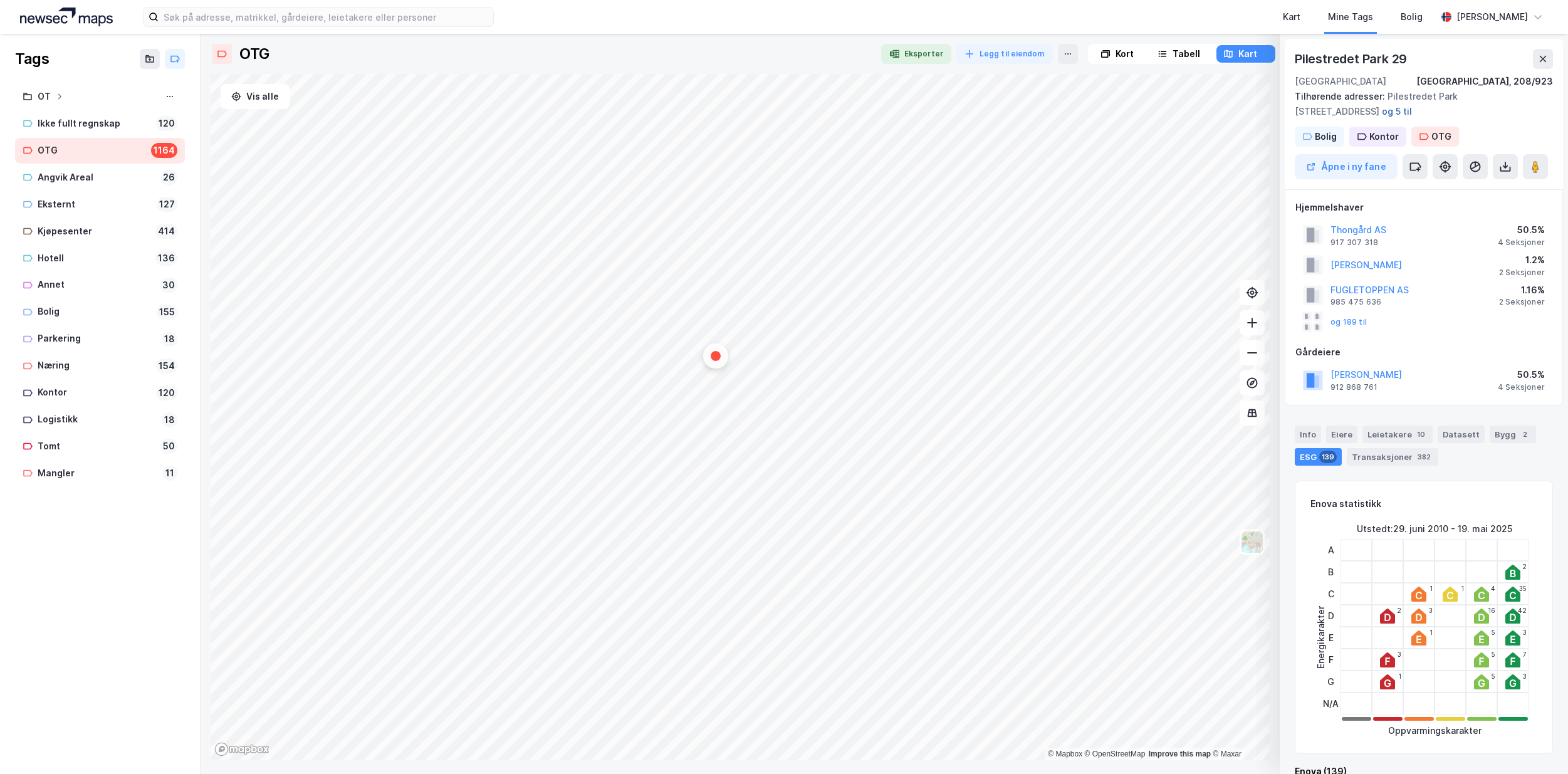
click at [0, 0] on button "og 5 til" at bounding box center [0, 0] width 0 height 0
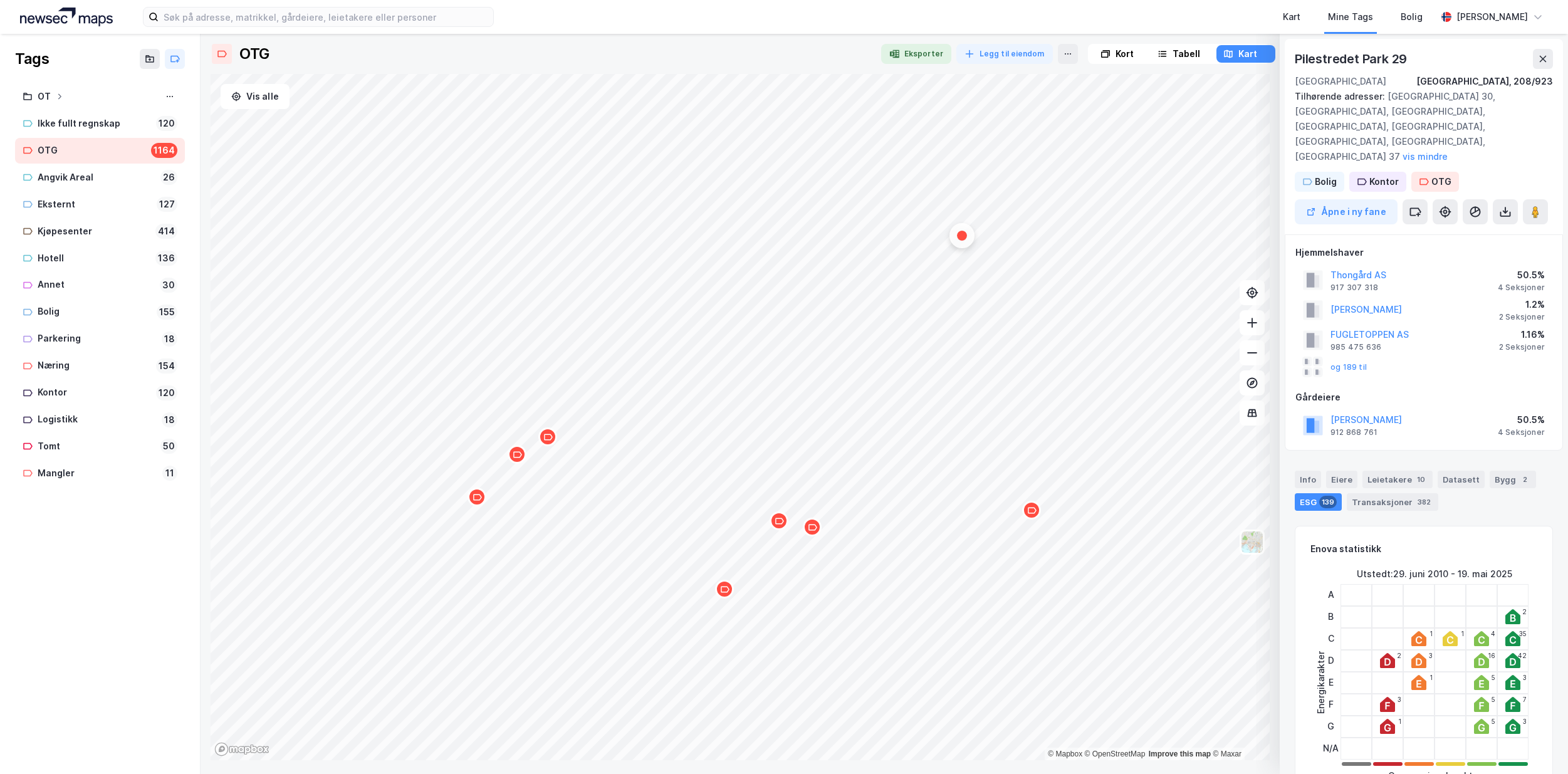
click at [479, 500] on icon "Map marker" at bounding box center [477, 497] width 9 height 9
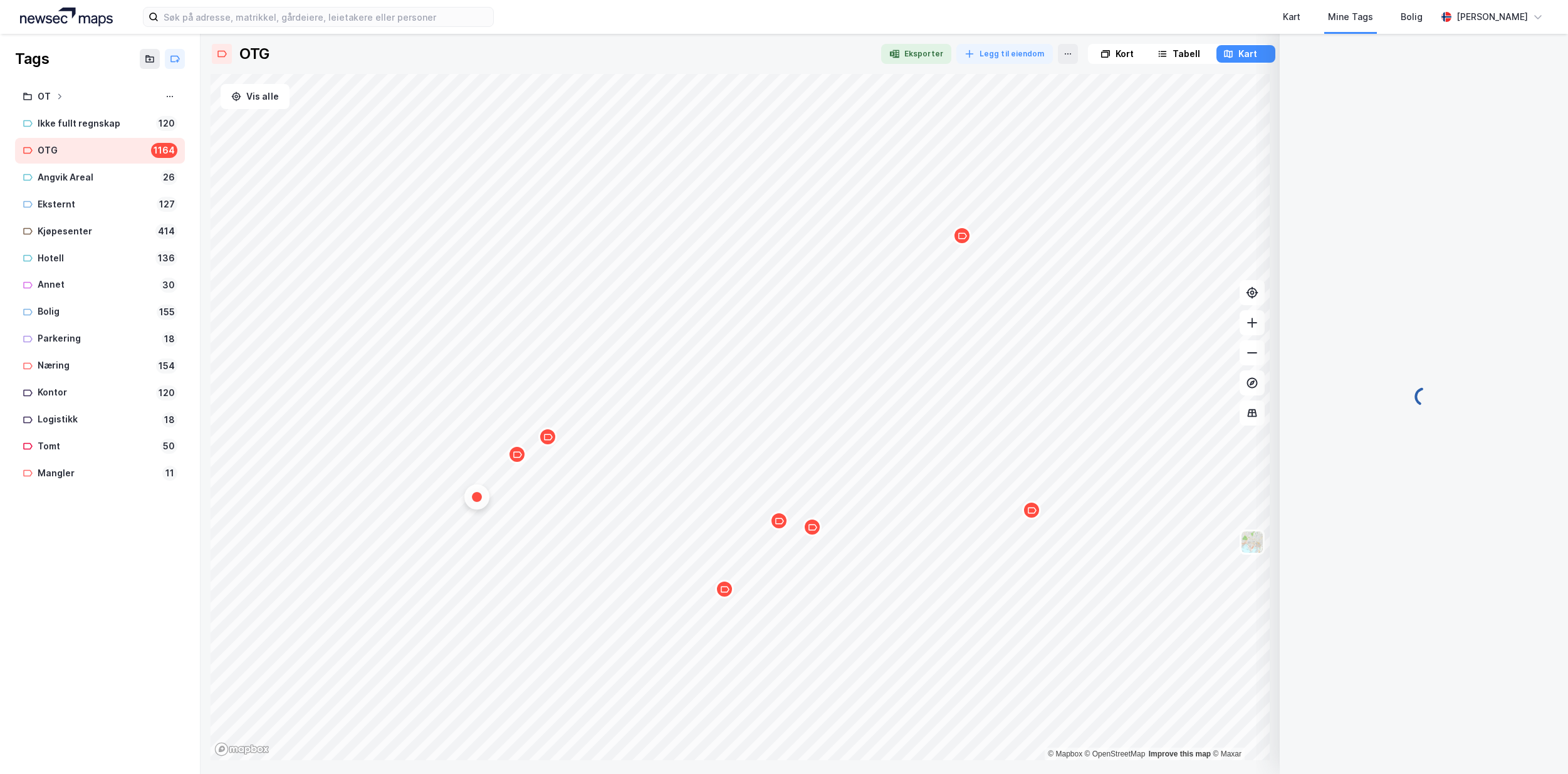
scroll to position [10, 0]
